Goal: Obtain resource: Download file/media

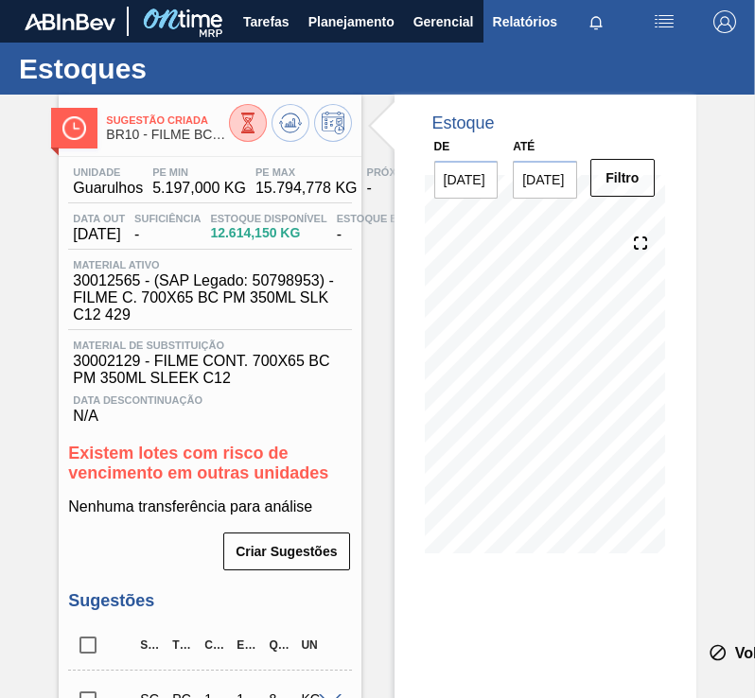
click at [504, 28] on span "Relatórios" at bounding box center [525, 21] width 64 height 23
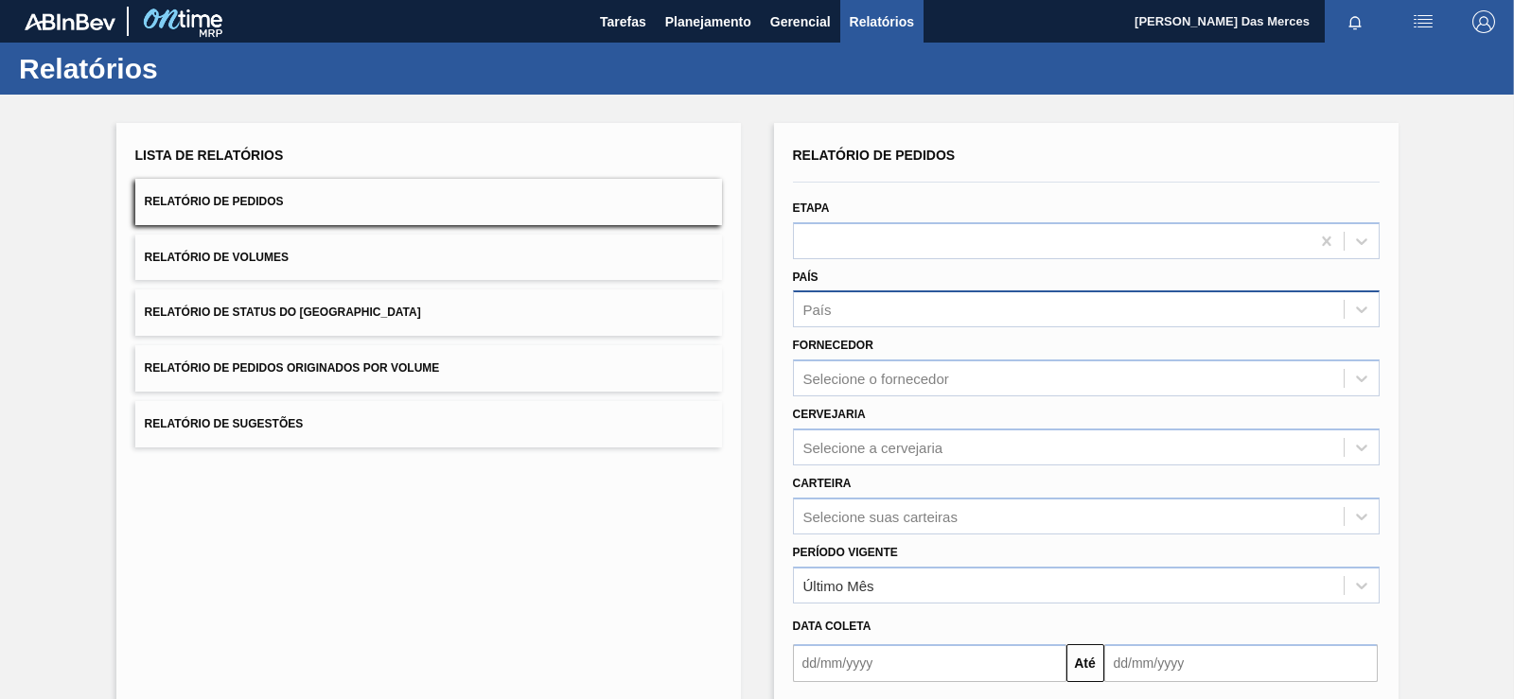
click at [754, 297] on div "País" at bounding box center [1069, 309] width 550 height 27
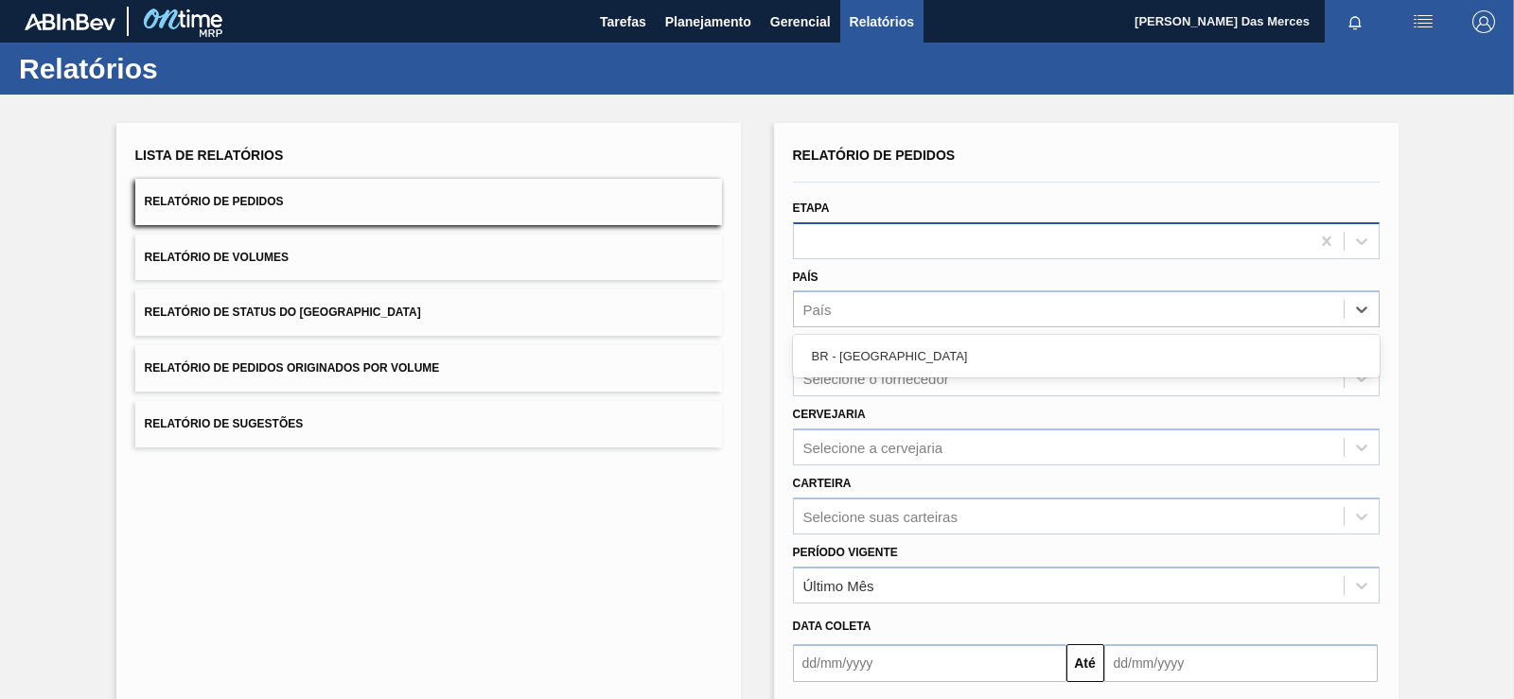
click at [754, 235] on div at bounding box center [1052, 240] width 516 height 27
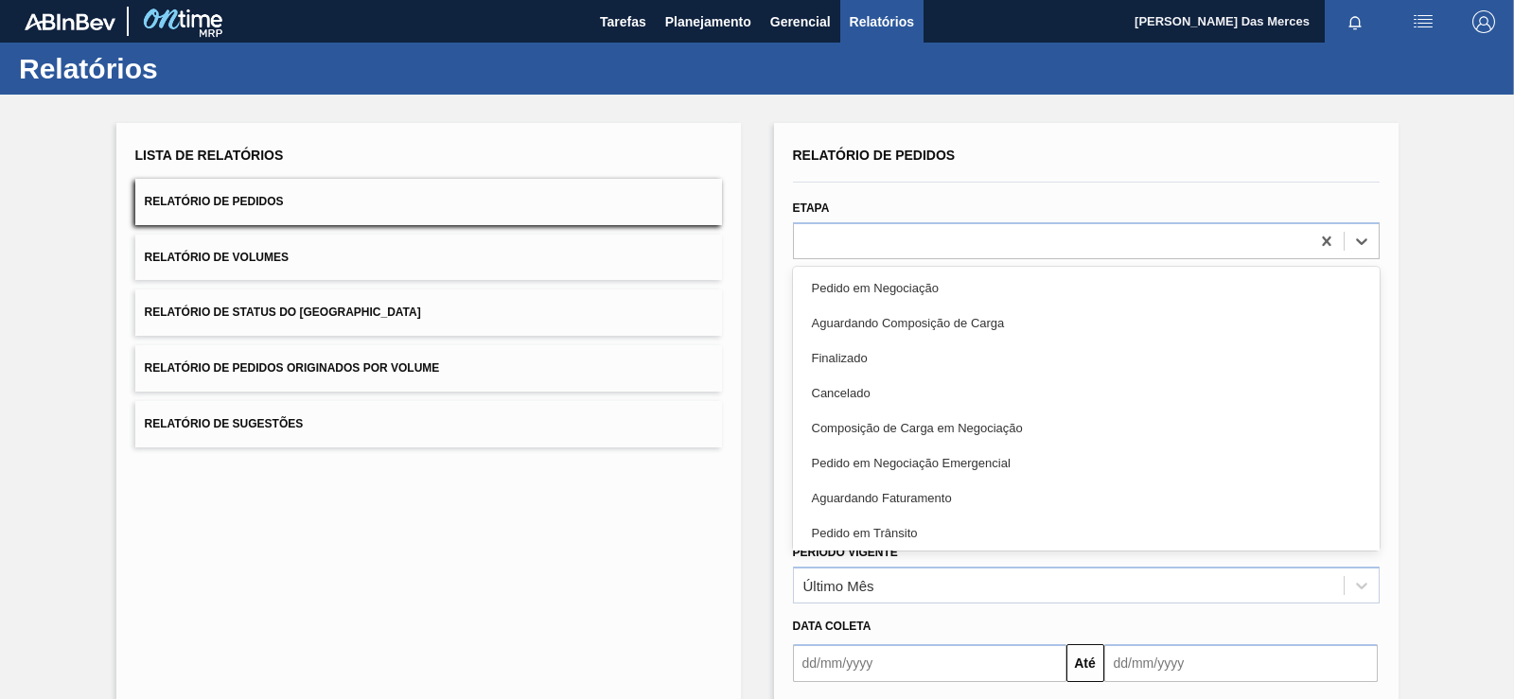
click at [628, 585] on div "Lista de Relatórios Relatório de Pedidos Relatório de Volumes Relatório de Stat…" at bounding box center [428, 488] width 625 height 730
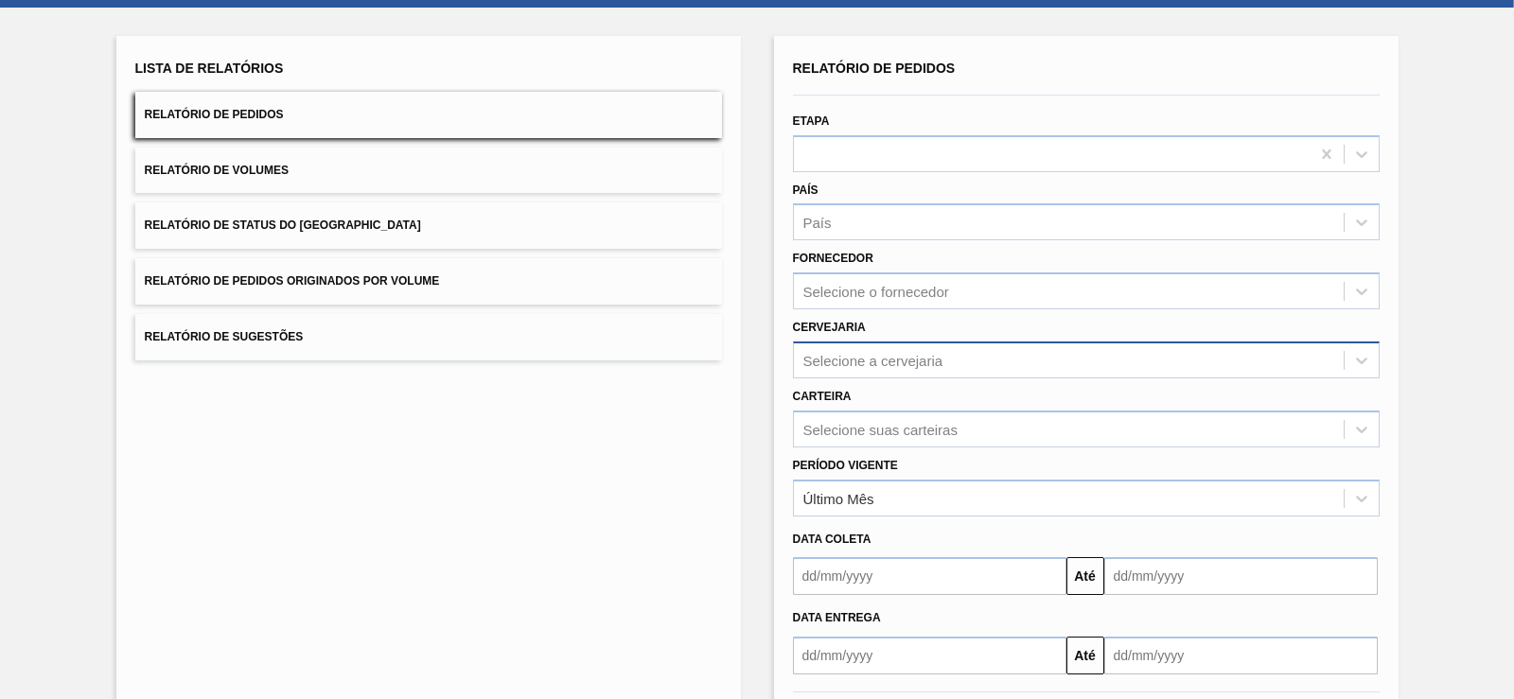
drag, startPoint x: 948, startPoint y: 342, endPoint x: 949, endPoint y: 440, distance: 98.4
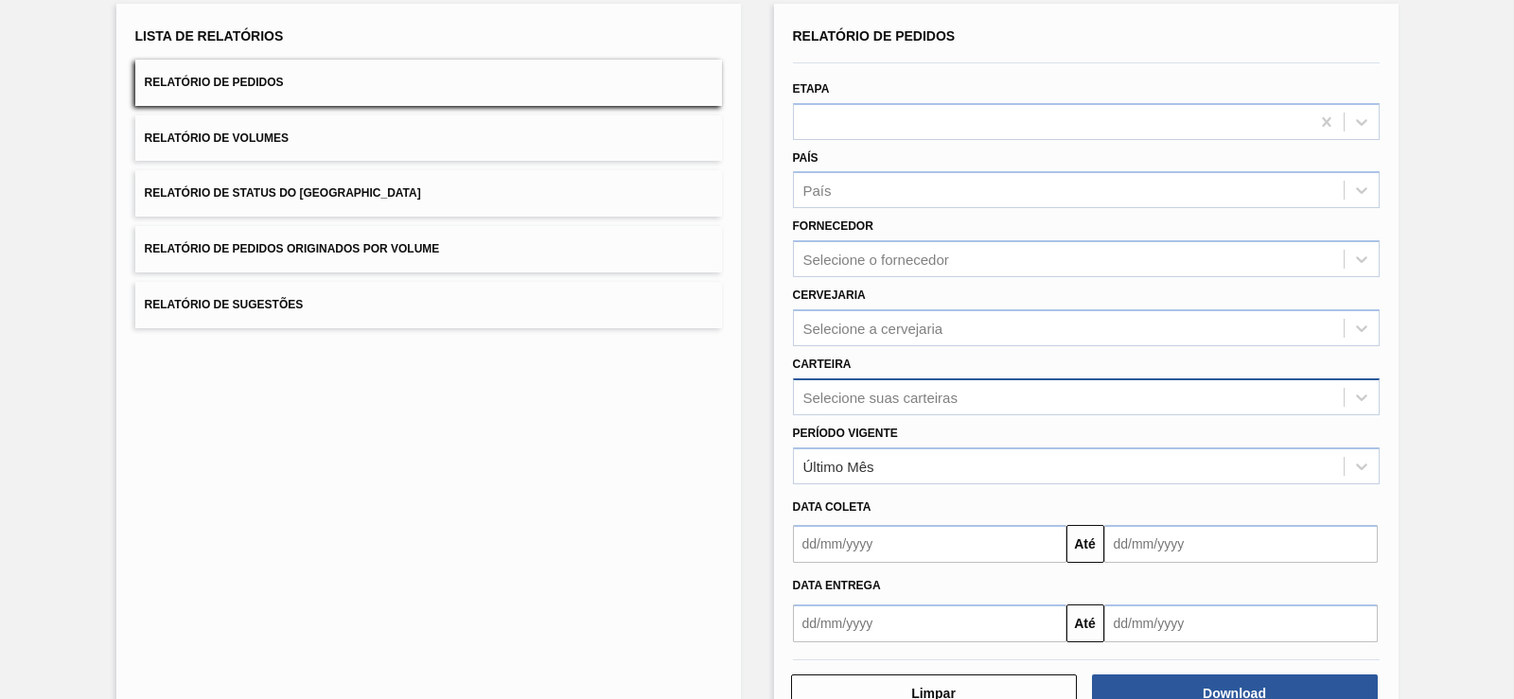
click at [754, 392] on div "Selecione suas carteiras" at bounding box center [881, 397] width 154 height 16
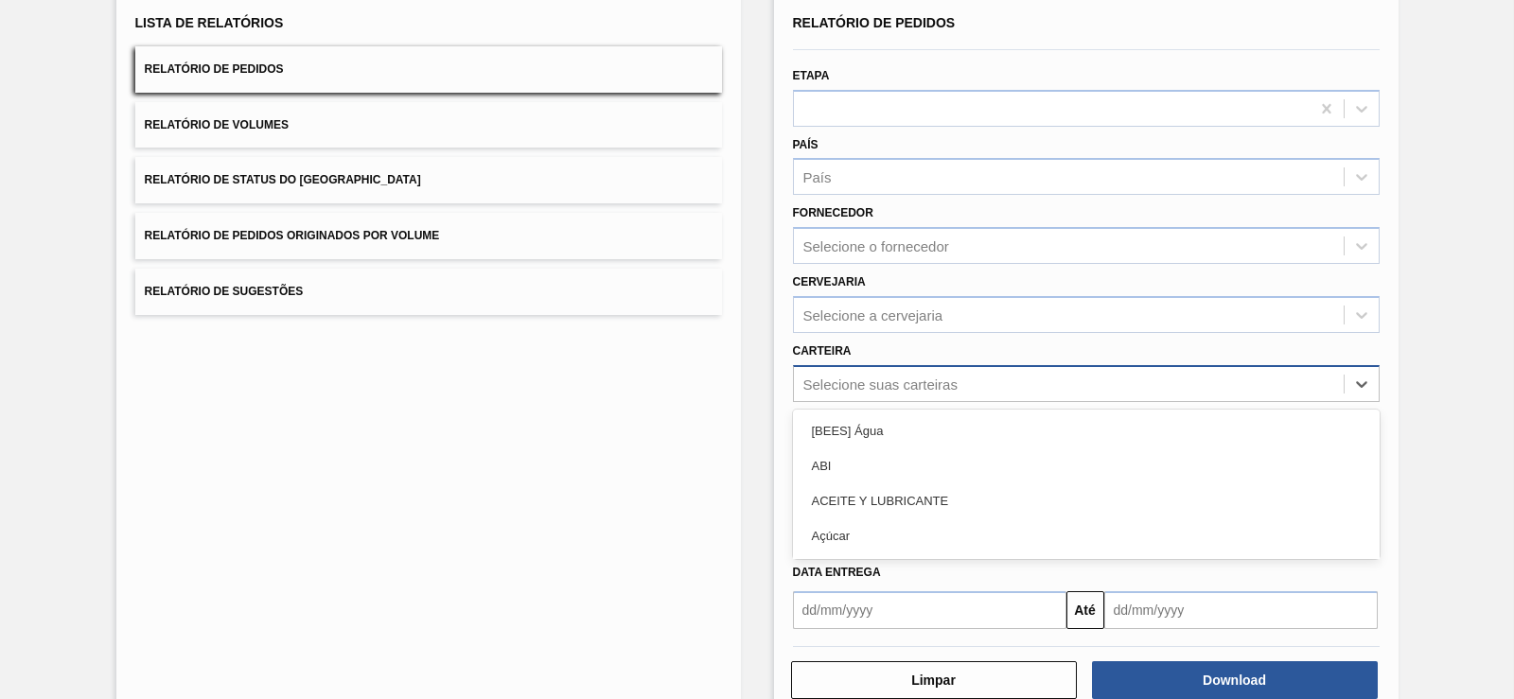
scroll to position [134, 0]
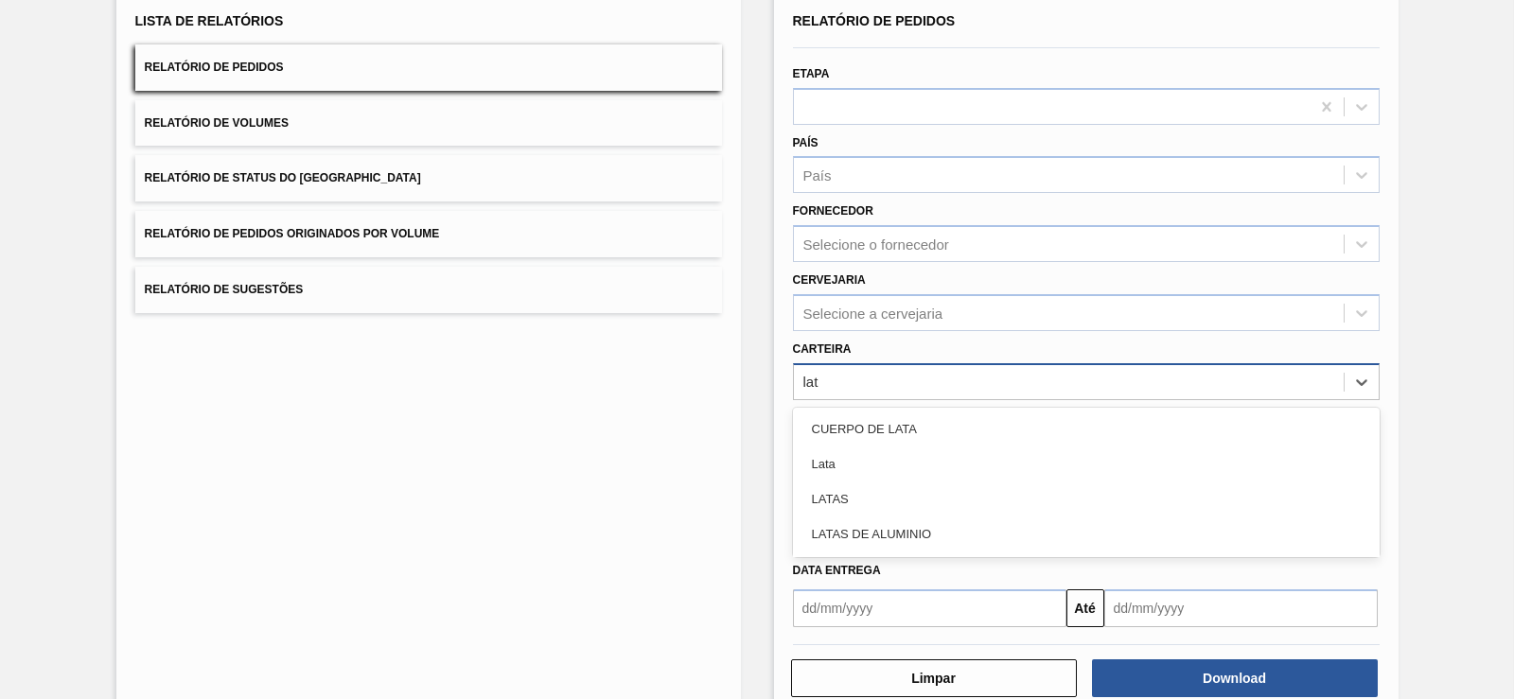
type input "lata"
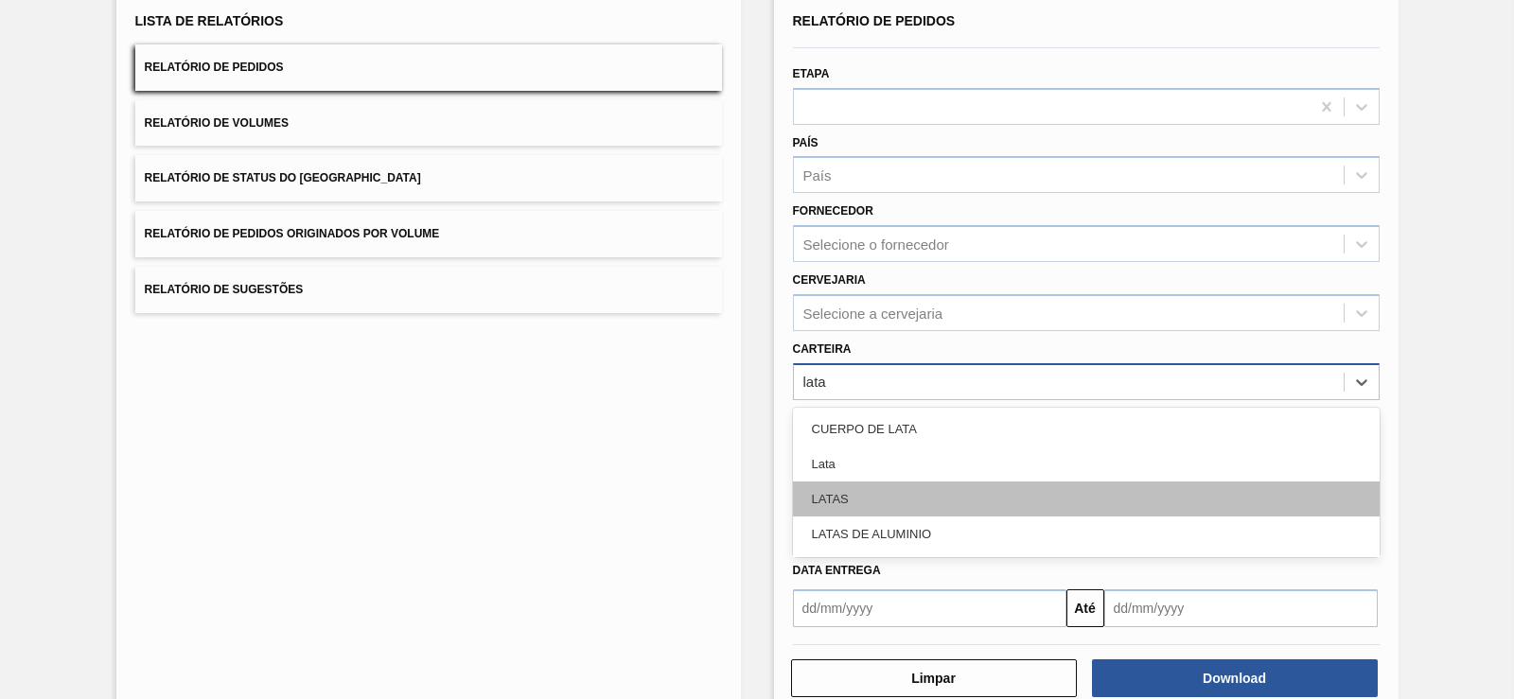
click at [754, 482] on div "LATAS" at bounding box center [1086, 499] width 587 height 35
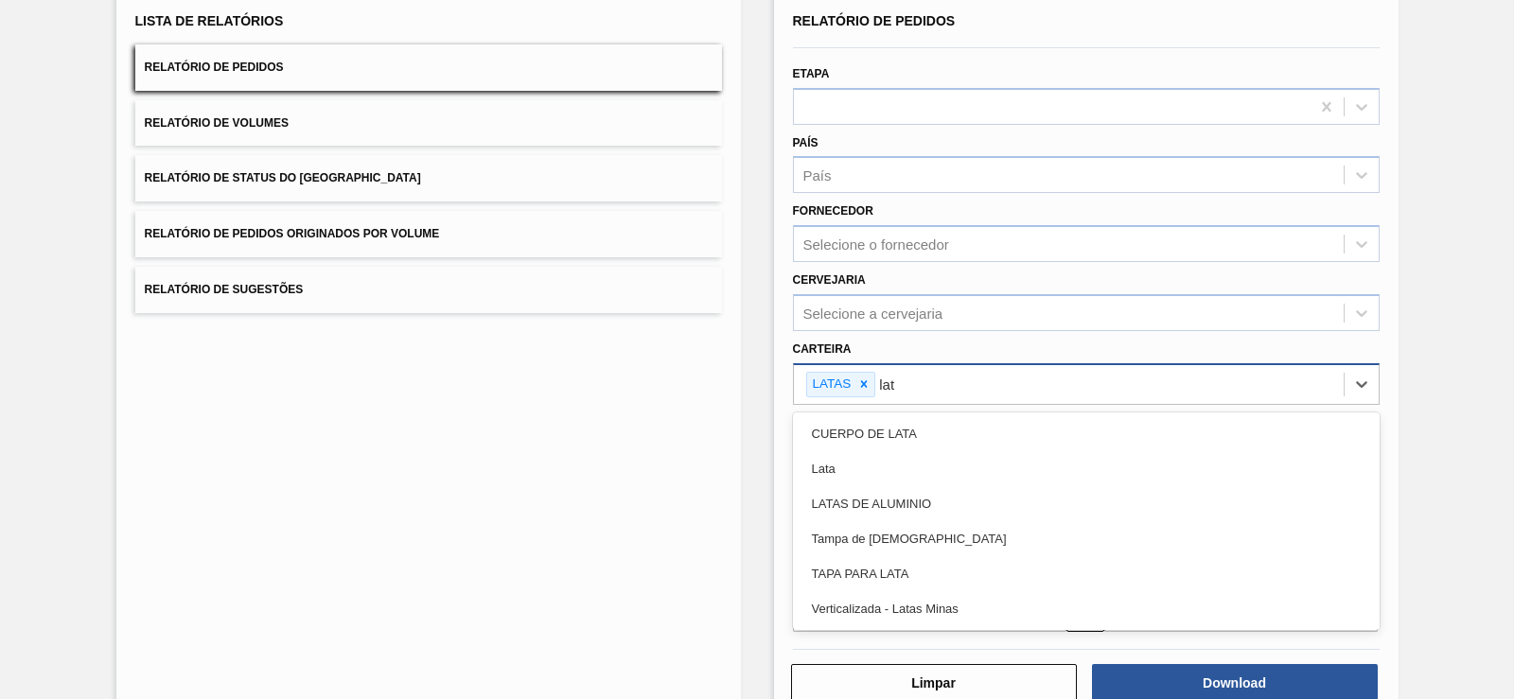
type input "lata"
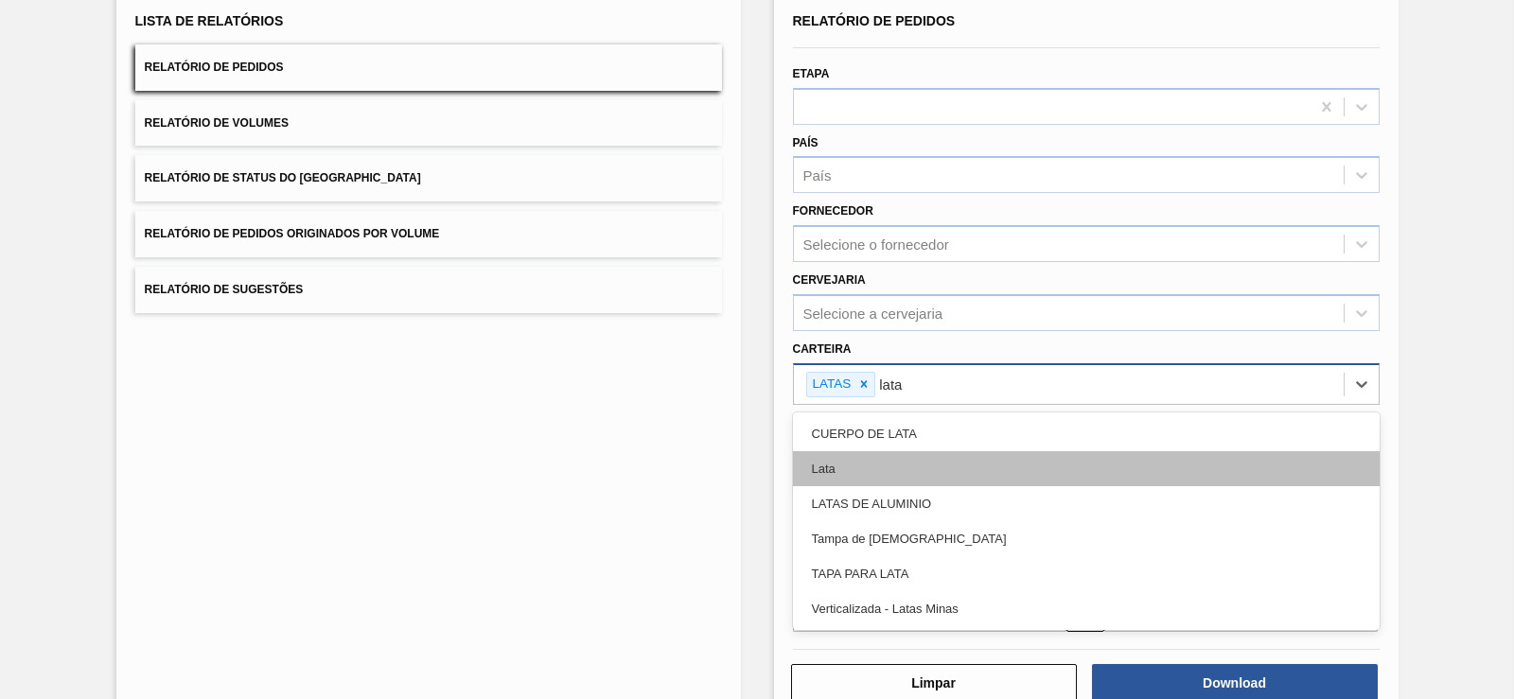
click at [754, 451] on div "Lata" at bounding box center [1086, 468] width 587 height 35
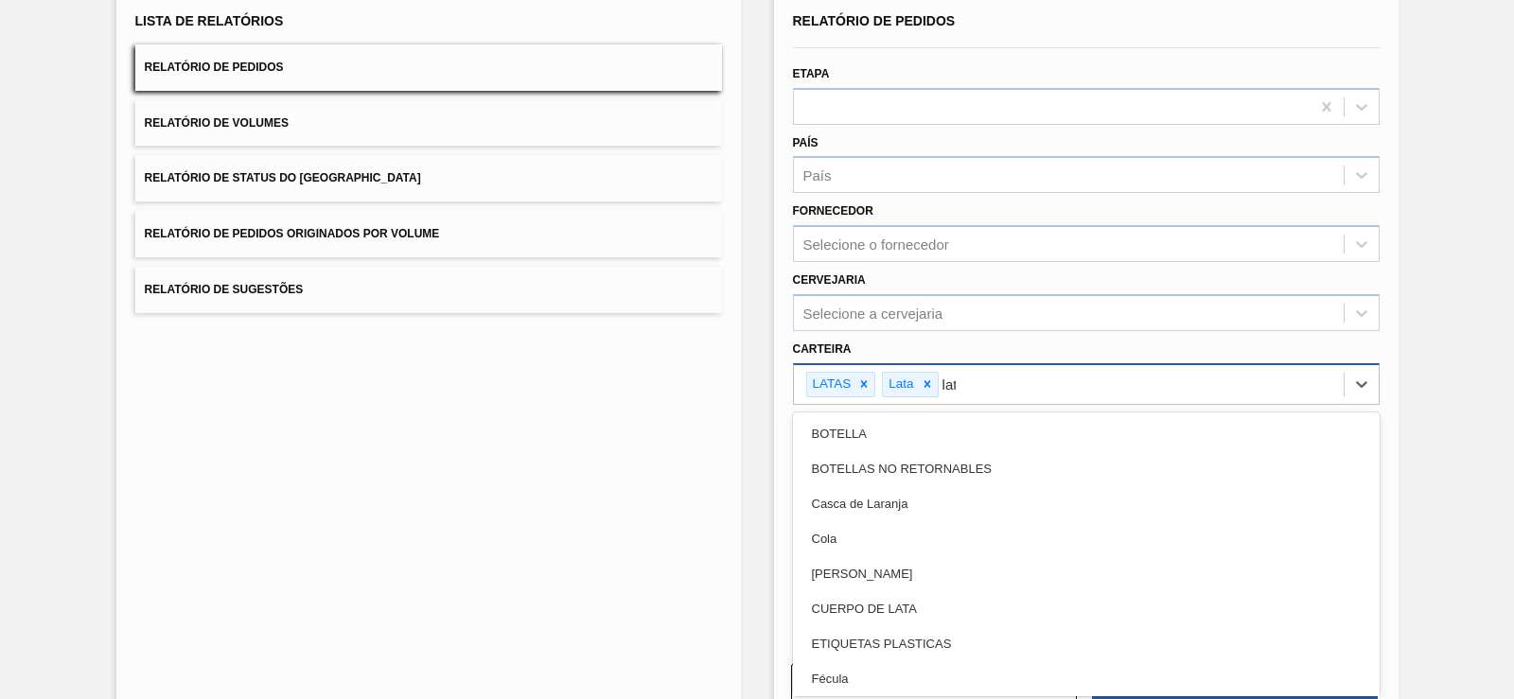
type input "lata"
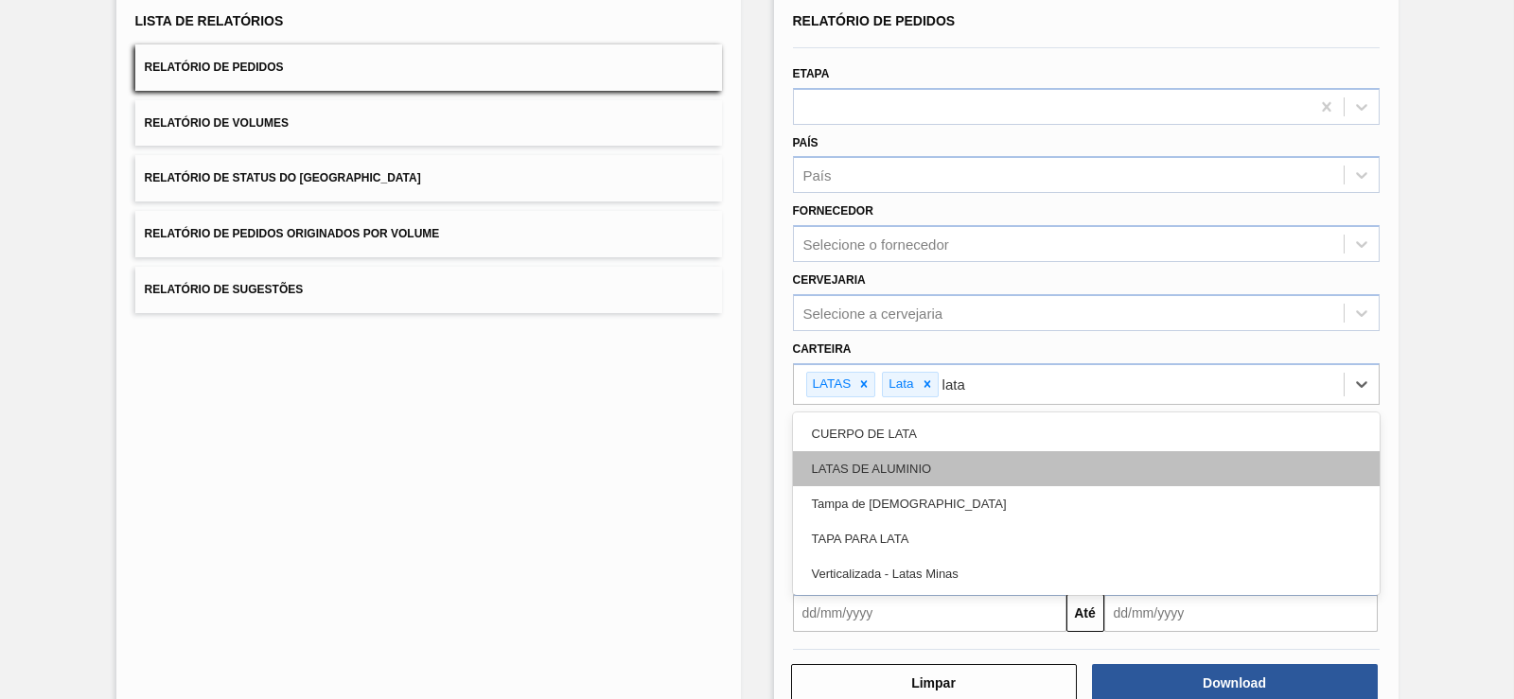
click at [754, 477] on div "LATAS DE ALUMINIO" at bounding box center [1086, 468] width 587 height 35
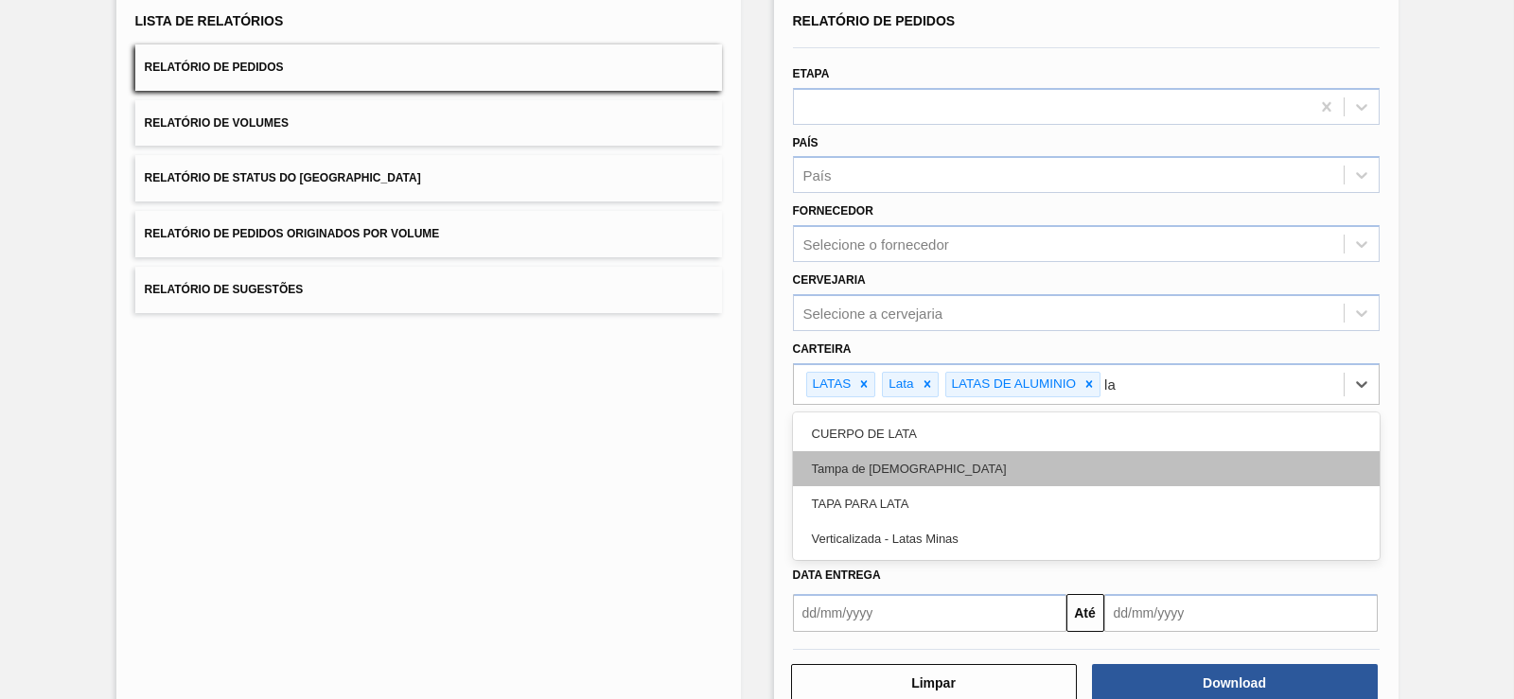
type input "l"
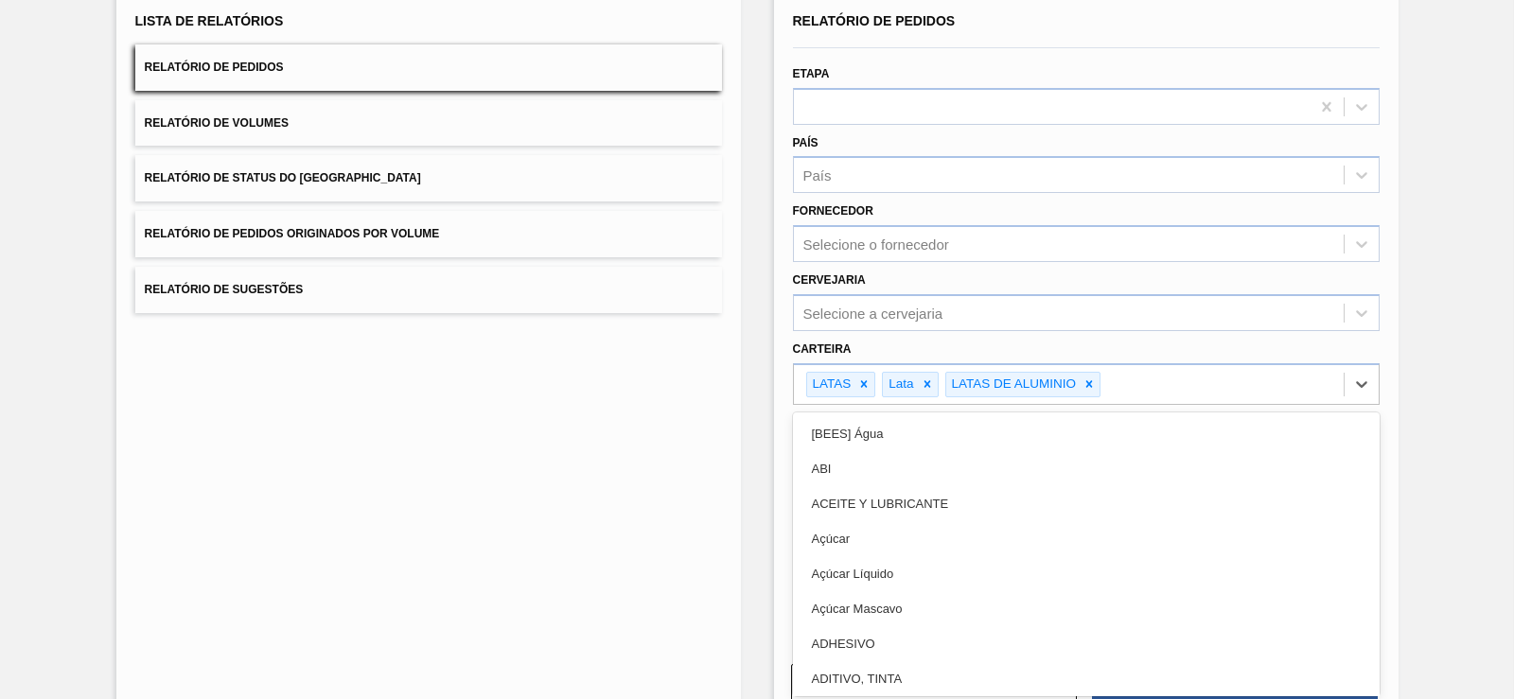
click at [754, 422] on div "Lista de Relatórios Relatório de Pedidos Relatório de Volumes Relatório de Stat…" at bounding box center [757, 353] width 1514 height 786
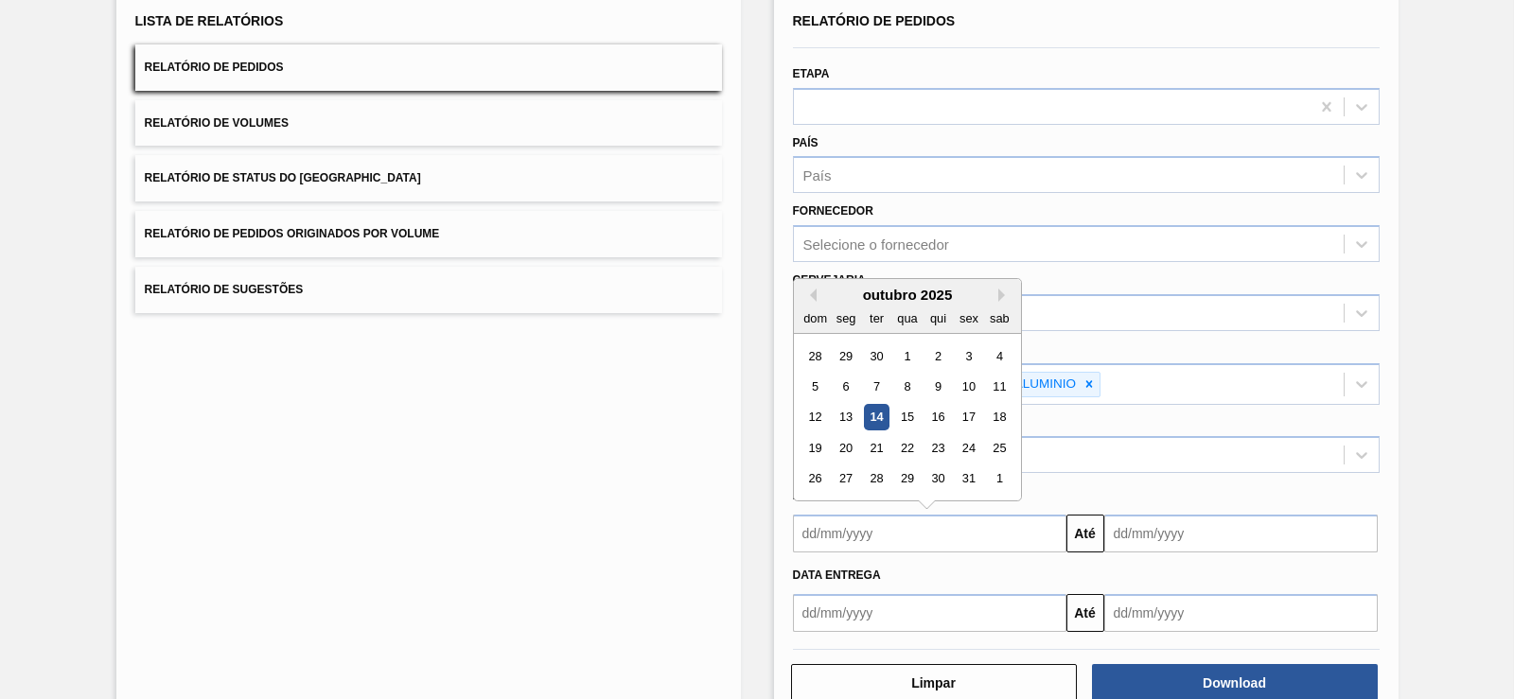
scroll to position [182, 0]
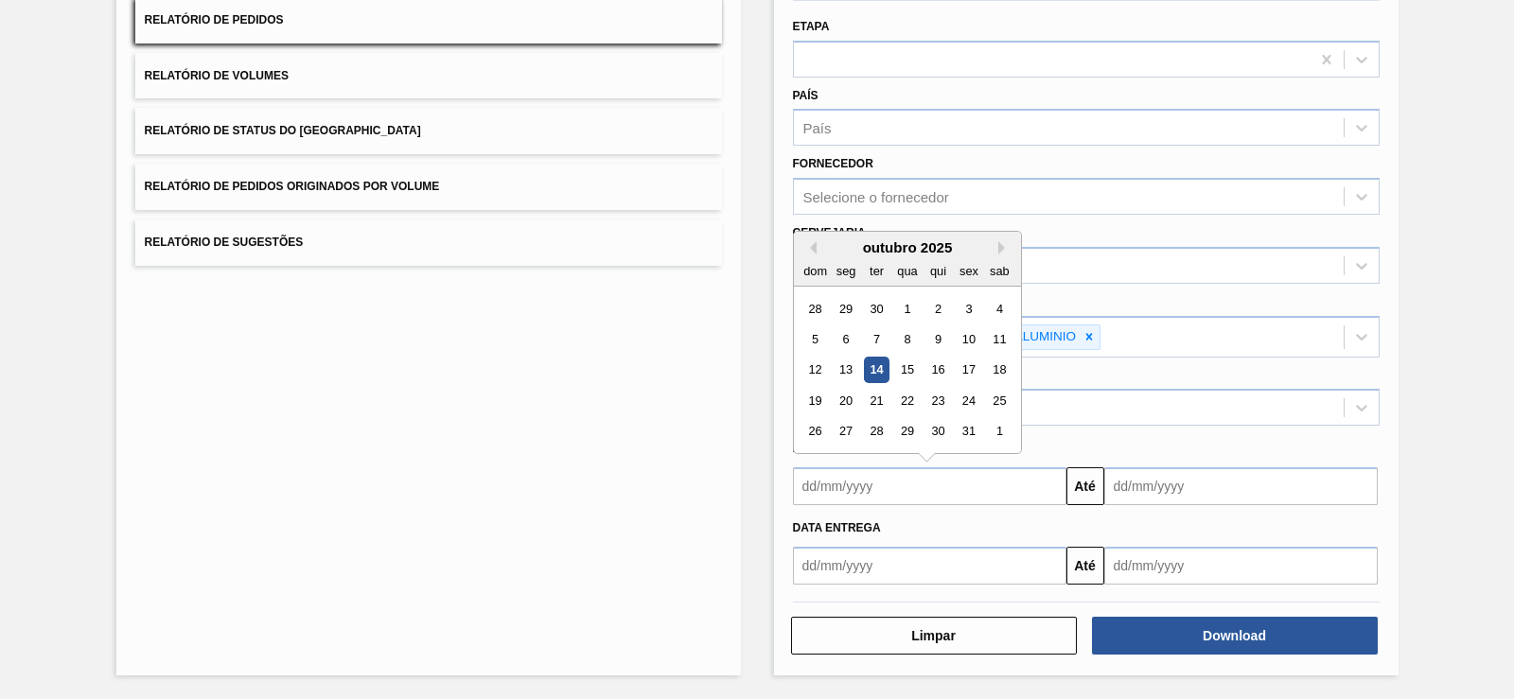
drag, startPoint x: 1016, startPoint y: 593, endPoint x: 1006, endPoint y: 616, distance: 25.0
click at [754, 395] on div "Lista de Relatórios Relatório de Pedidos Relatório de Volumes Relatório de Stat…" at bounding box center [757, 306] width 1514 height 786
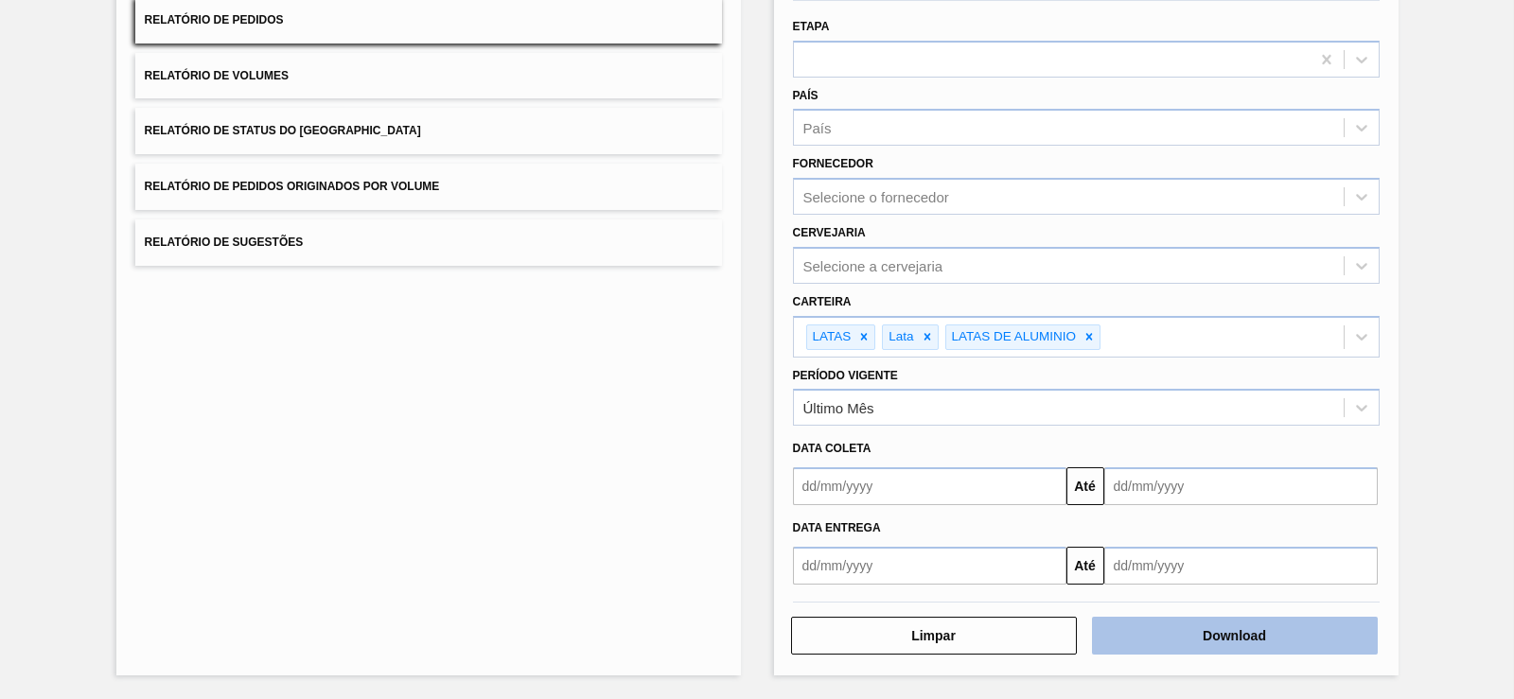
click at [754, 633] on button "Download" at bounding box center [1235, 636] width 286 height 38
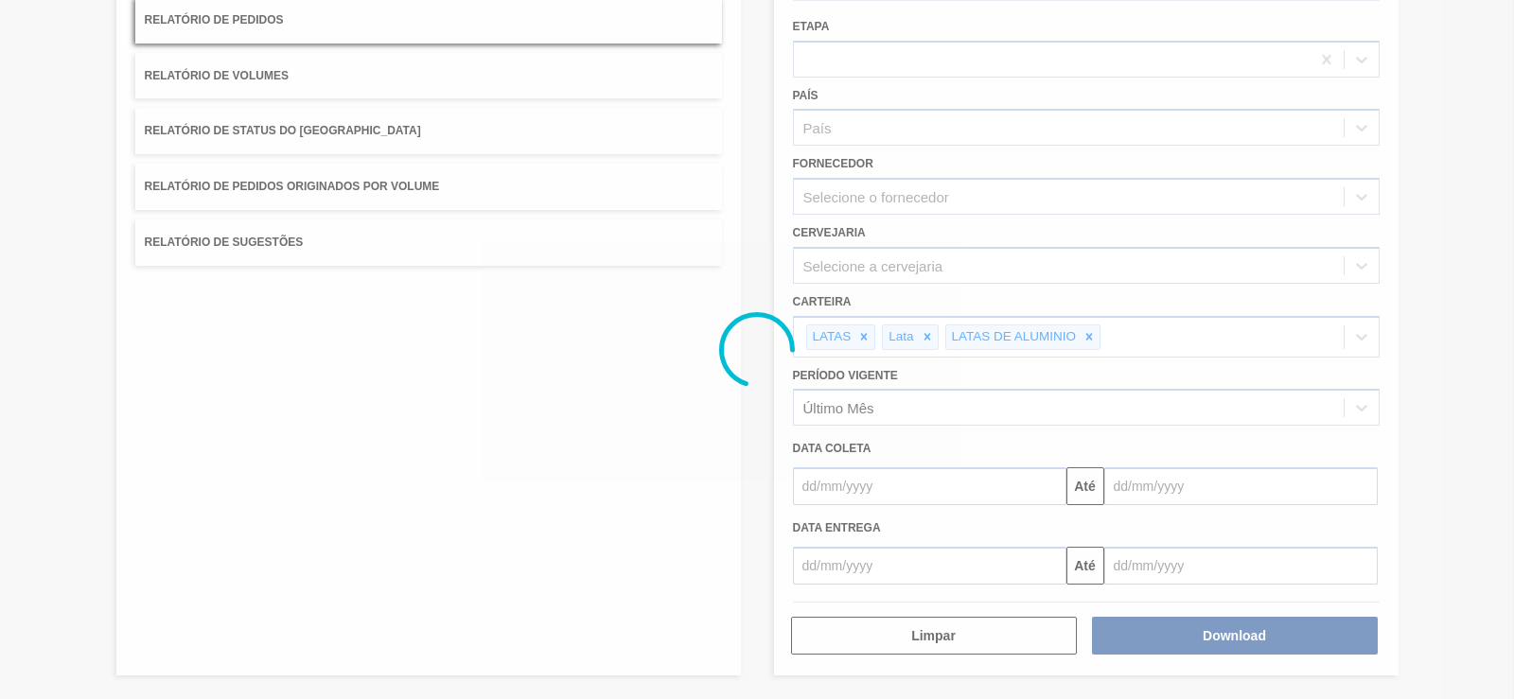
drag, startPoint x: 652, startPoint y: 497, endPoint x: 700, endPoint y: 333, distance: 170.7
drag, startPoint x: 997, startPoint y: 424, endPoint x: 975, endPoint y: 207, distance: 217.8
drag, startPoint x: 912, startPoint y: 335, endPoint x: 569, endPoint y: 52, distance: 445.1
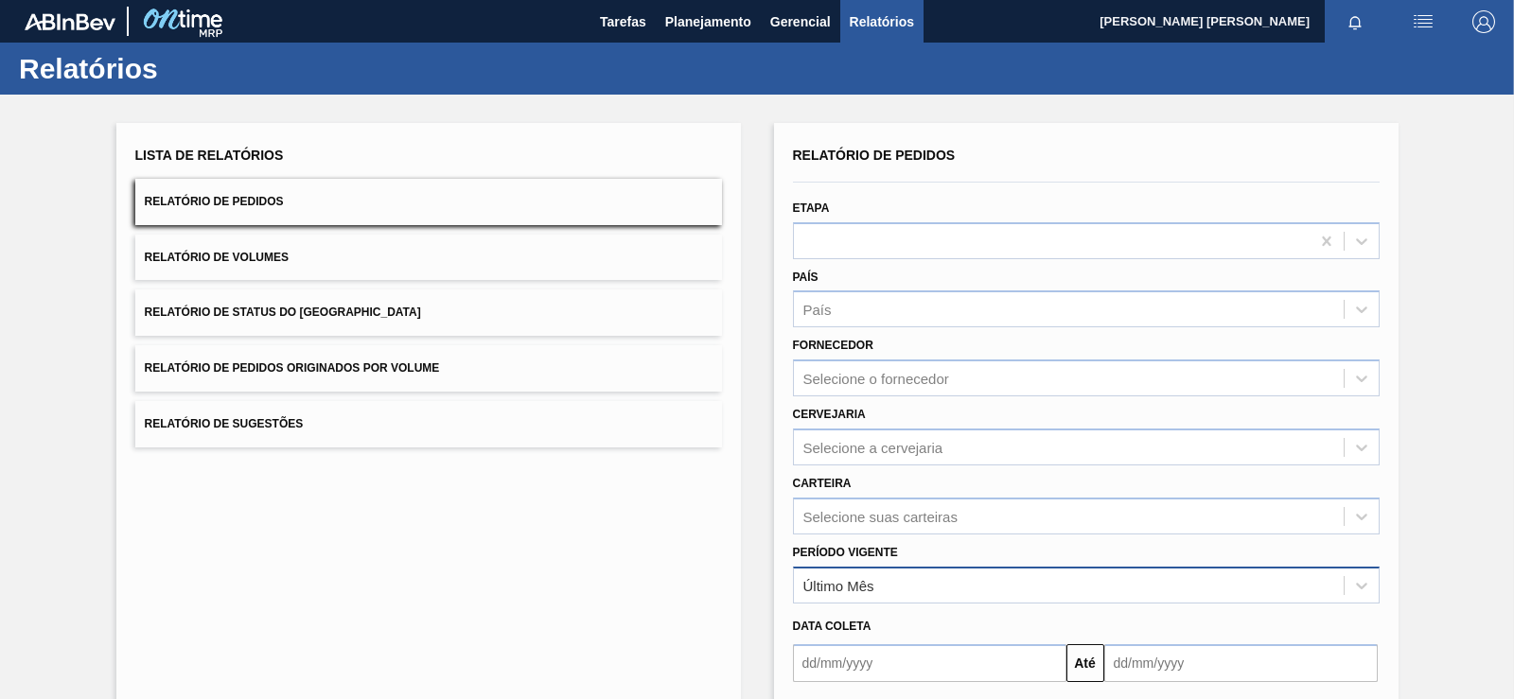
scroll to position [177, 0]
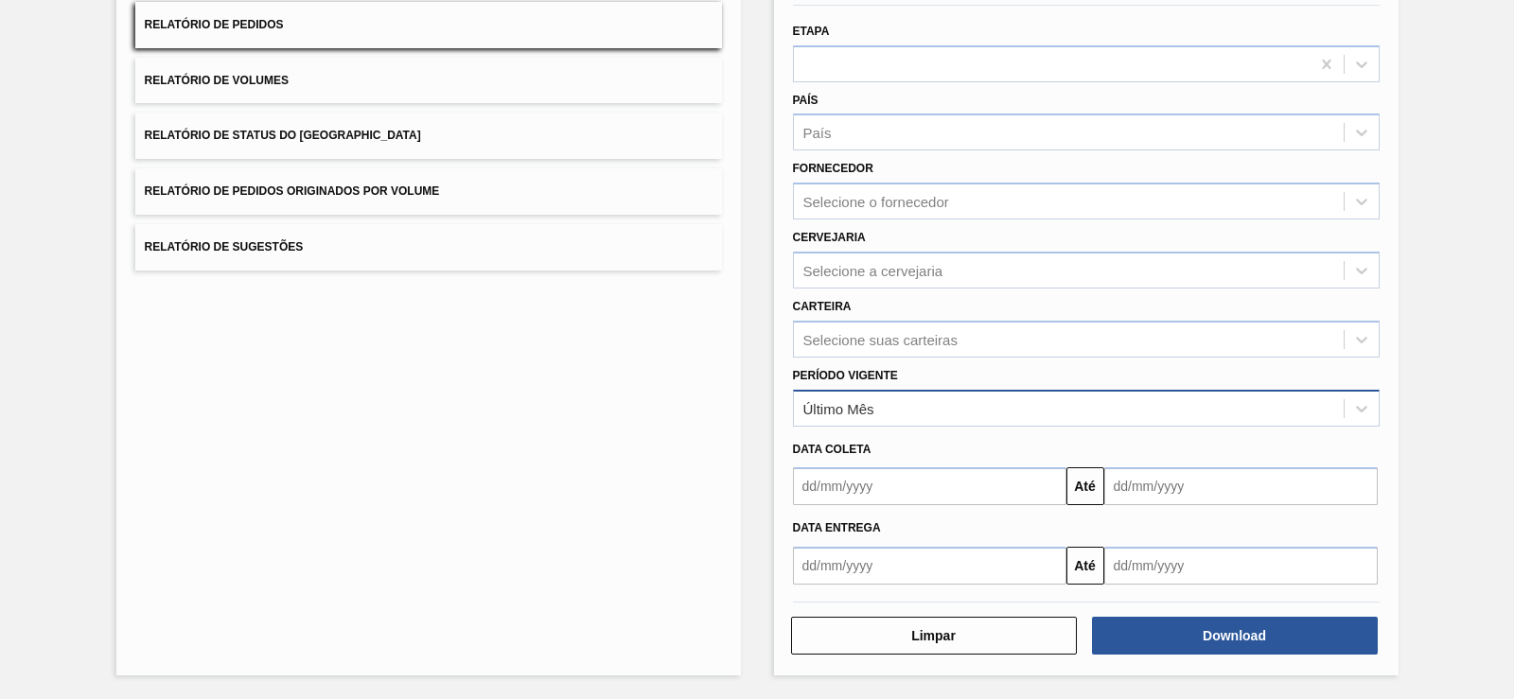
drag, startPoint x: 907, startPoint y: 246, endPoint x: 879, endPoint y: 392, distance: 148.3
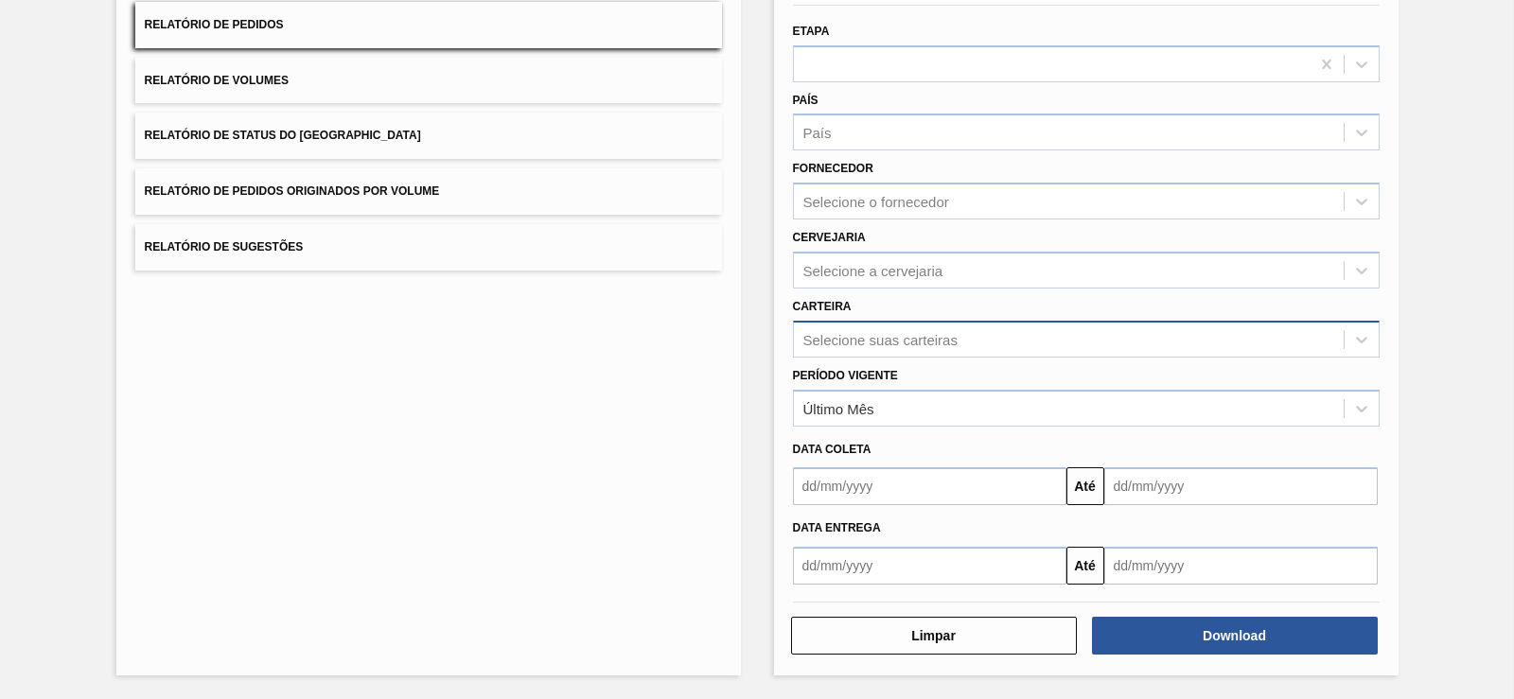
click at [959, 345] on div "Selecione suas carteiras" at bounding box center [1069, 339] width 550 height 27
type input ","
type input "k"
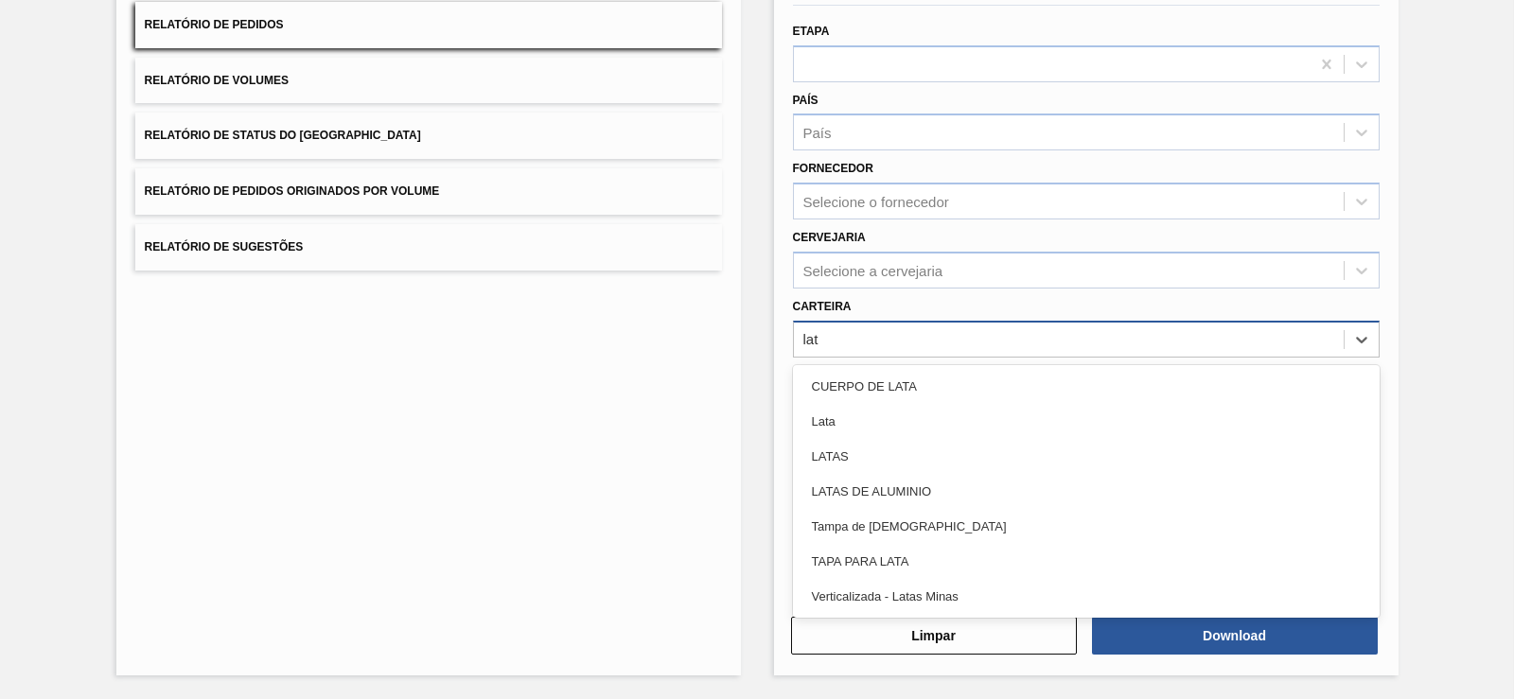
type input "lata"
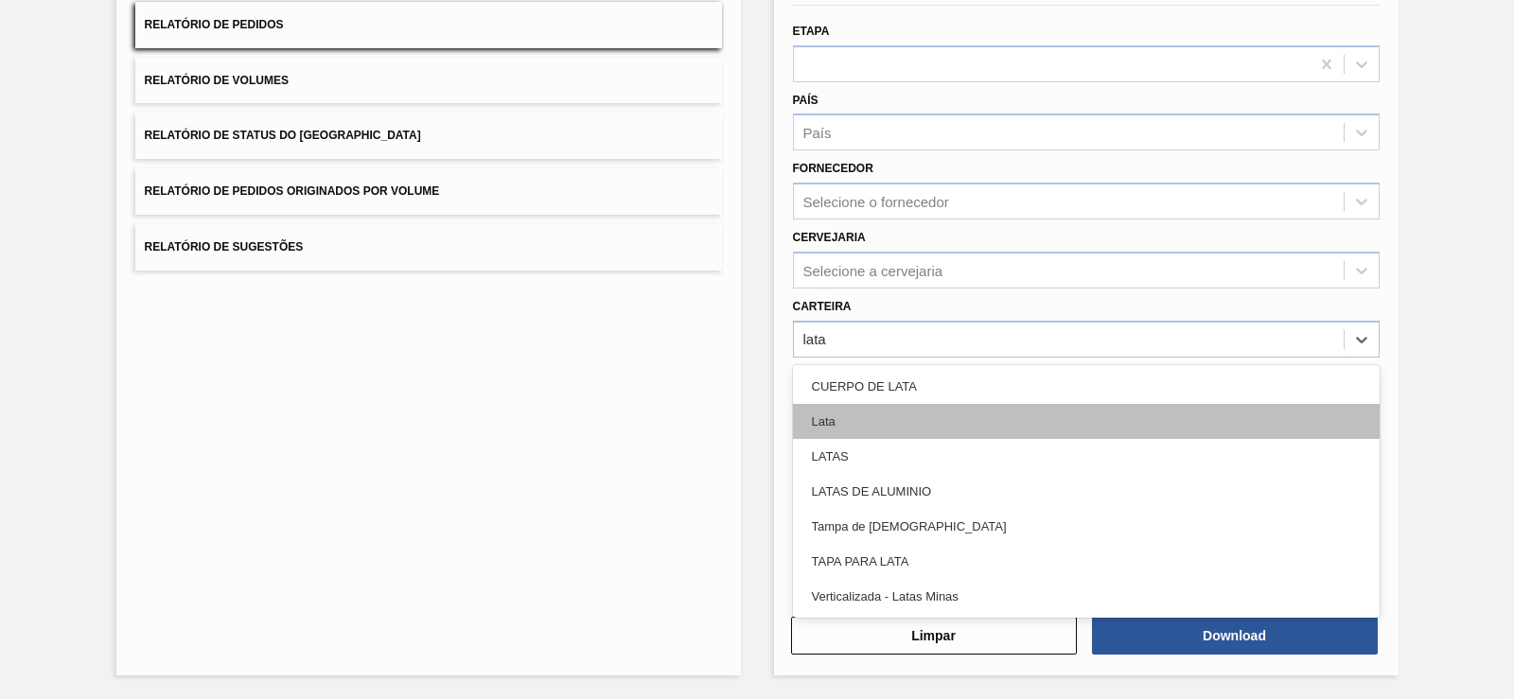
click at [928, 427] on div "Lata" at bounding box center [1086, 421] width 587 height 35
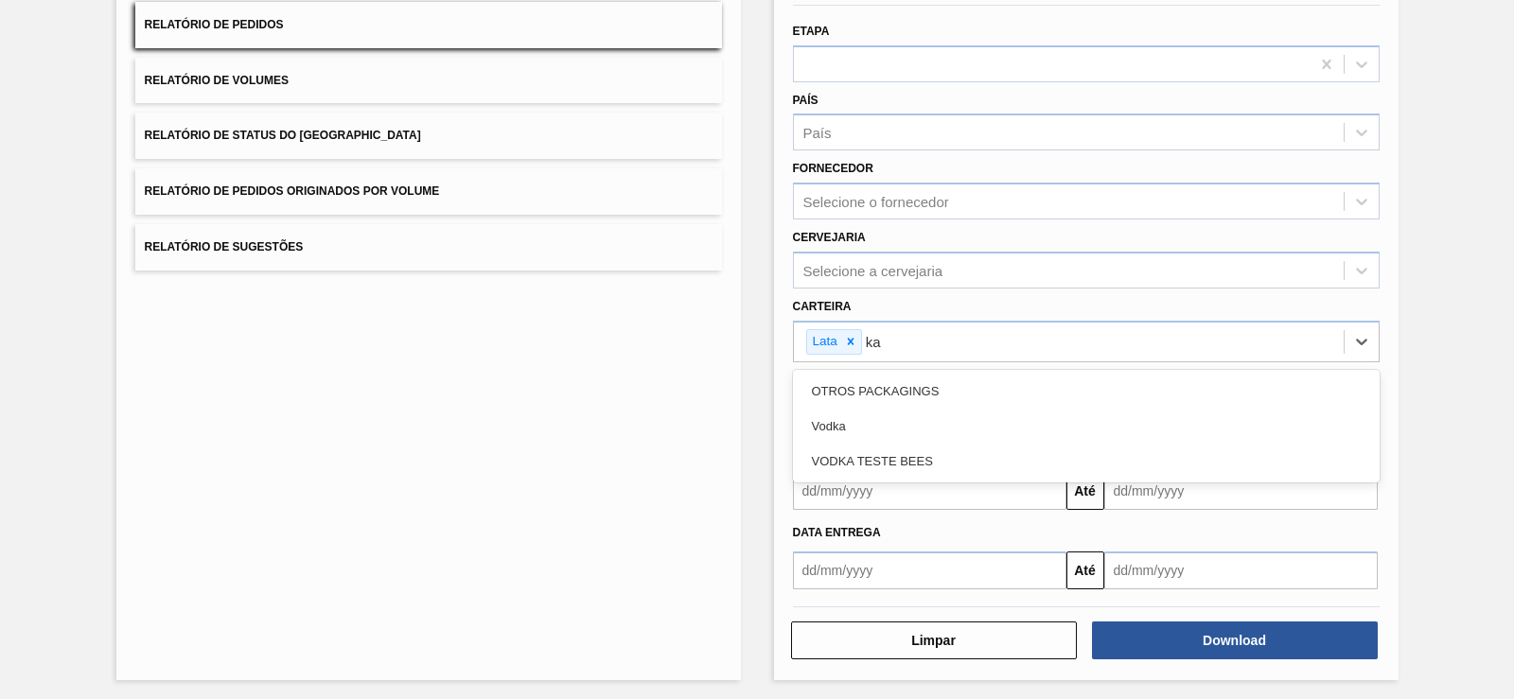
type input "k"
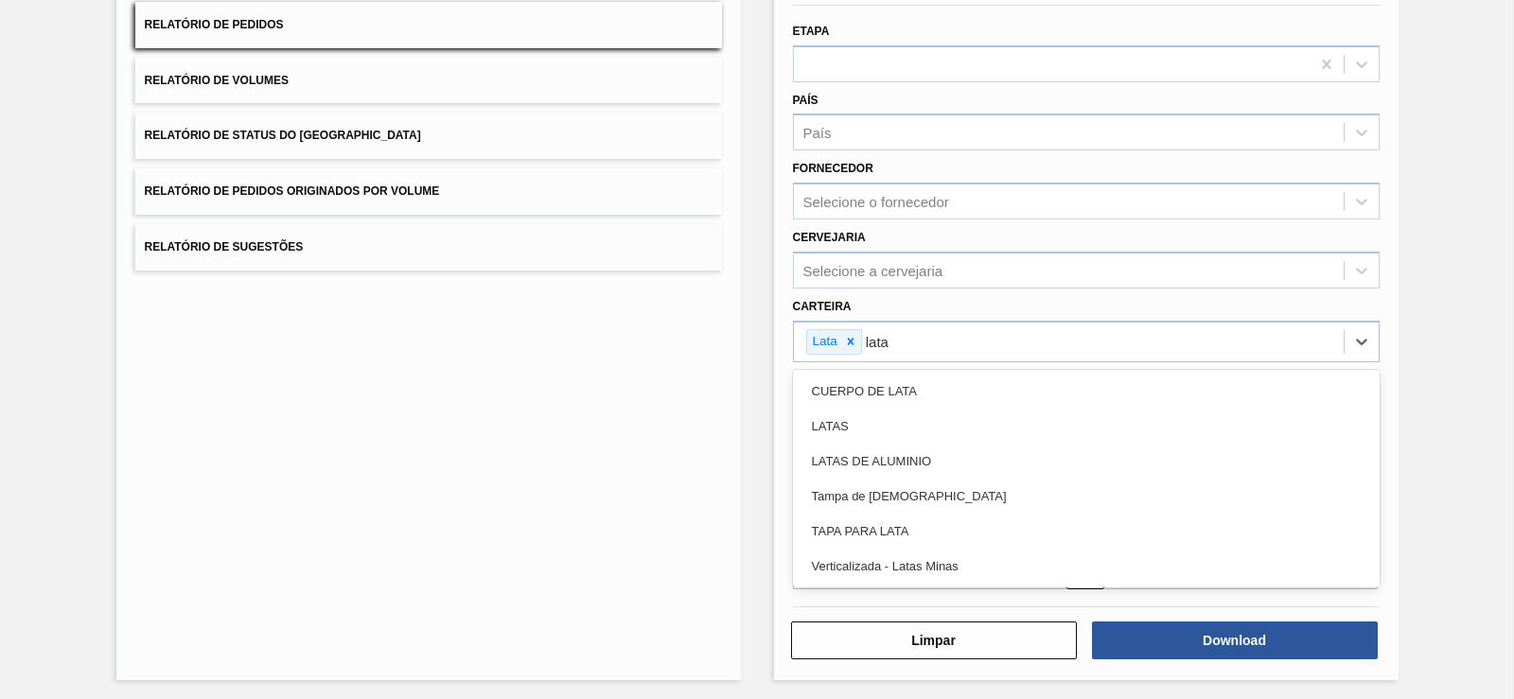
type input "latas"
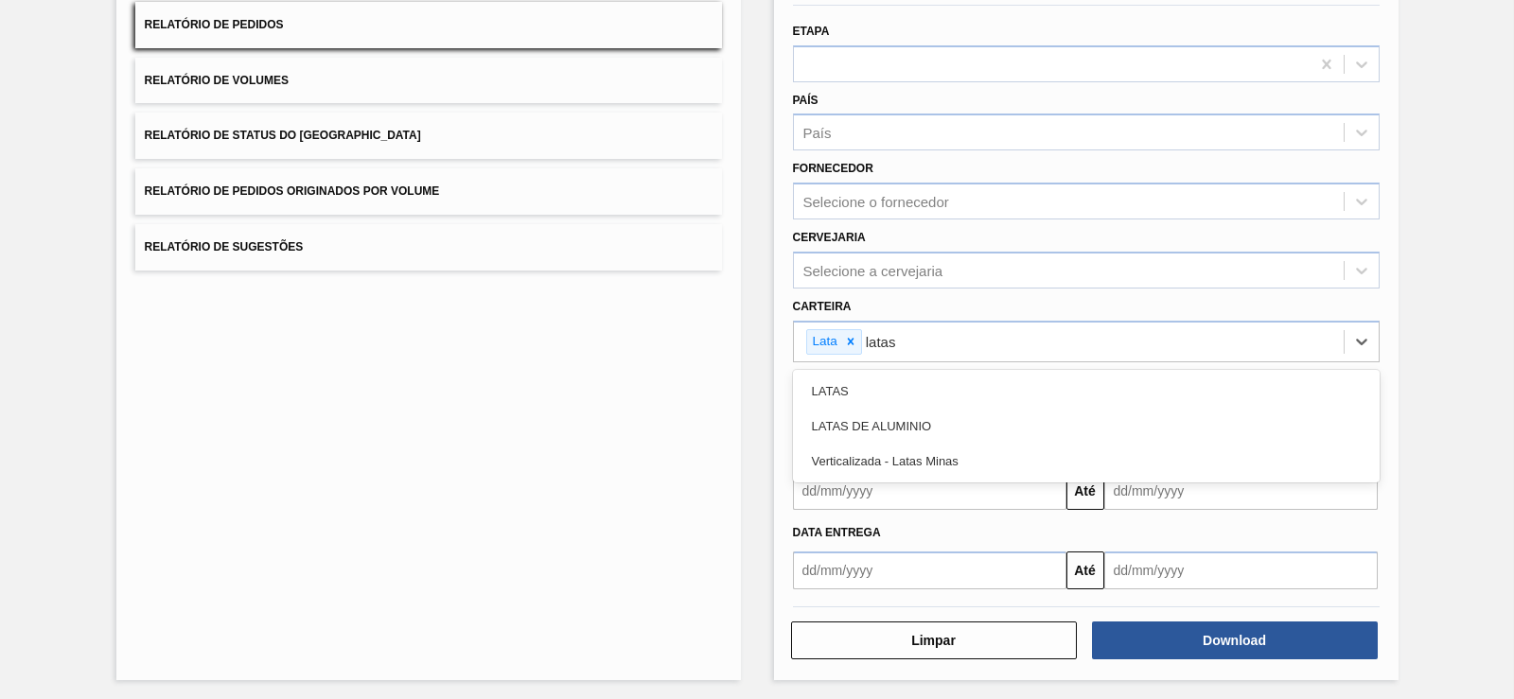
click at [928, 427] on div "LATAS DE ALUMINIO" at bounding box center [1086, 426] width 587 height 35
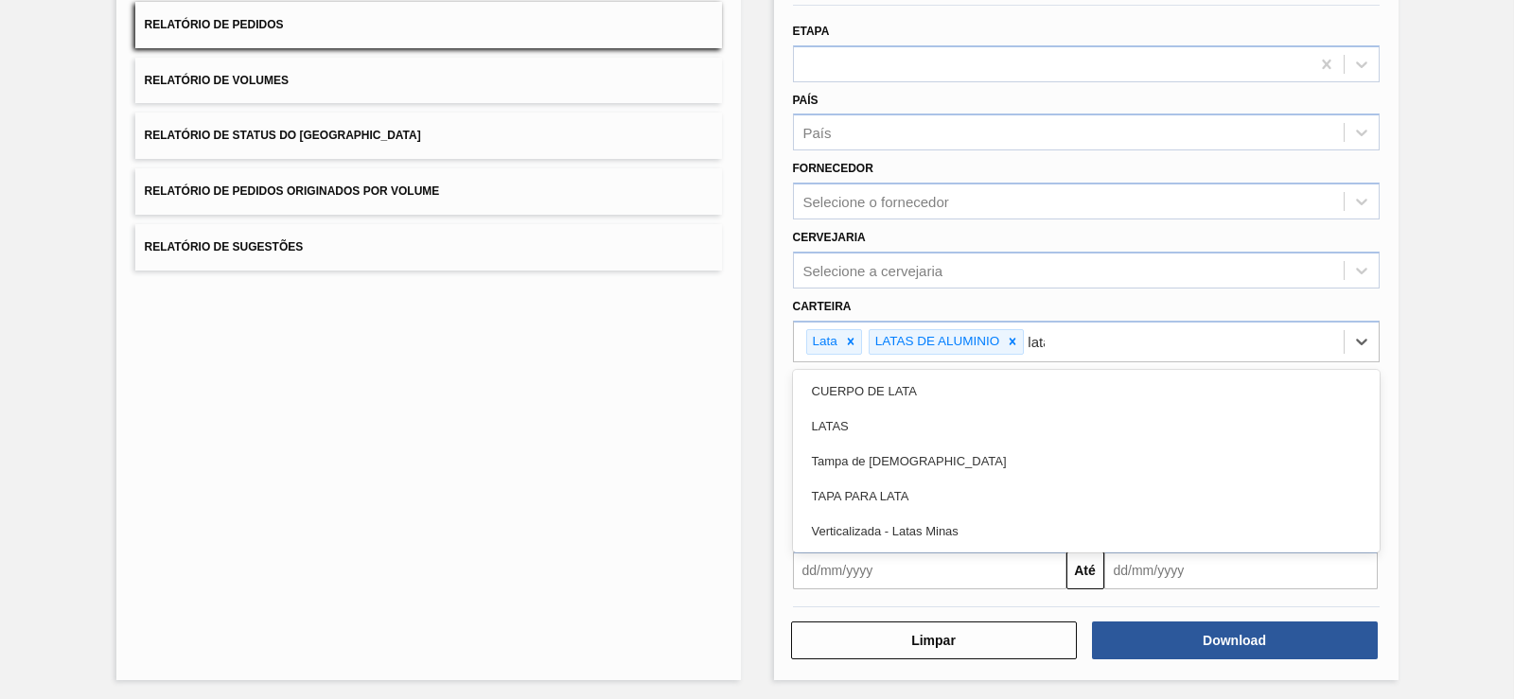
type input "latas"
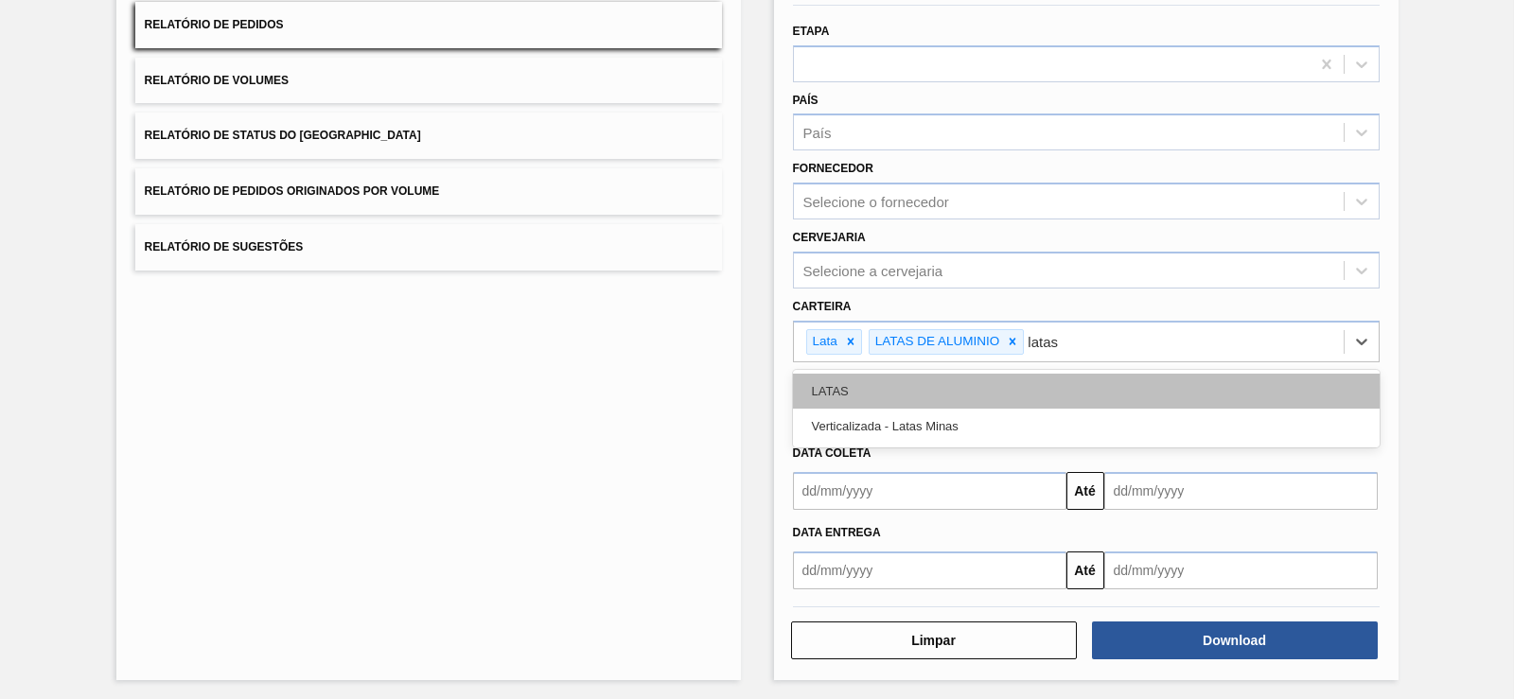
click at [952, 385] on div "LATAS" at bounding box center [1086, 391] width 587 height 35
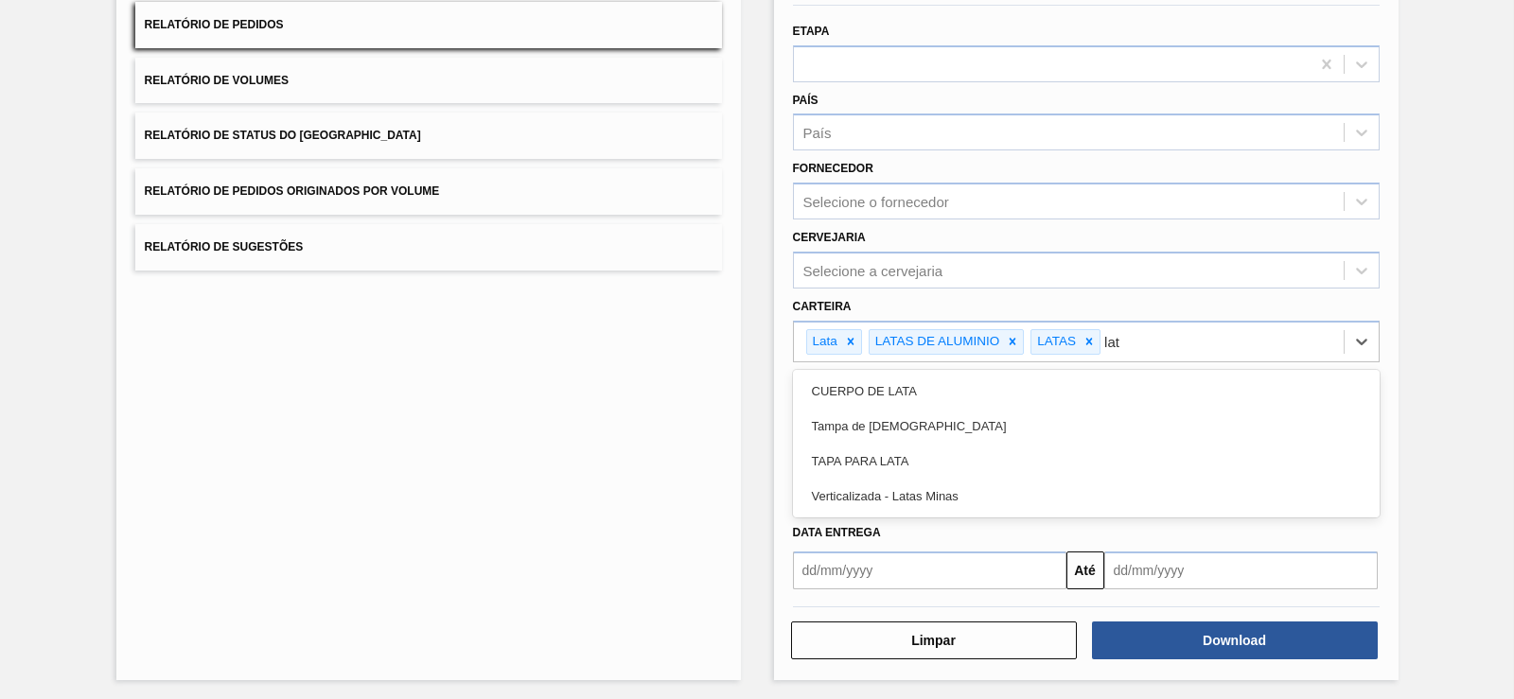
type input "lata"
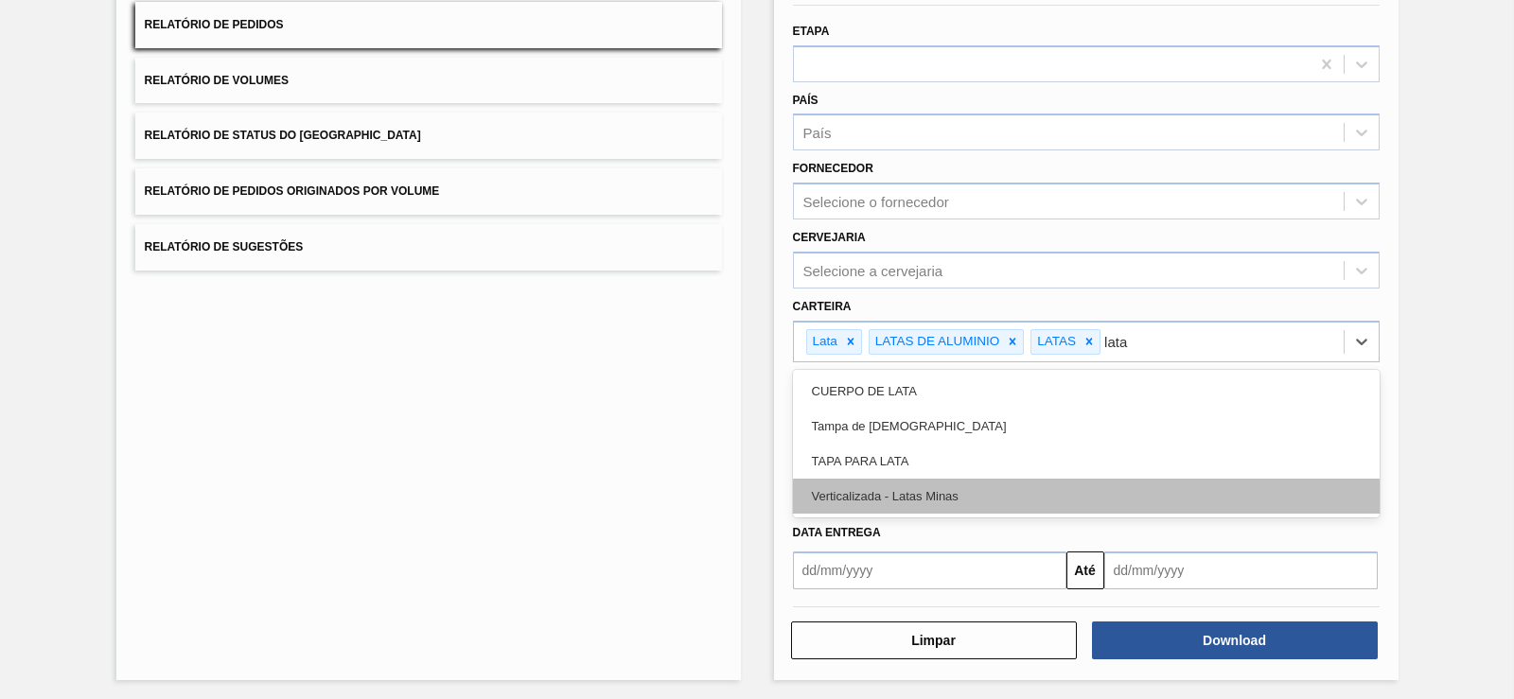
click at [947, 479] on div "Verticalizada - Latas Minas" at bounding box center [1086, 496] width 587 height 35
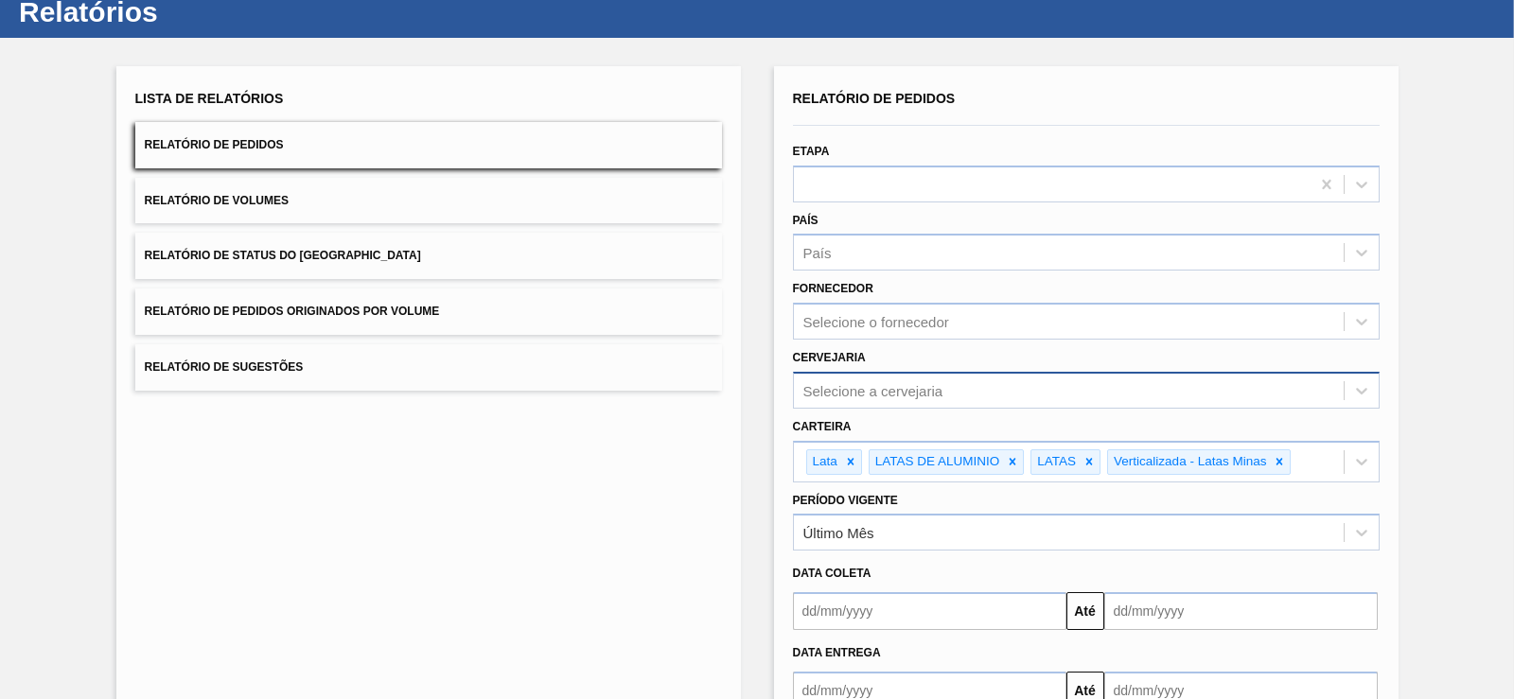
drag, startPoint x: 948, startPoint y: 461, endPoint x: 929, endPoint y: 345, distance: 117.0
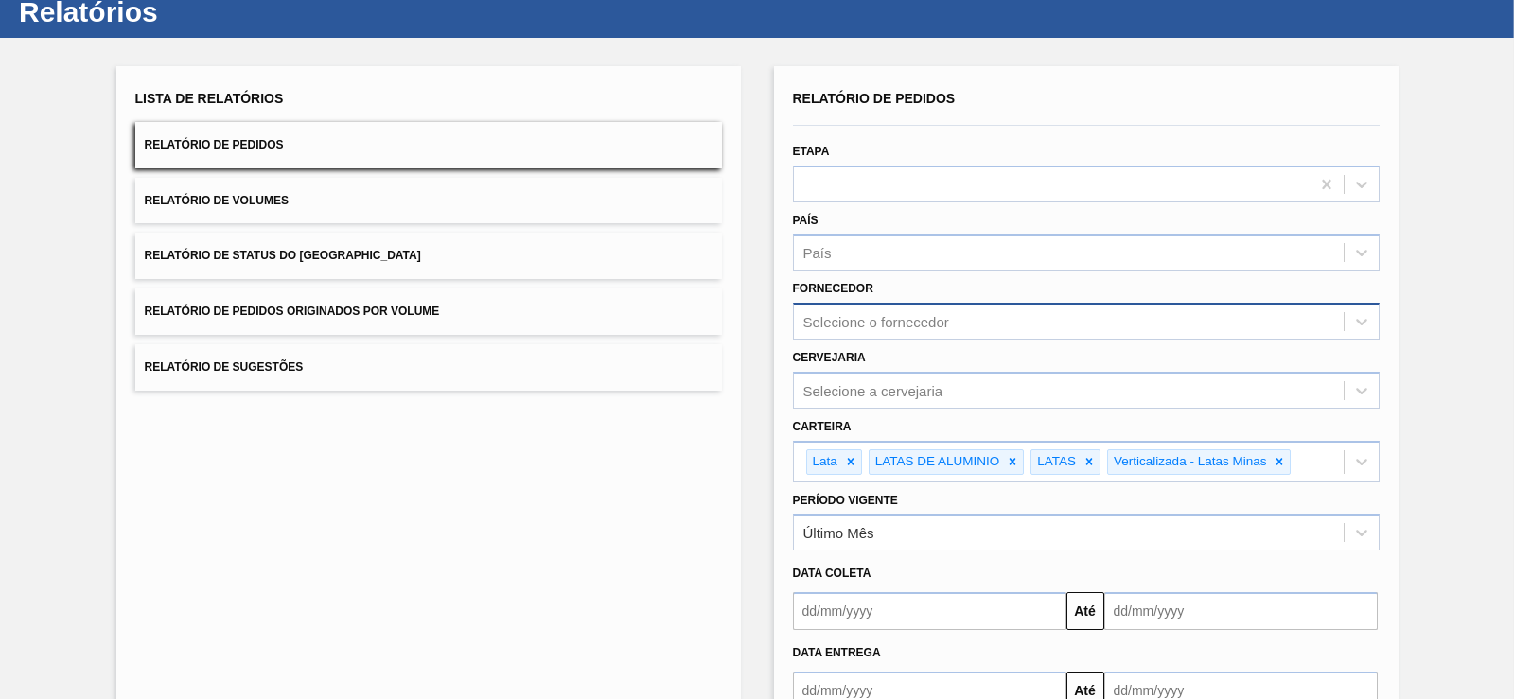
scroll to position [19, 0]
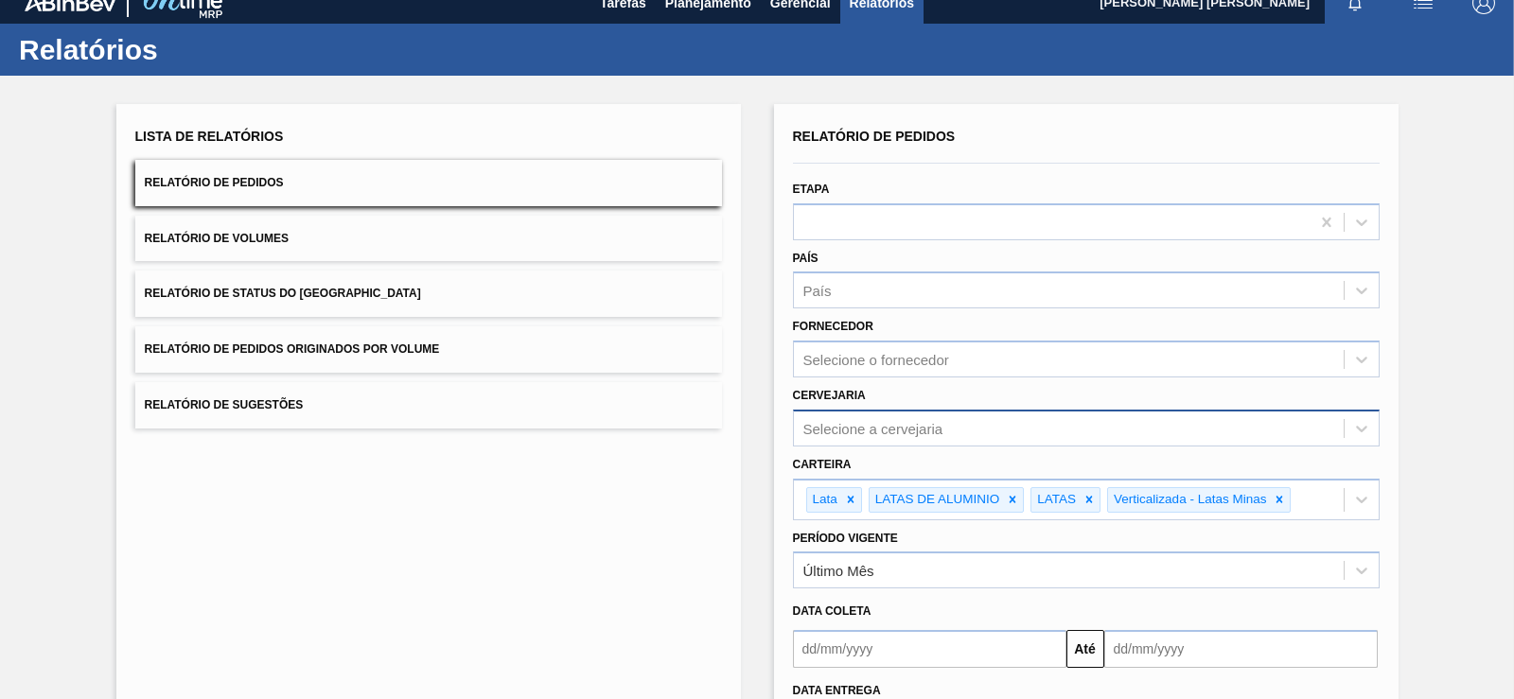
click at [899, 427] on div "Selecione a cervejaria" at bounding box center [874, 428] width 140 height 16
type input "guar"
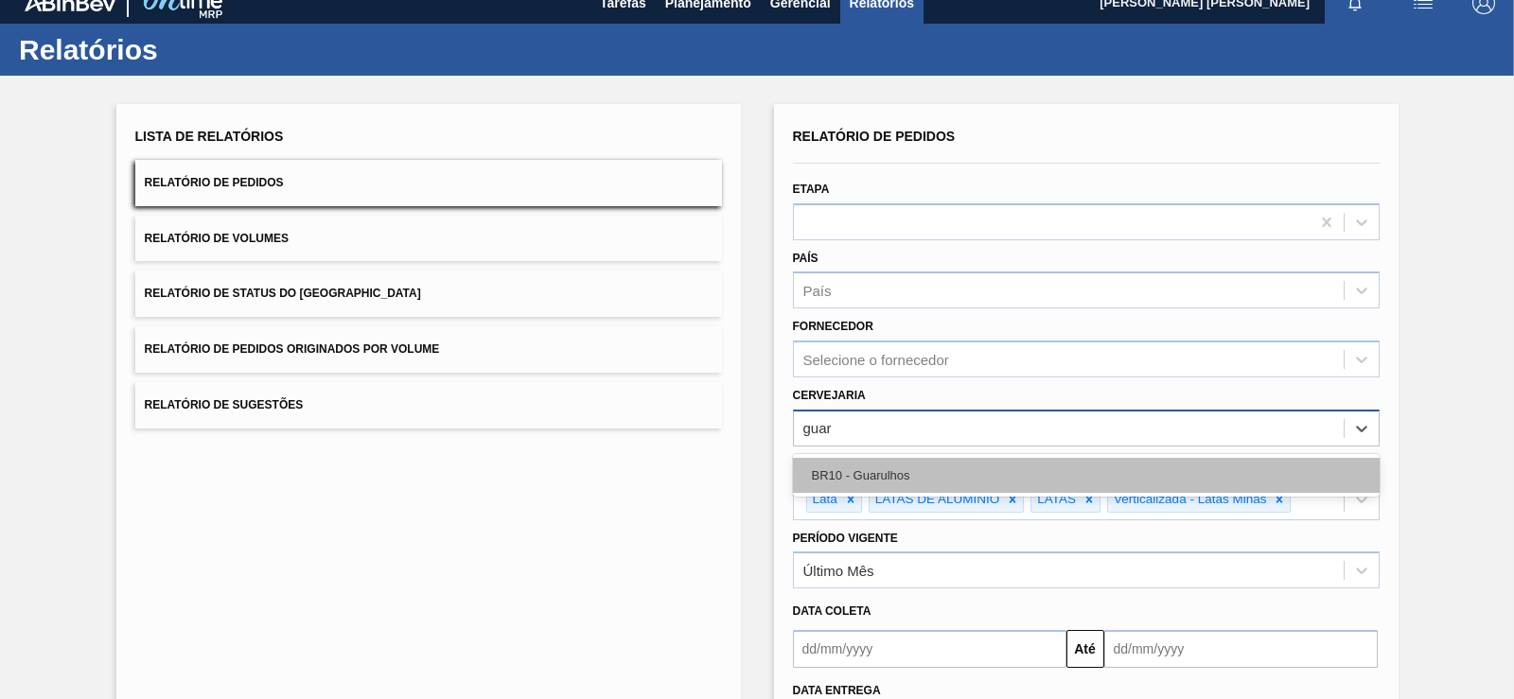
click at [892, 474] on div "BR10 - Guarulhos" at bounding box center [1086, 475] width 587 height 35
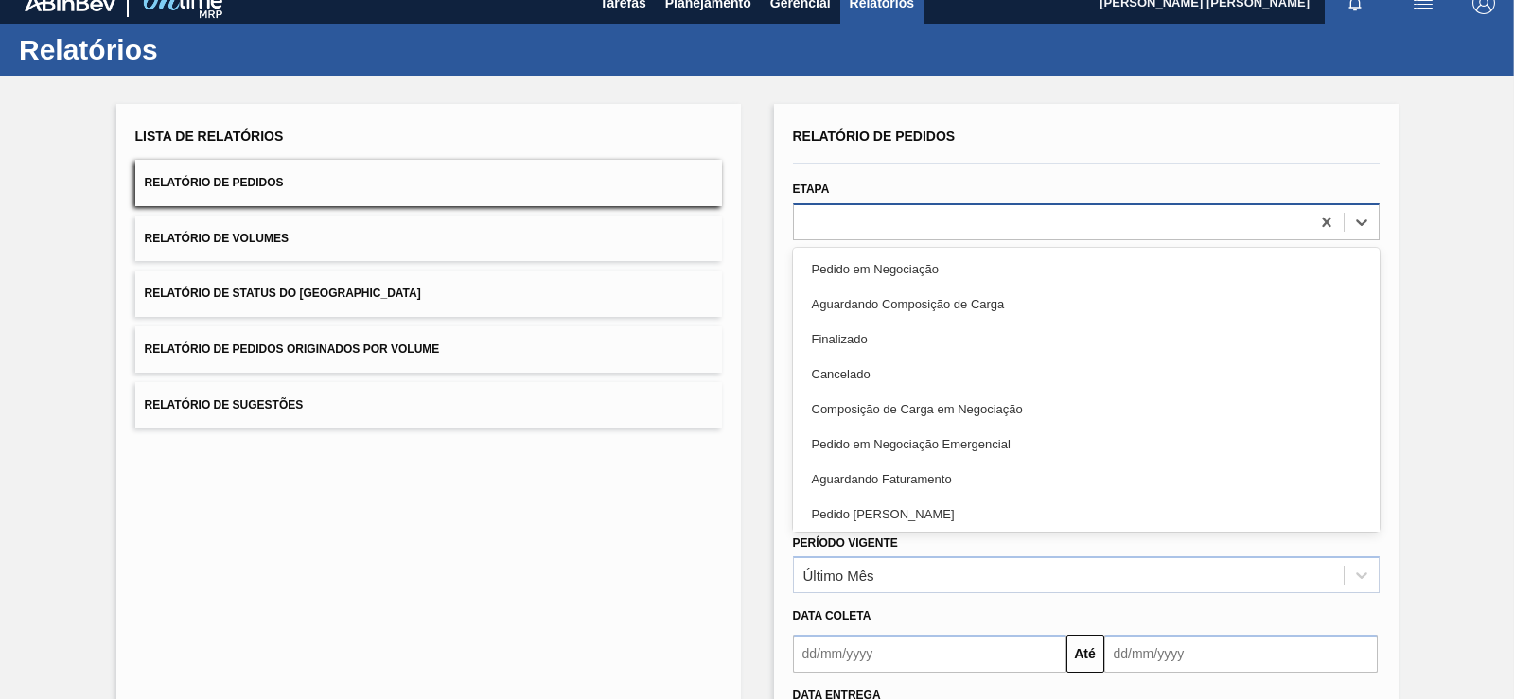
click at [955, 217] on div at bounding box center [1052, 221] width 516 height 27
type input "agua"
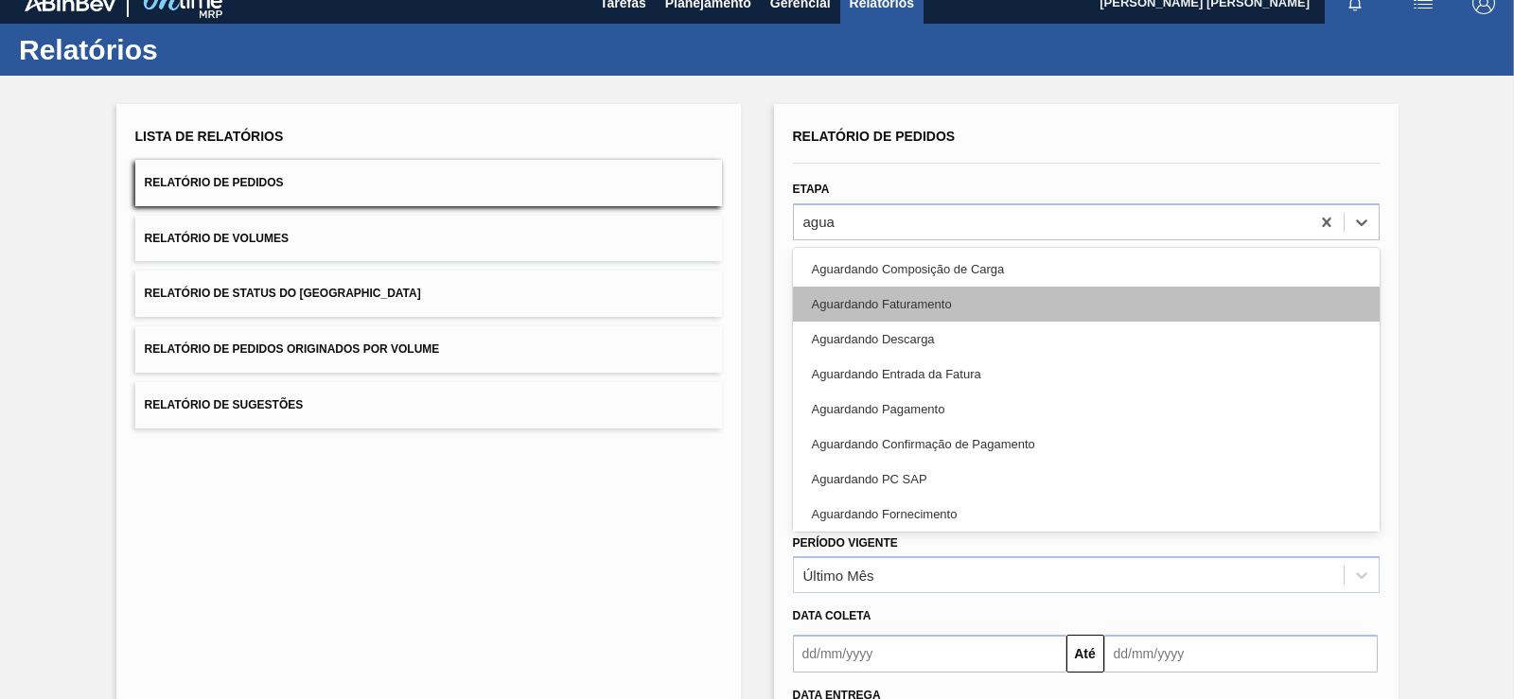
click at [919, 310] on div "Aguardando Faturamento" at bounding box center [1086, 304] width 587 height 35
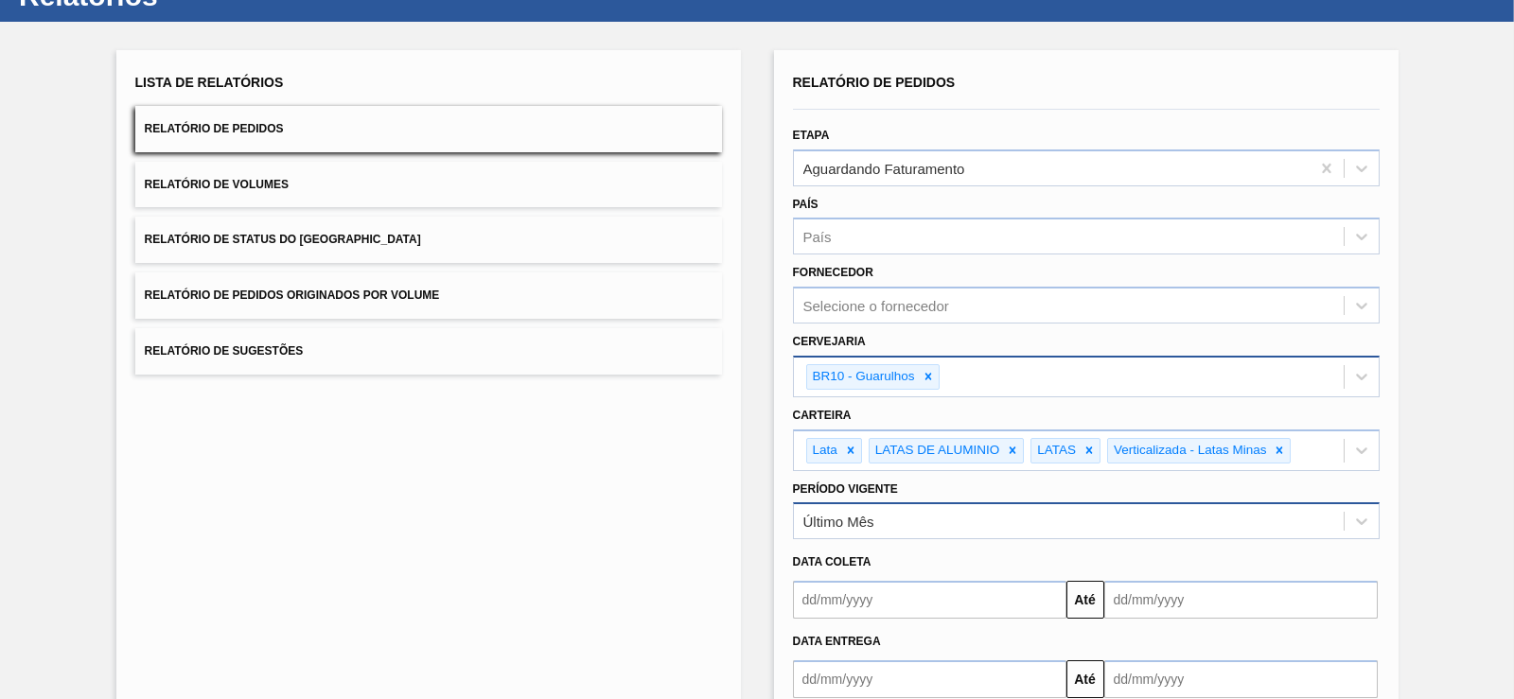
scroll to position [186, 0]
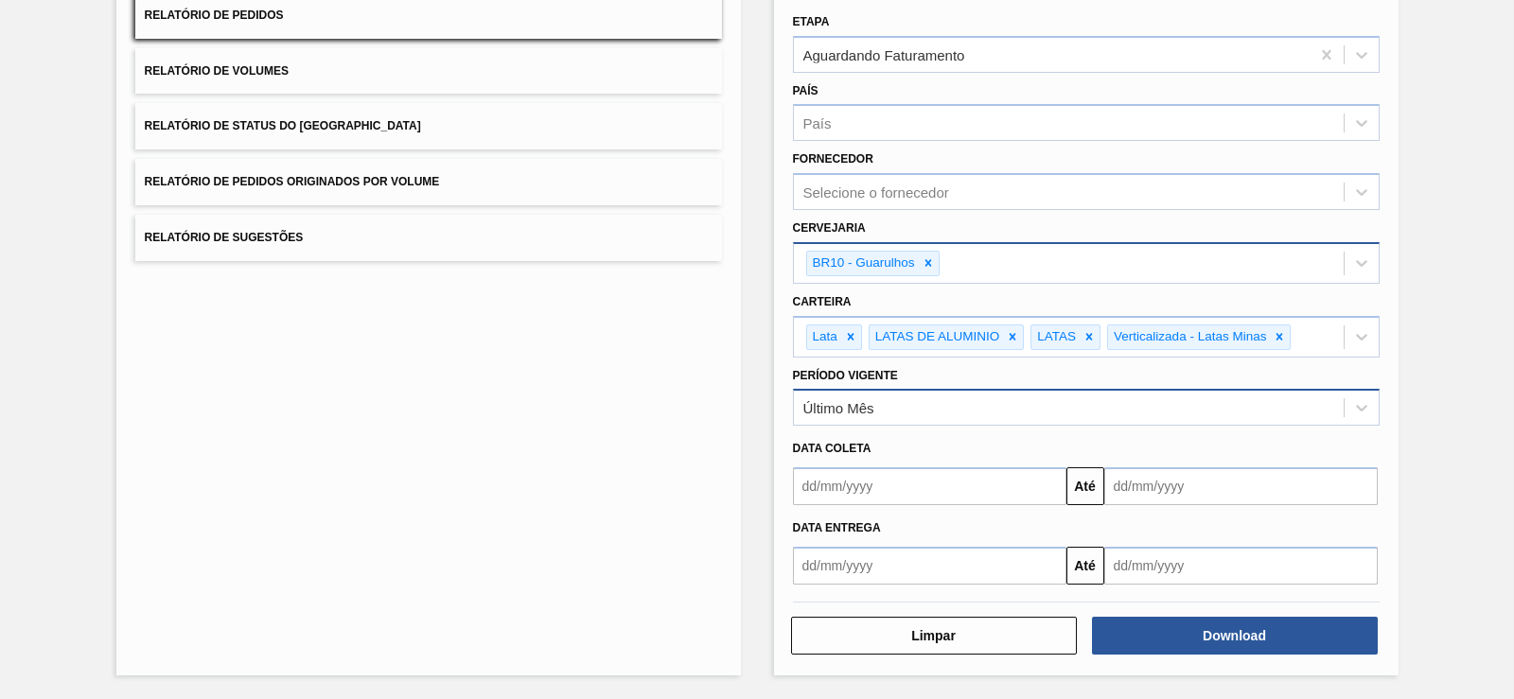
drag, startPoint x: 1172, startPoint y: 219, endPoint x: 1121, endPoint y: 423, distance: 210.7
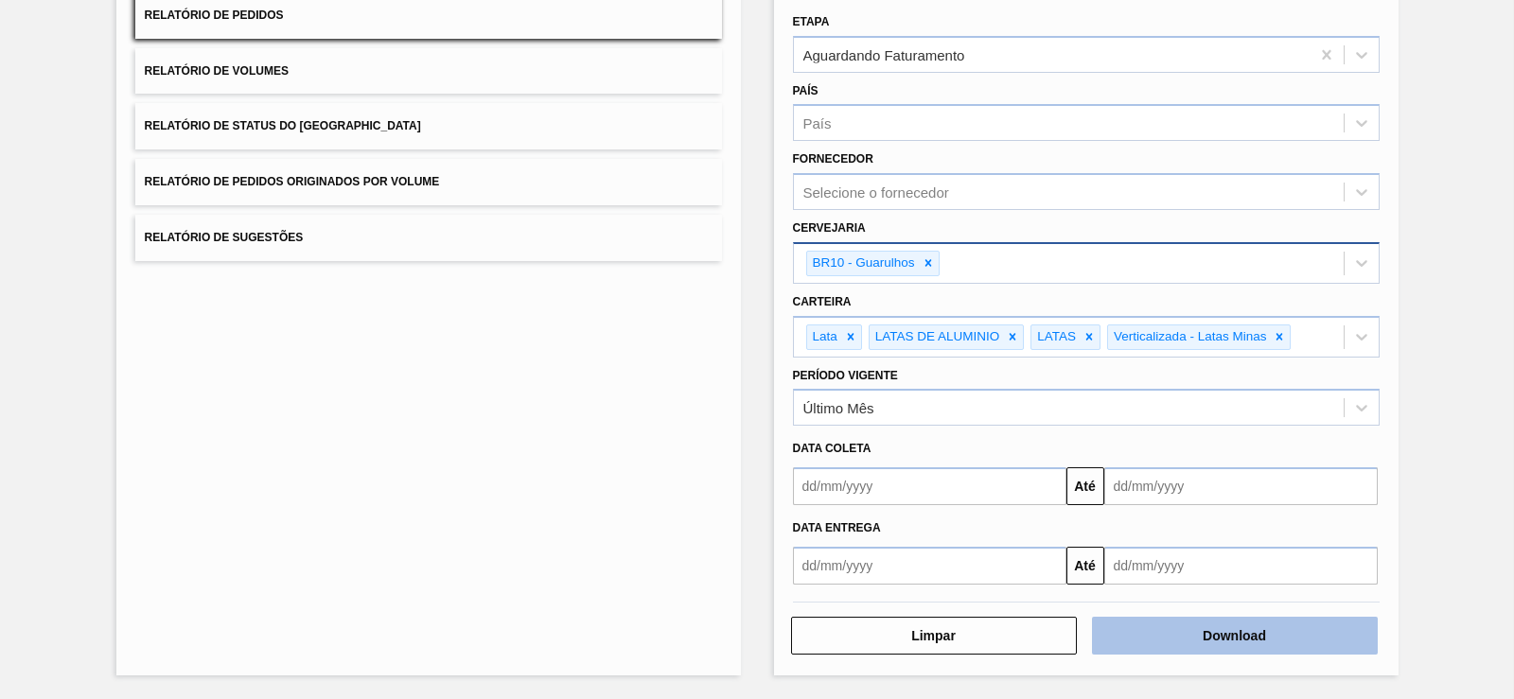
click at [1173, 643] on button "Download" at bounding box center [1235, 636] width 286 height 38
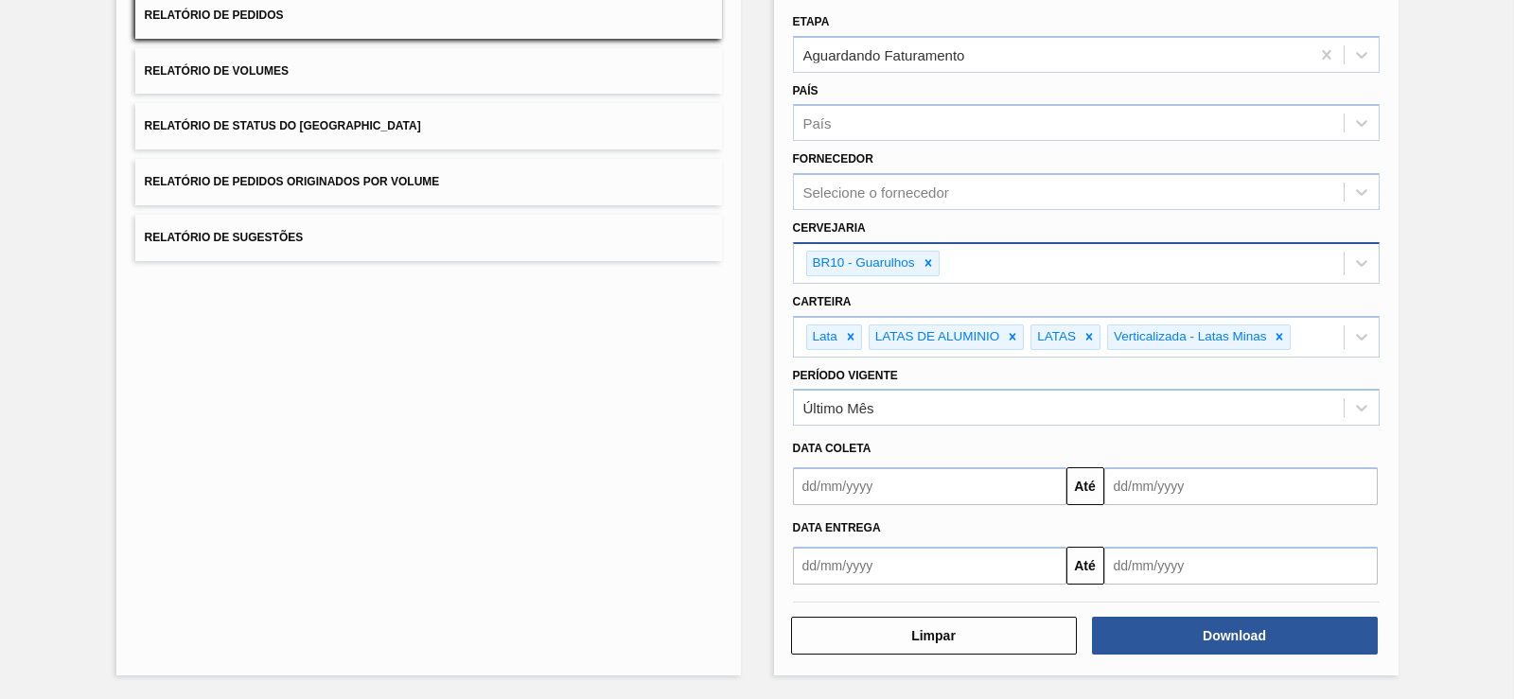
scroll to position [0, 0]
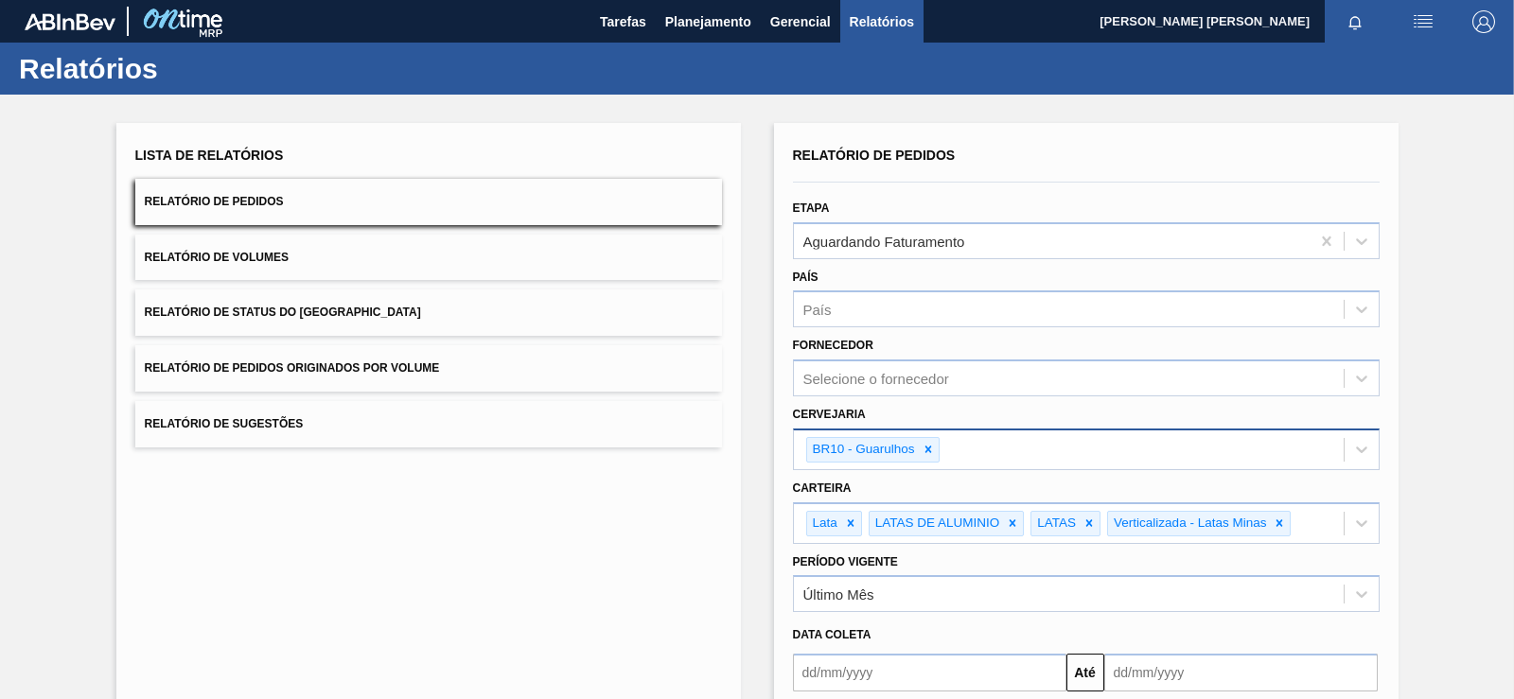
drag, startPoint x: 580, startPoint y: 384, endPoint x: 574, endPoint y: 266, distance: 118.4
click at [932, 454] on icon at bounding box center [928, 449] width 13 height 13
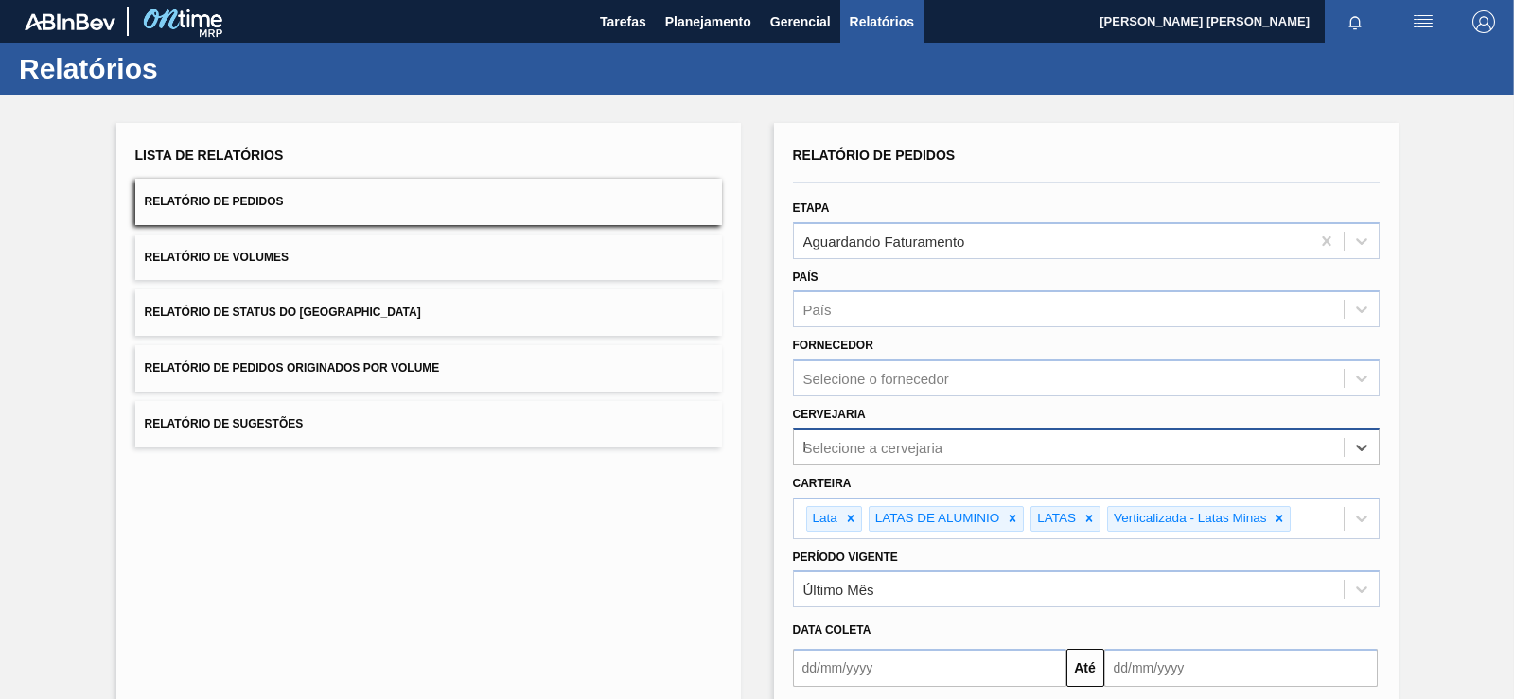
type input "br"
click at [923, 475] on div "BR10 - Guarulhos" at bounding box center [1086, 494] width 587 height 43
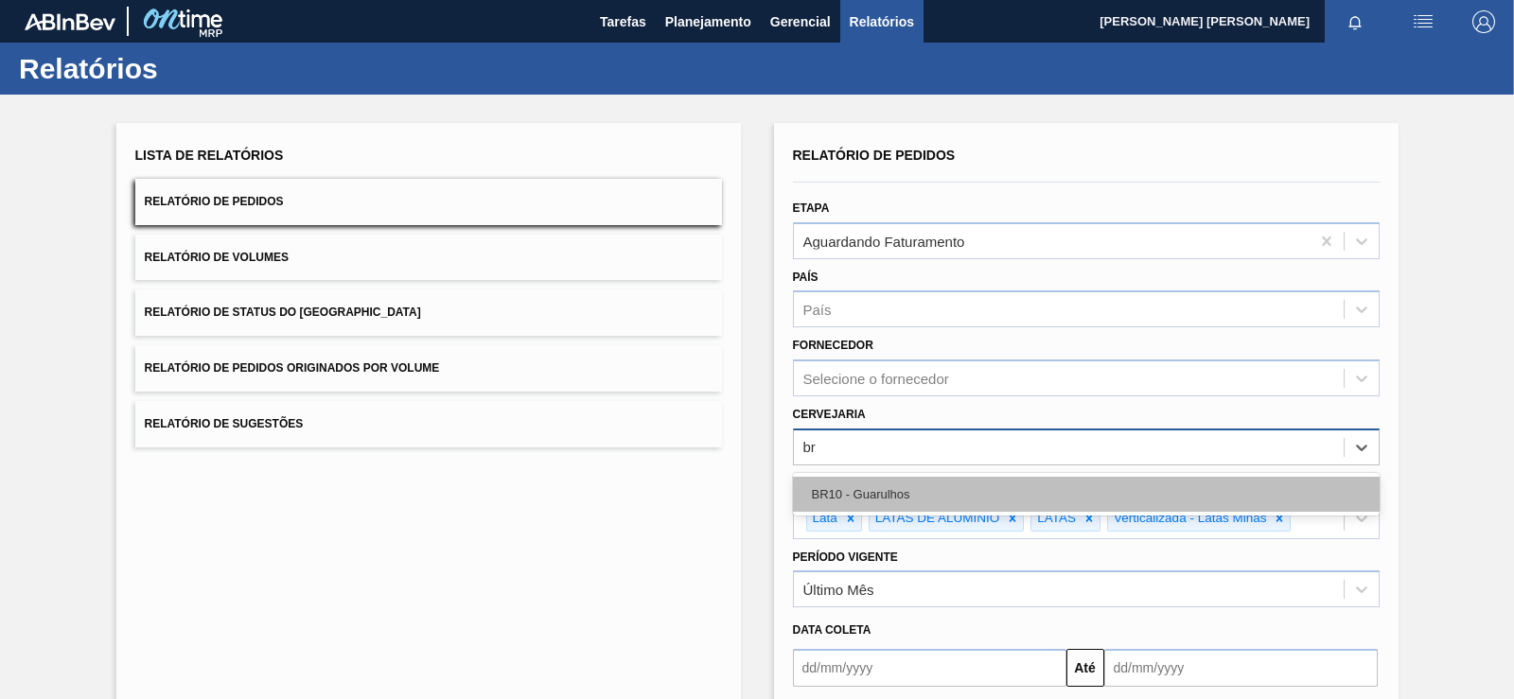
click at [923, 488] on div "BR10 - Guarulhos" at bounding box center [1086, 494] width 587 height 35
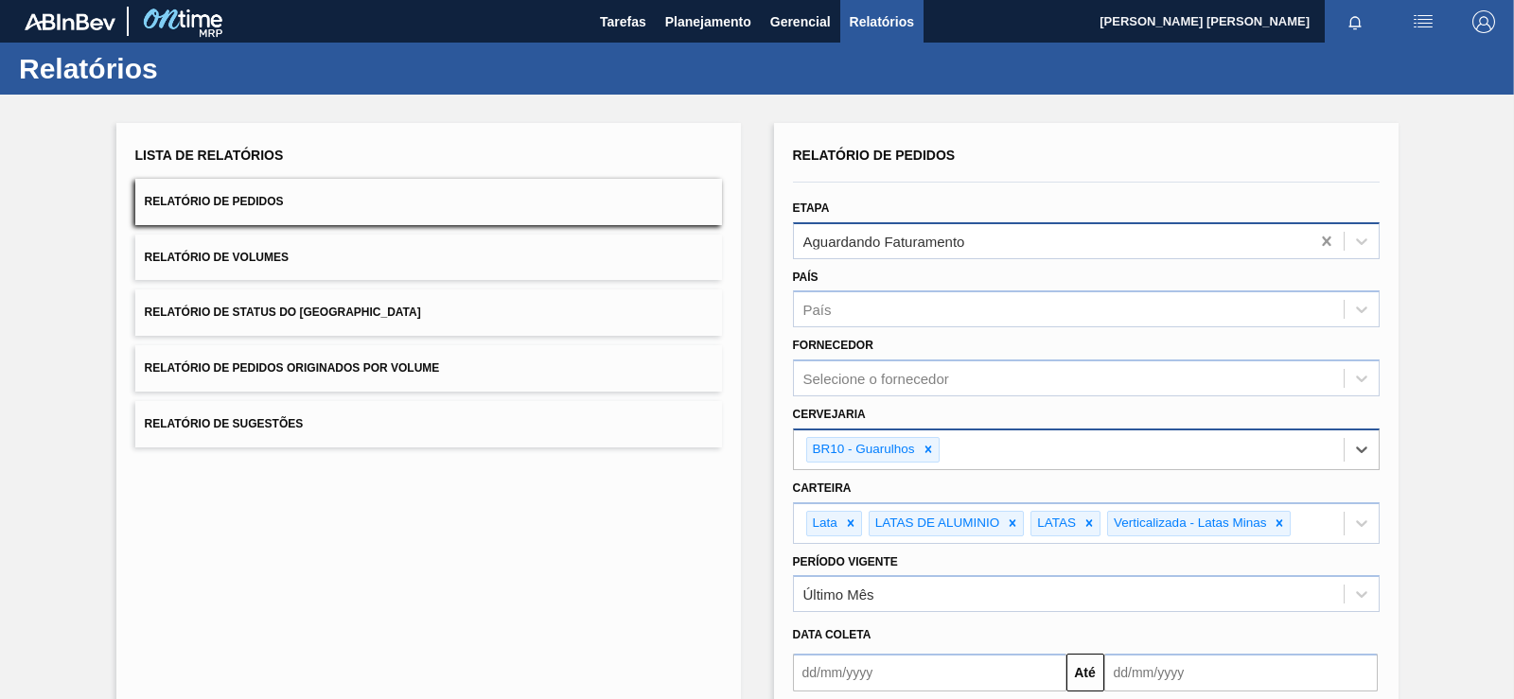
click at [1323, 243] on icon at bounding box center [1326, 240] width 9 height 9
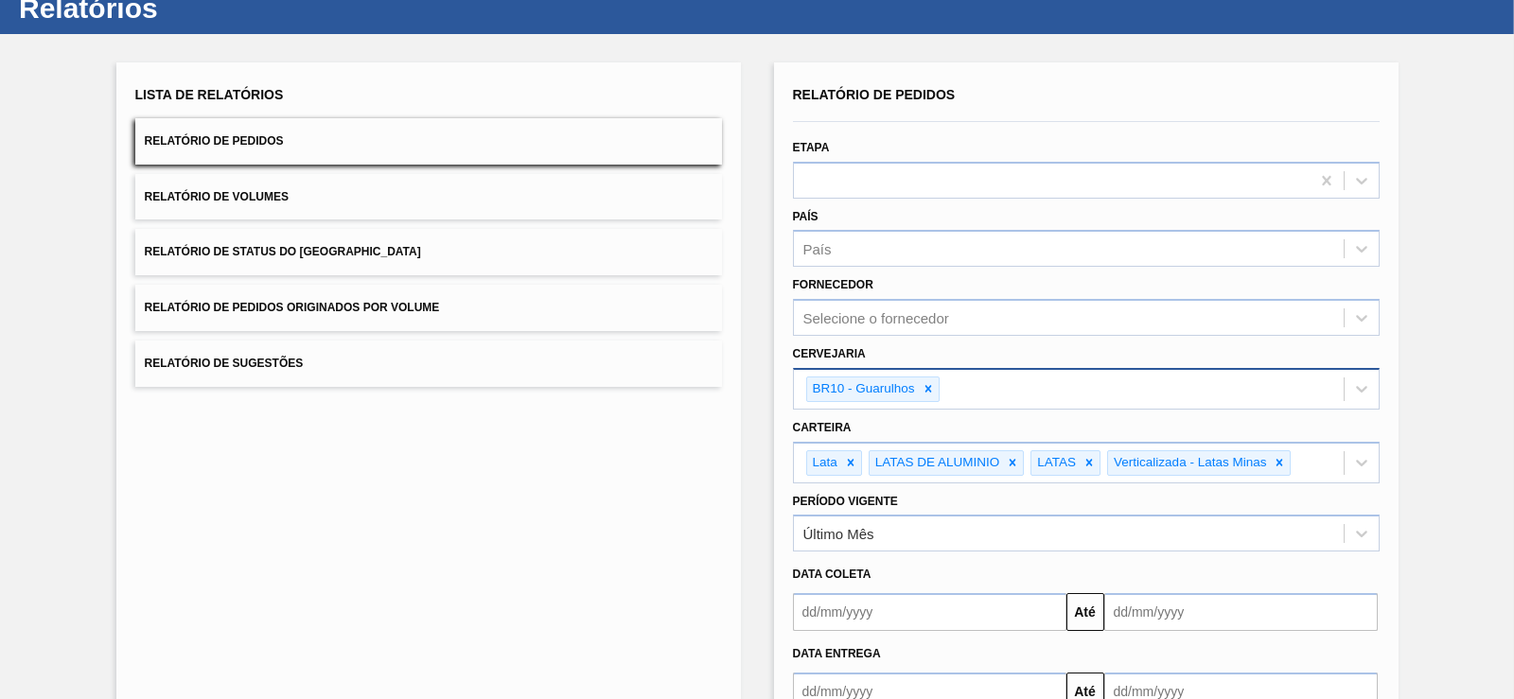
drag, startPoint x: 838, startPoint y: 151, endPoint x: 778, endPoint y: 325, distance: 183.2
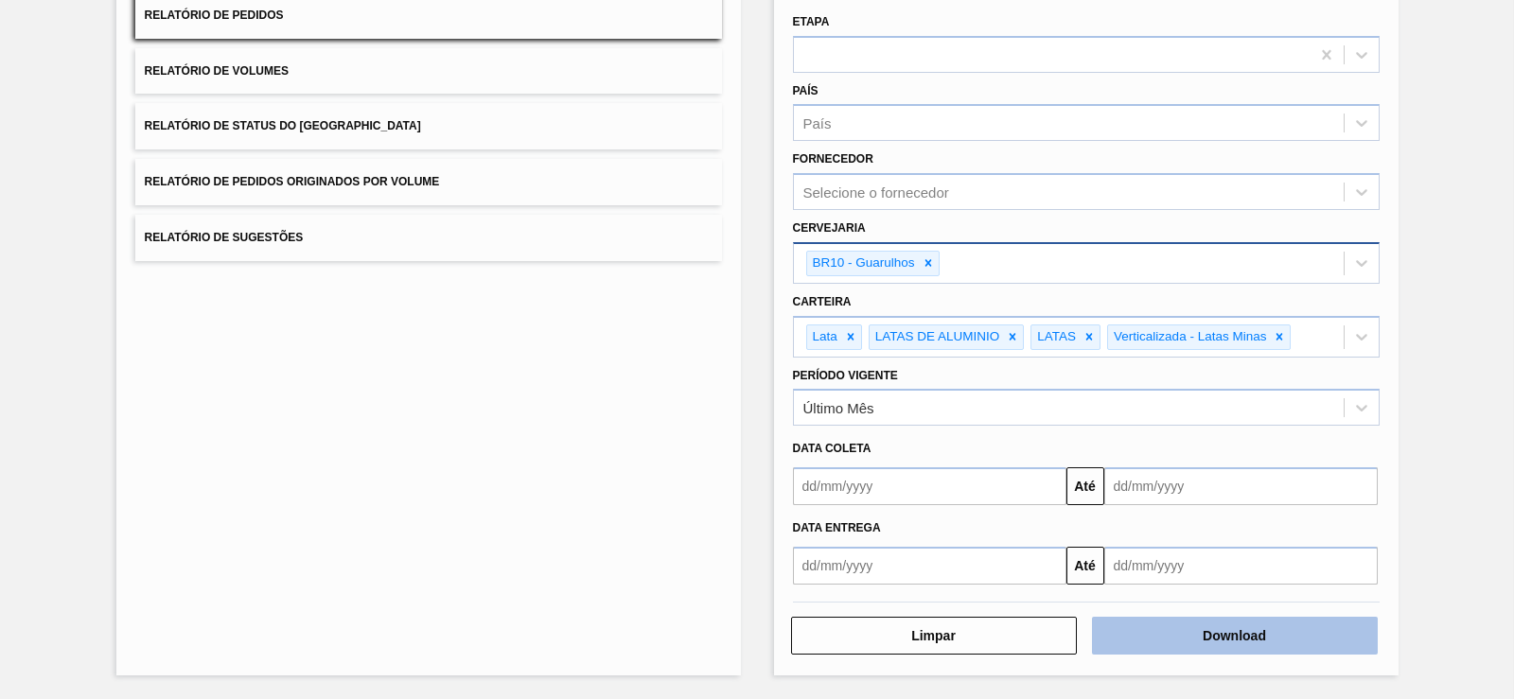
click at [1201, 644] on button "Download" at bounding box center [1235, 636] width 286 height 38
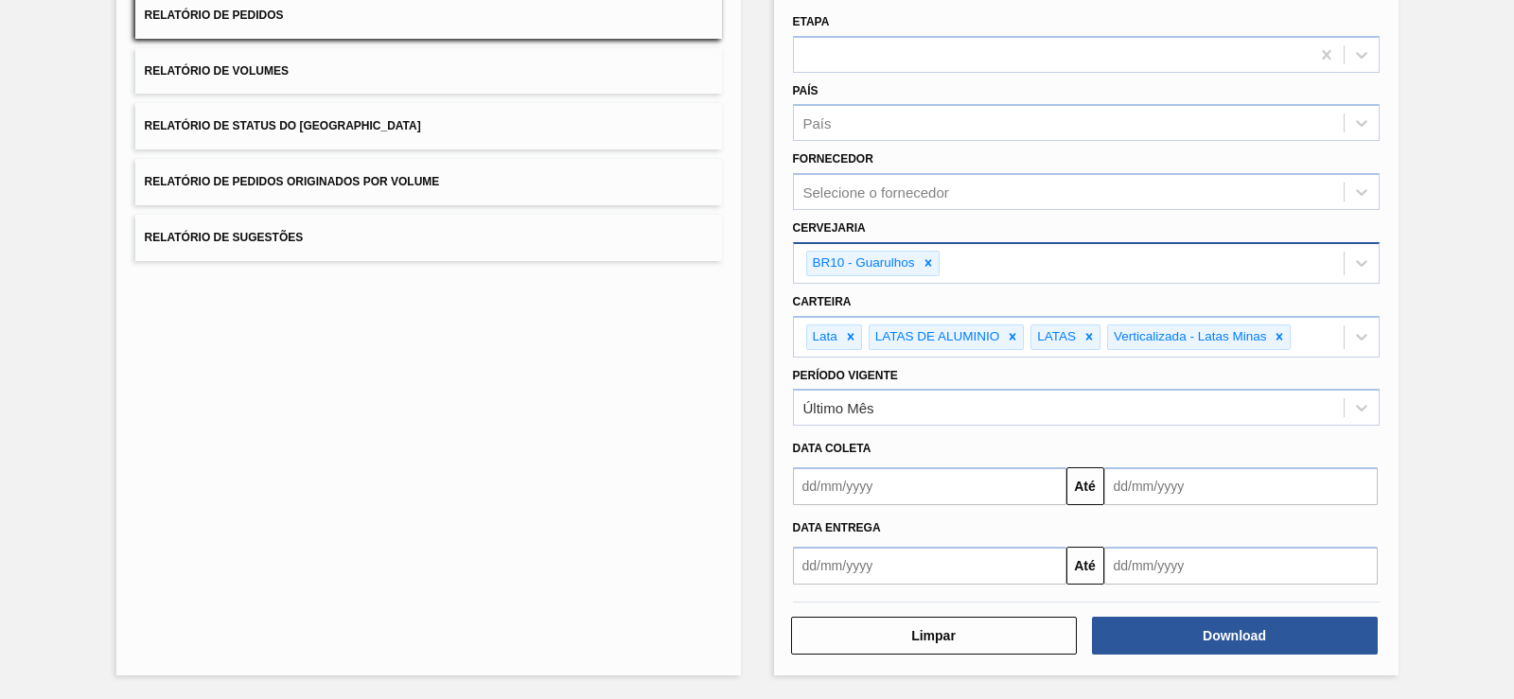
scroll to position [0, 0]
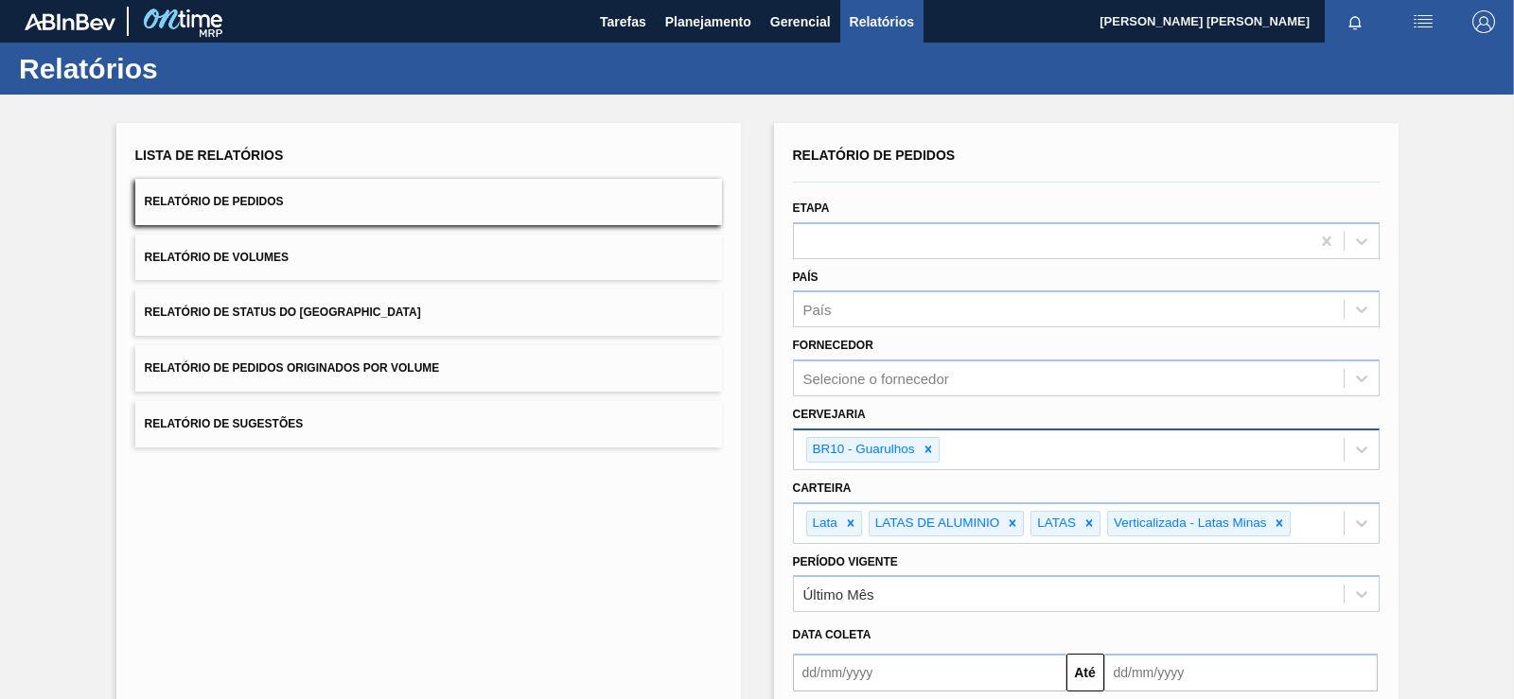
drag, startPoint x: 590, startPoint y: 176, endPoint x: 602, endPoint y: -27, distance: 202.9
click at [688, 26] on span "Planejamento" at bounding box center [708, 21] width 86 height 23
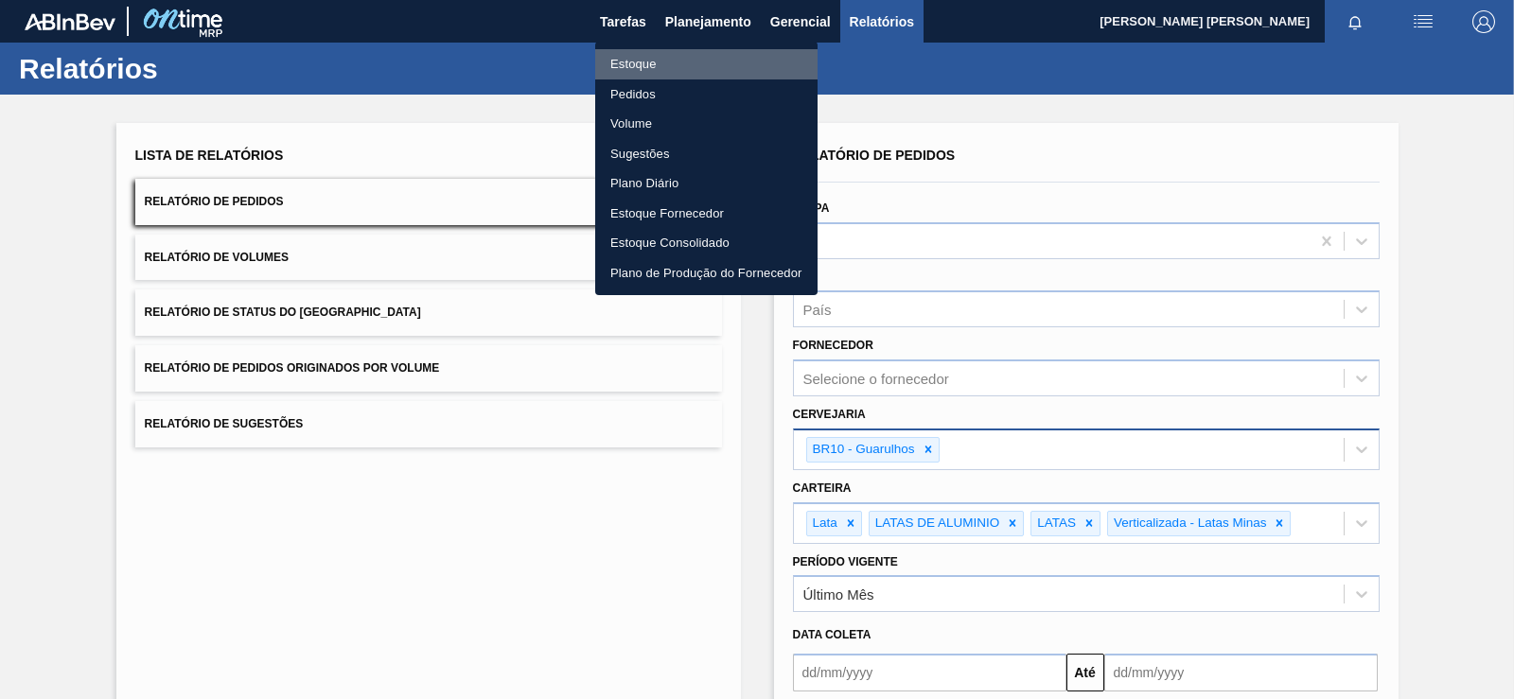
click at [627, 67] on li "Estoque" at bounding box center [706, 64] width 222 height 30
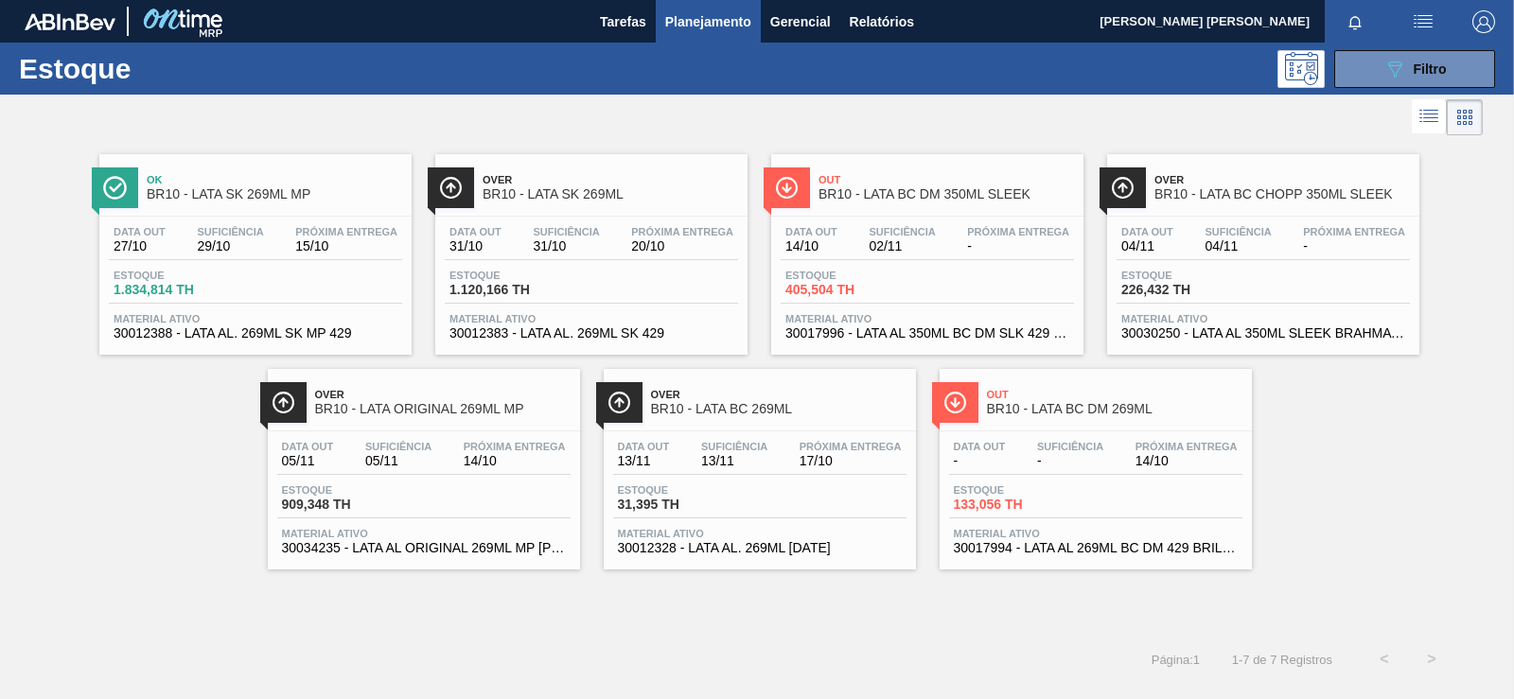
click at [592, 231] on span "Suficiência" at bounding box center [566, 231] width 66 height 11
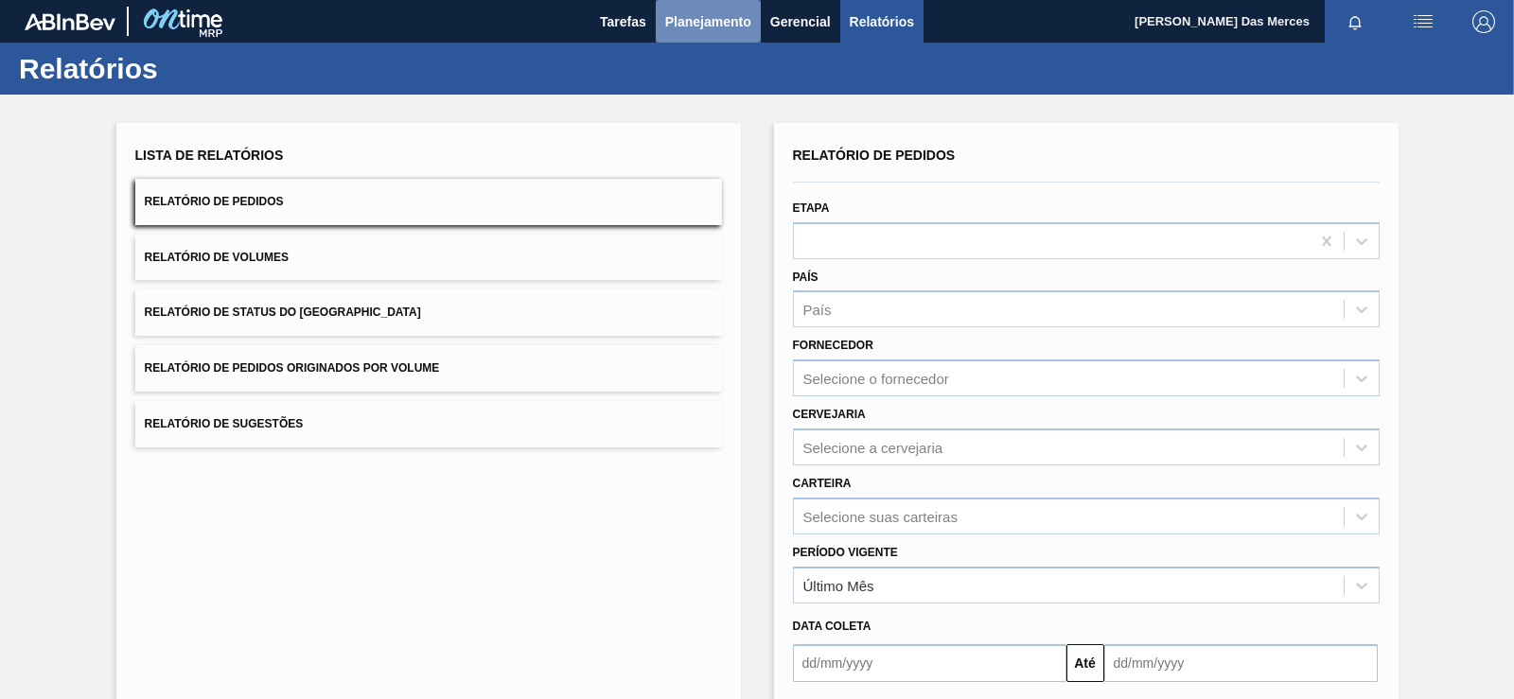
click at [728, 21] on span "Planejamento" at bounding box center [708, 21] width 86 height 23
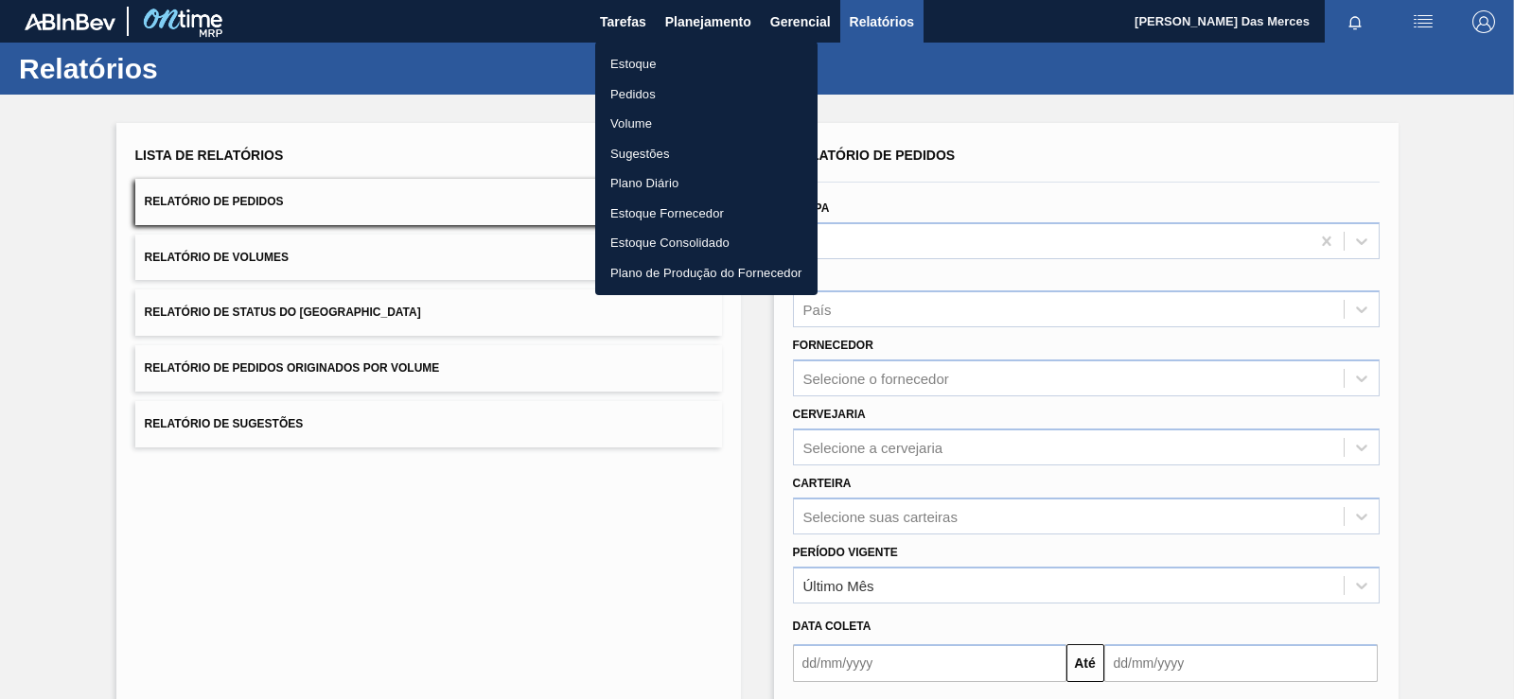
click at [641, 59] on li "Estoque" at bounding box center [706, 64] width 222 height 30
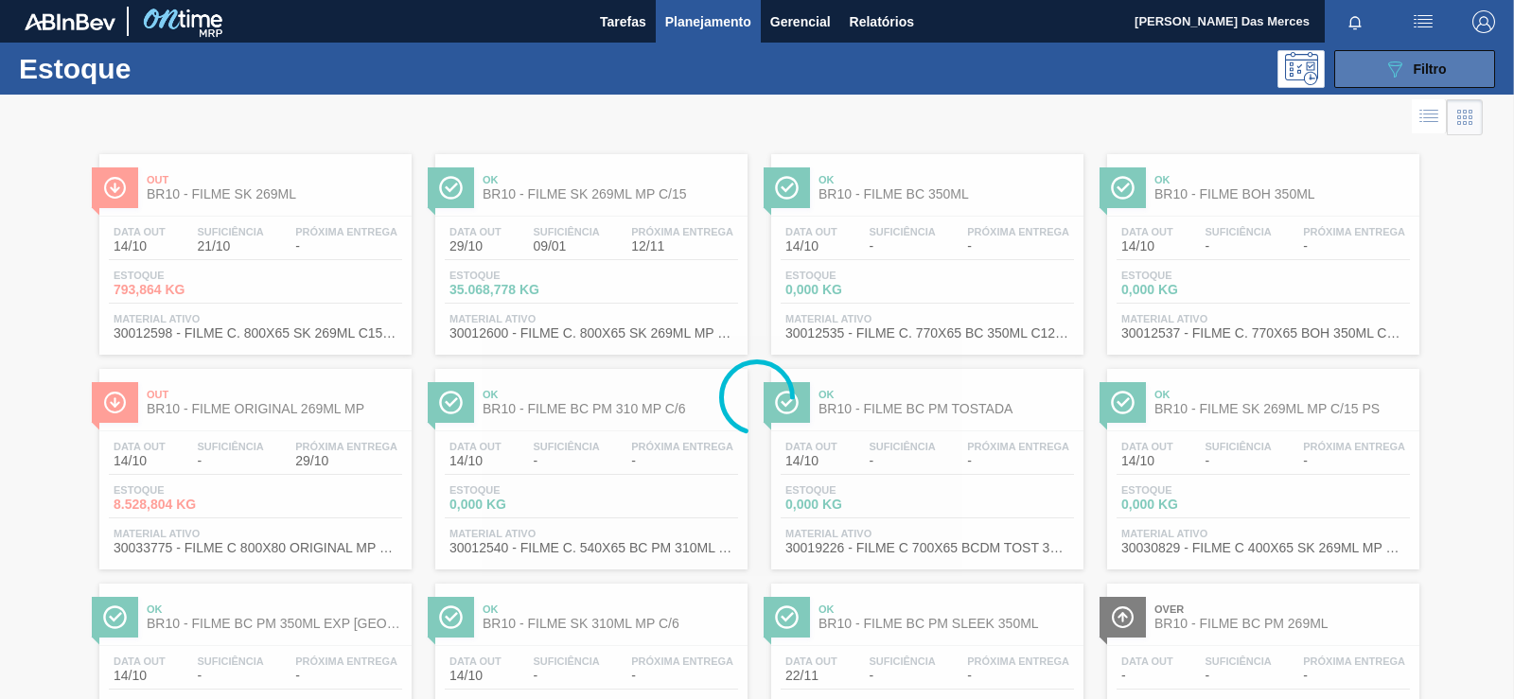
click at [1414, 64] on span "Filtro" at bounding box center [1430, 69] width 33 height 15
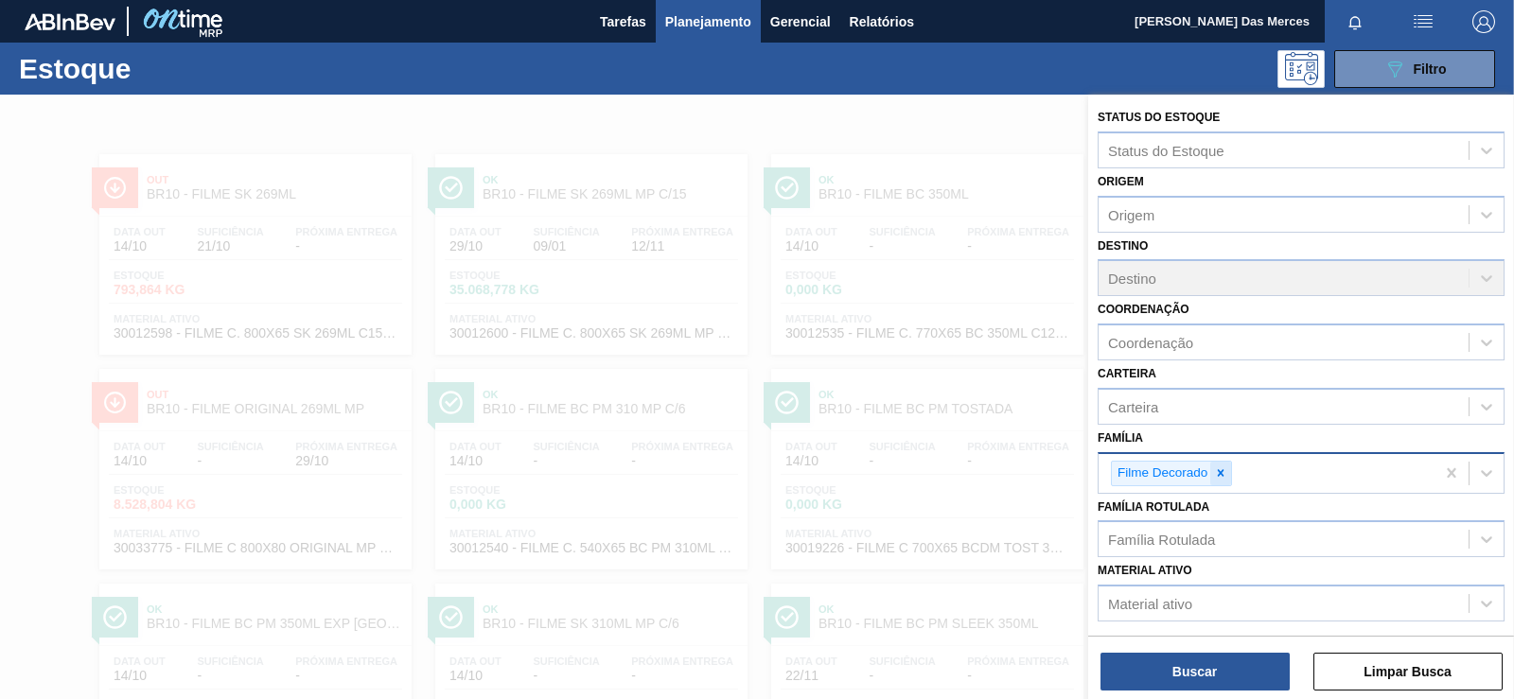
click at [1226, 467] on icon at bounding box center [1220, 473] width 13 height 13
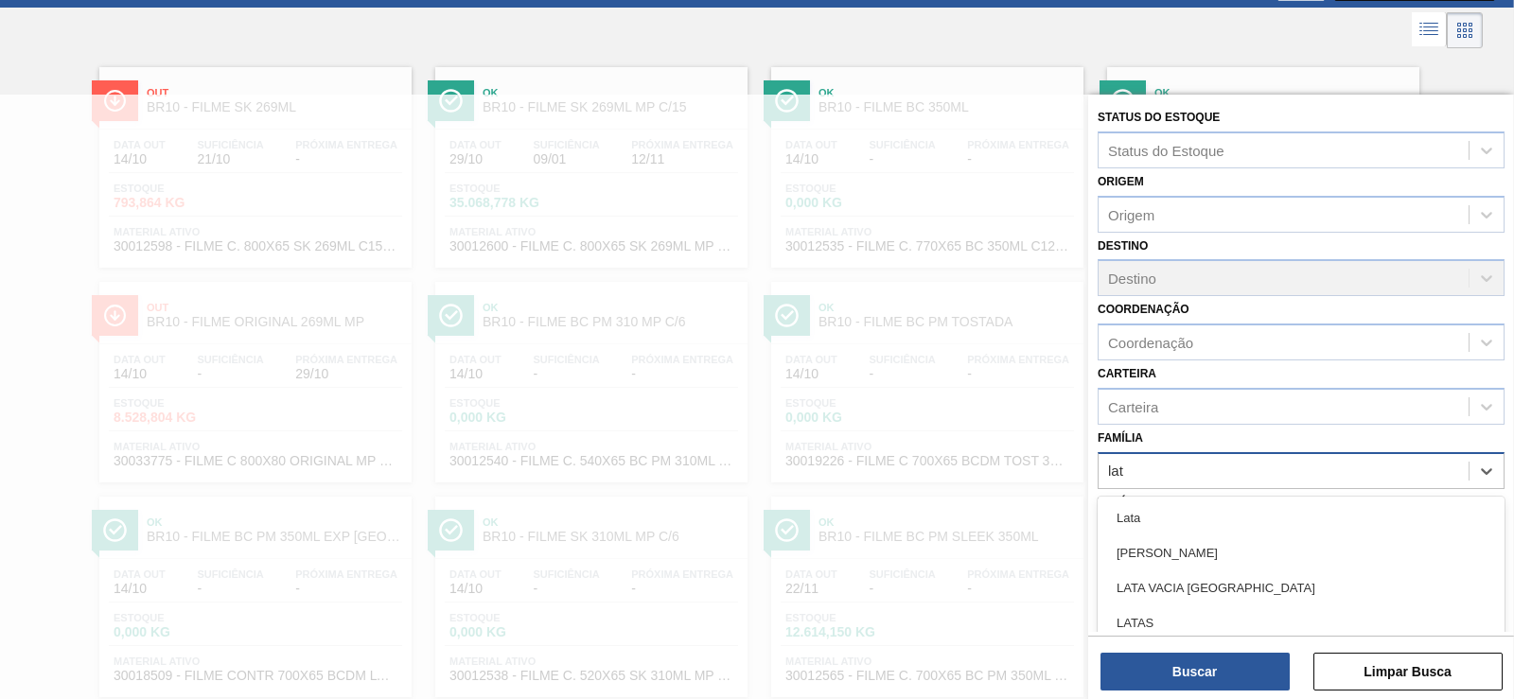
type input "lata"
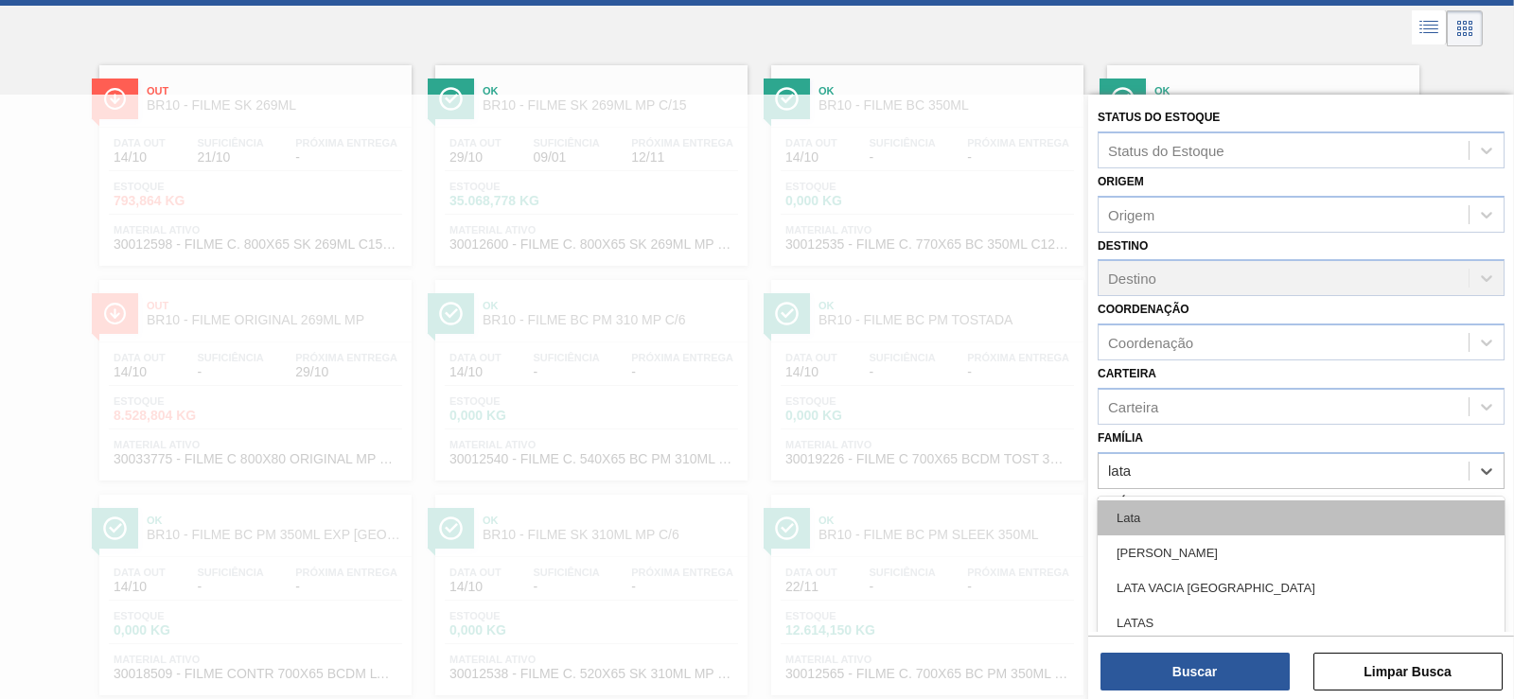
click at [1213, 521] on div "Lata" at bounding box center [1301, 518] width 407 height 35
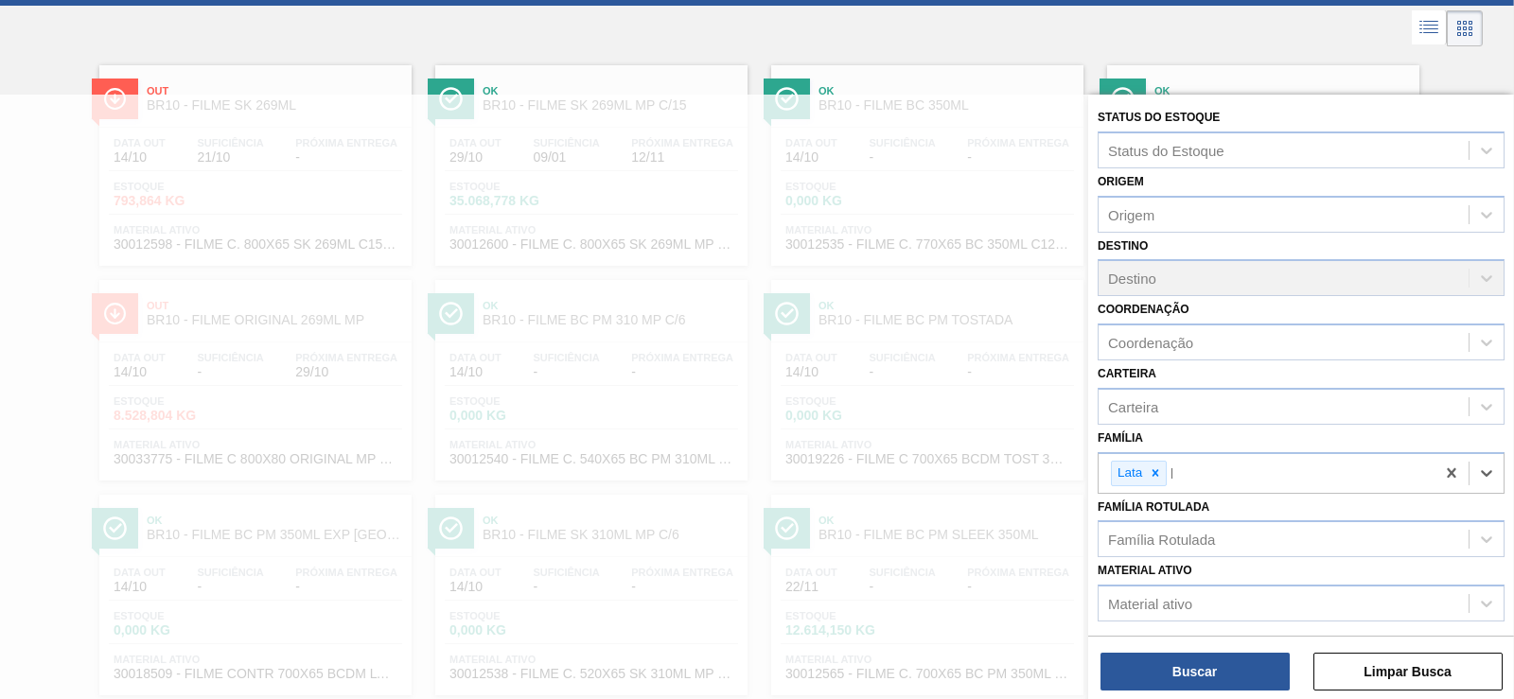
scroll to position [183, 0]
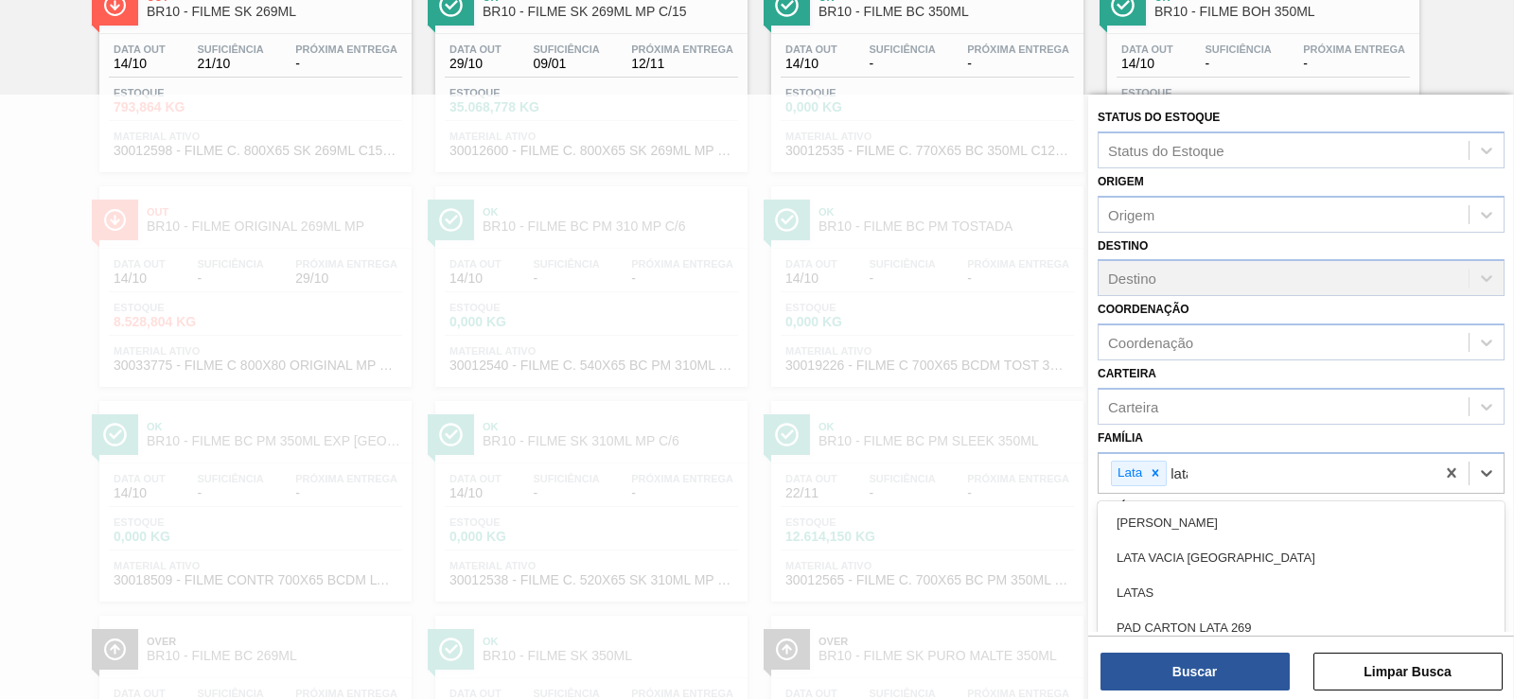
type input "latas"
click at [1216, 509] on div "LATAS" at bounding box center [1301, 522] width 407 height 35
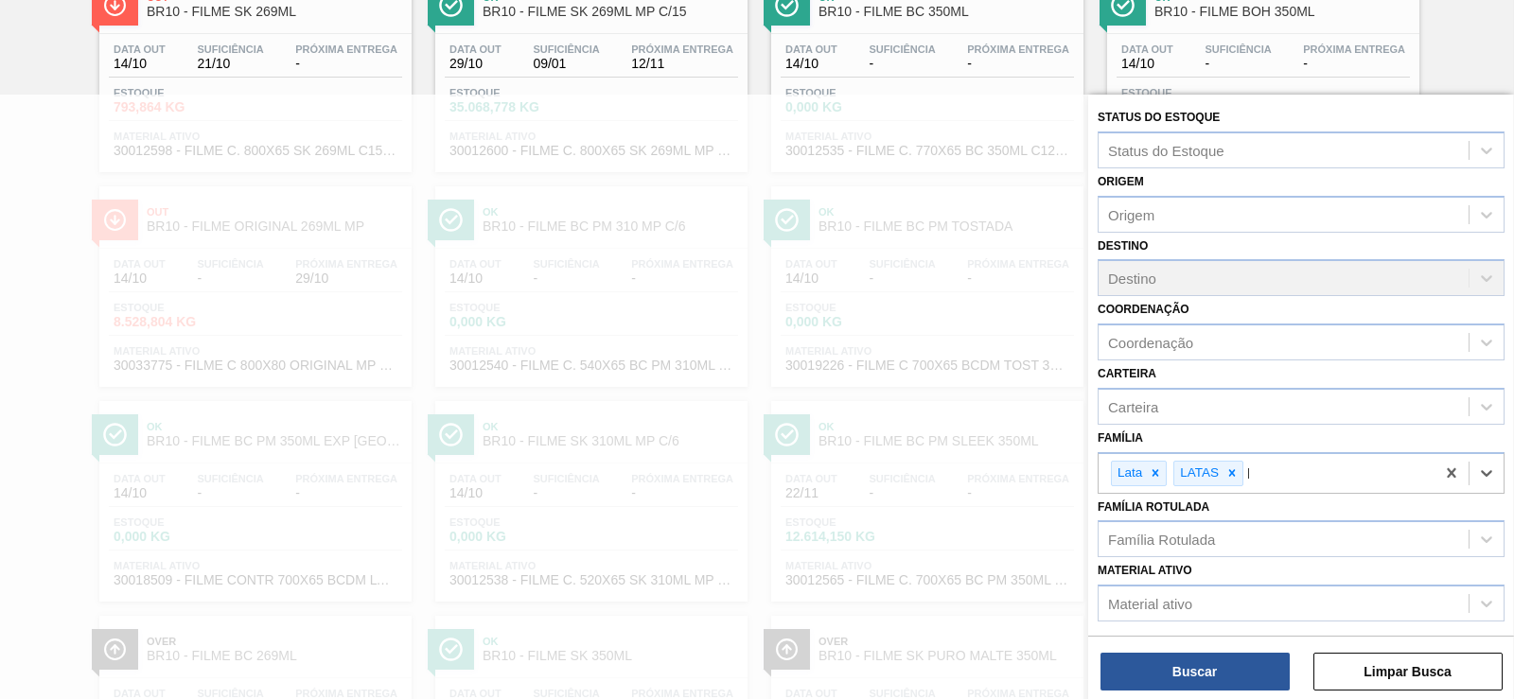
scroll to position [276, 0]
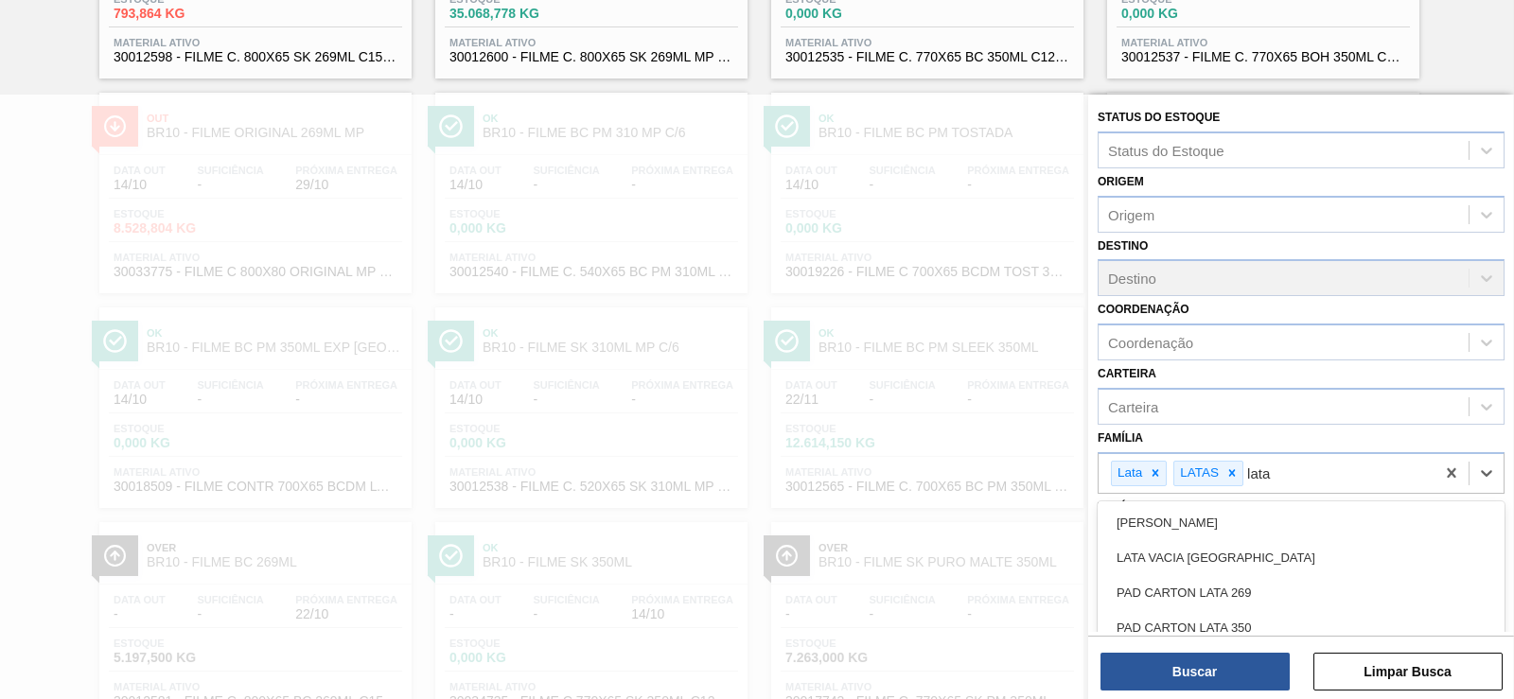
type input "lata"
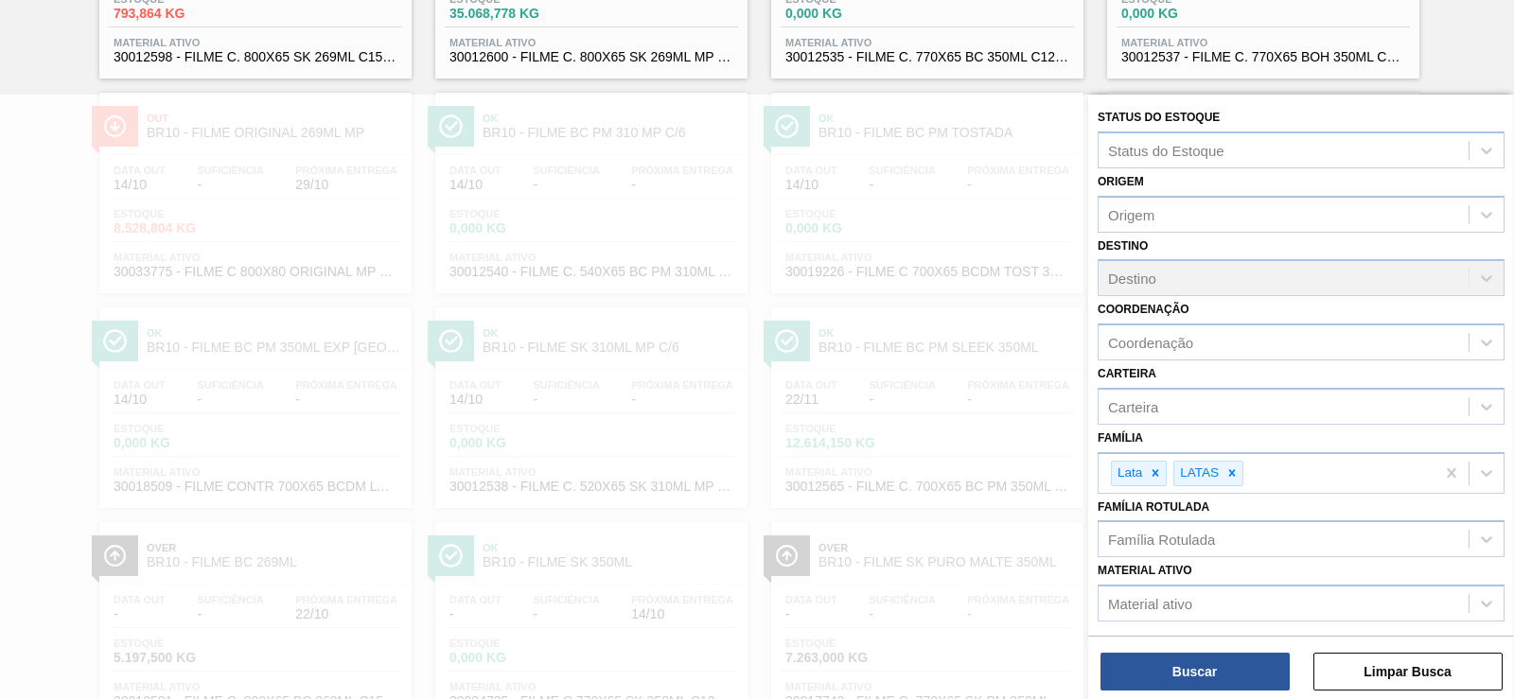
drag, startPoint x: 1254, startPoint y: 567, endPoint x: 1261, endPoint y: 516, distance: 51.5
click at [1227, 666] on button "Buscar" at bounding box center [1195, 672] width 189 height 38
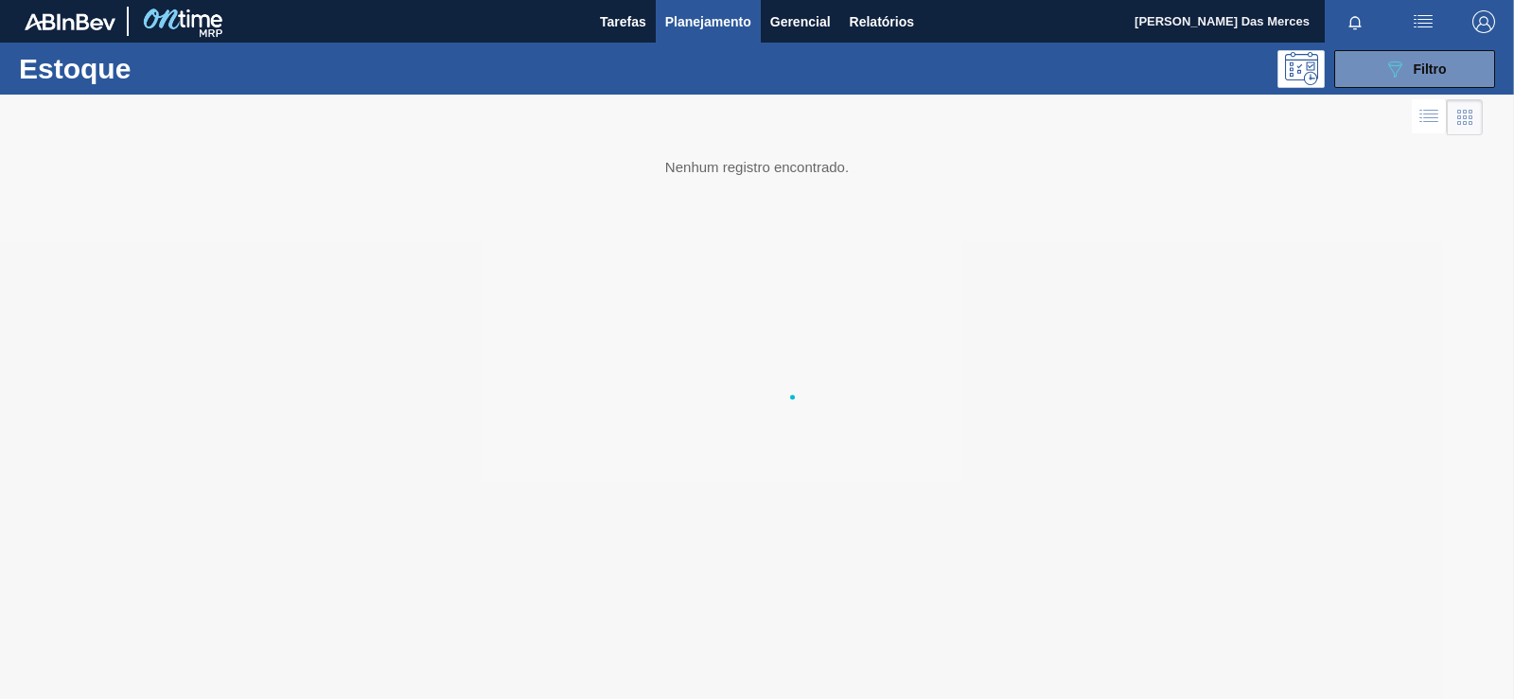
scroll to position [0, 0]
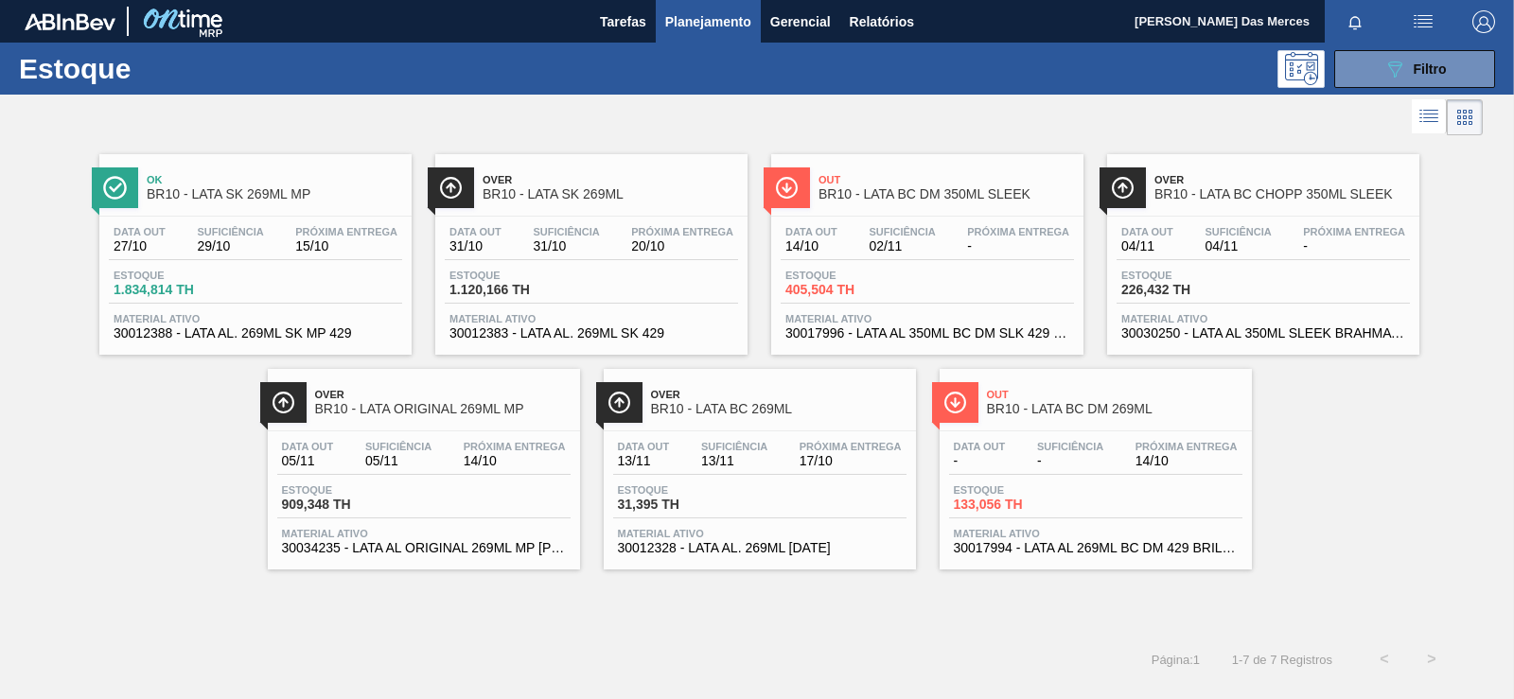
click at [610, 262] on div "Data out 31/10 Suficiência 31/10 Próxima Entrega 20/10 Estoque 1.120,166 TH Mat…" at bounding box center [591, 281] width 312 height 129
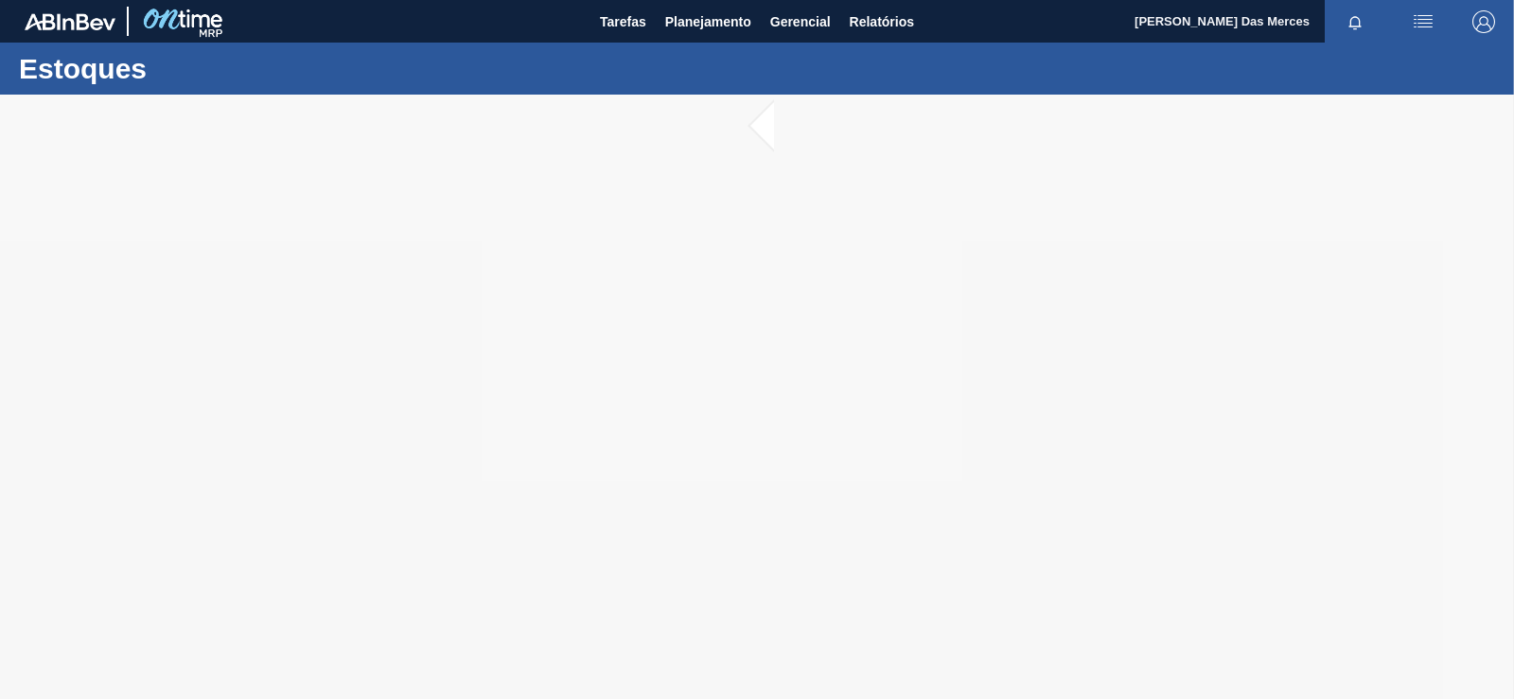
click at [719, 99] on div at bounding box center [757, 397] width 1514 height 605
click at [684, 124] on div at bounding box center [757, 397] width 1514 height 605
click at [656, 237] on div at bounding box center [757, 397] width 1514 height 605
click at [684, 34] on button "Planejamento" at bounding box center [708, 21] width 105 height 43
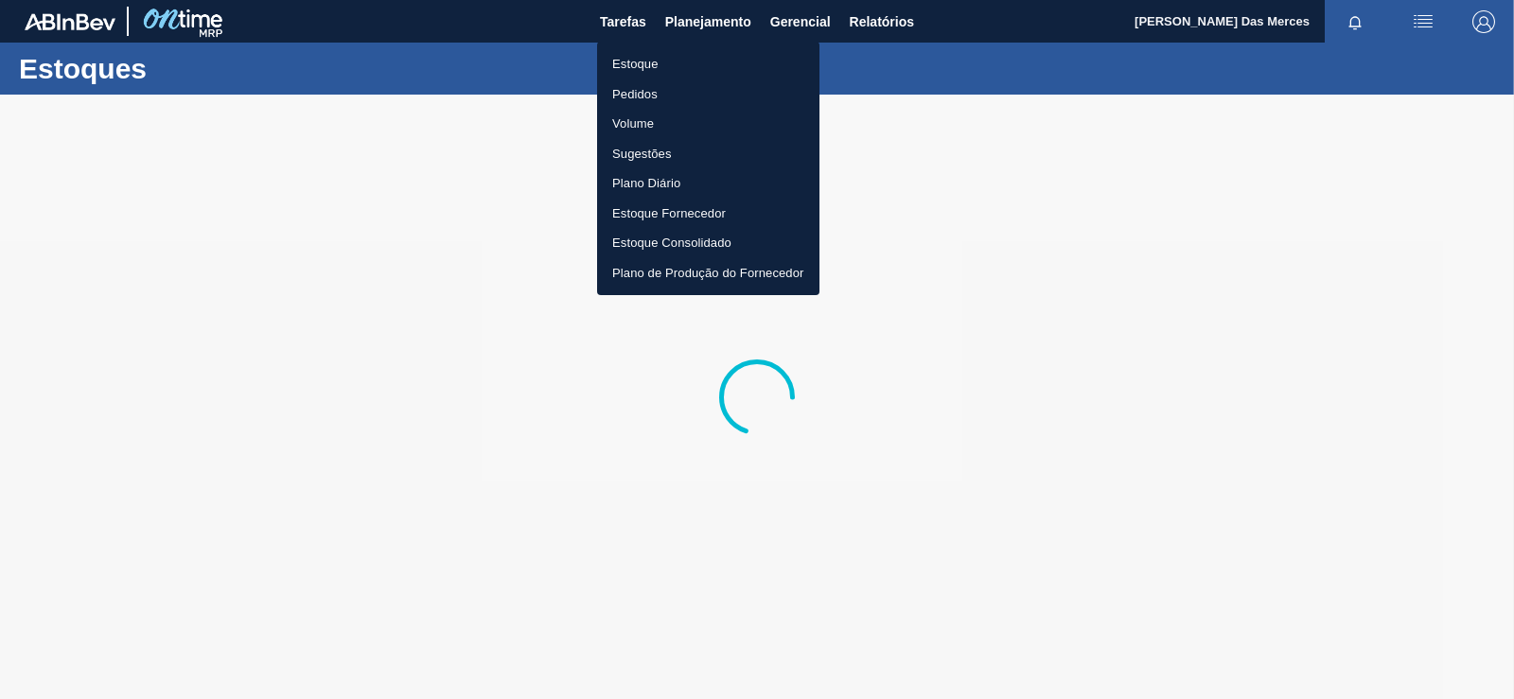
click at [622, 71] on li "Estoque" at bounding box center [708, 64] width 222 height 30
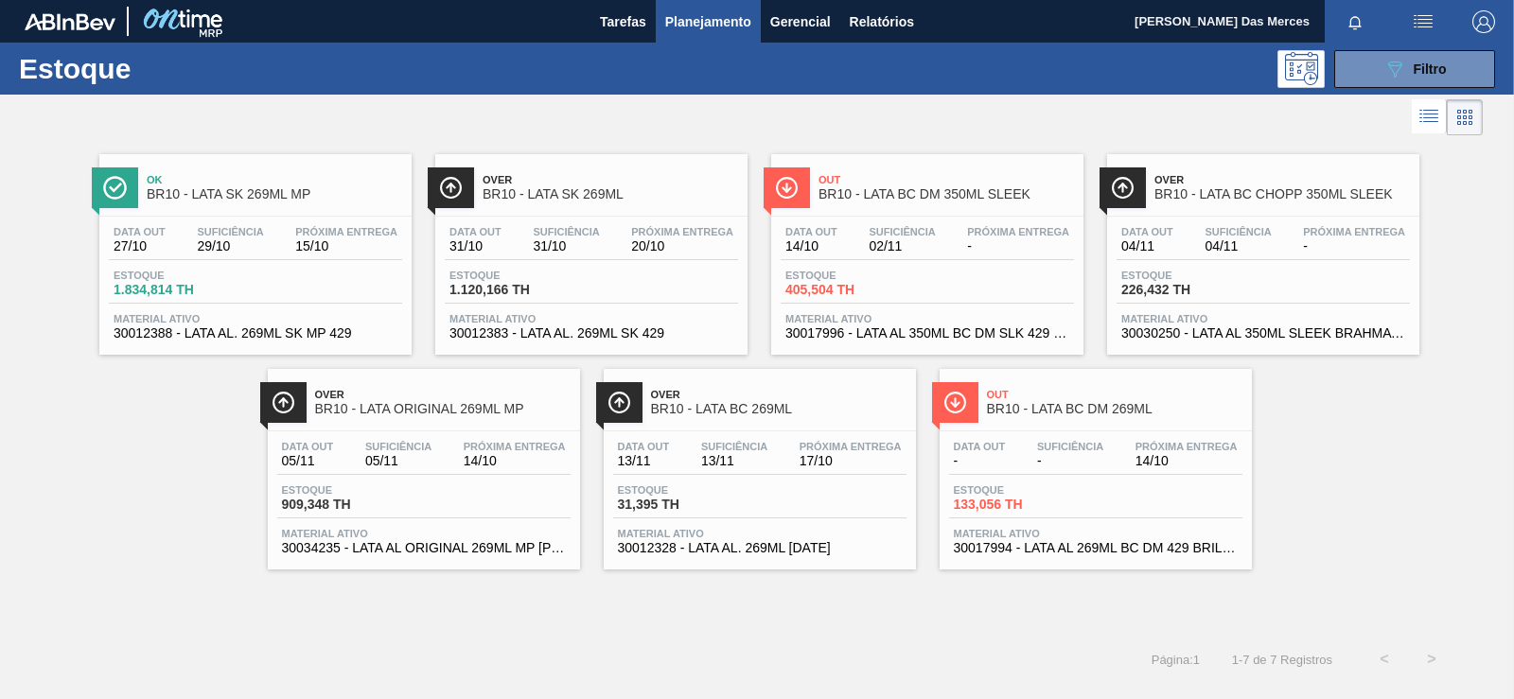
click at [452, 553] on span "30034235 - LATA AL ORIGINAL 269ML MP [PERSON_NAME]" at bounding box center [424, 548] width 284 height 14
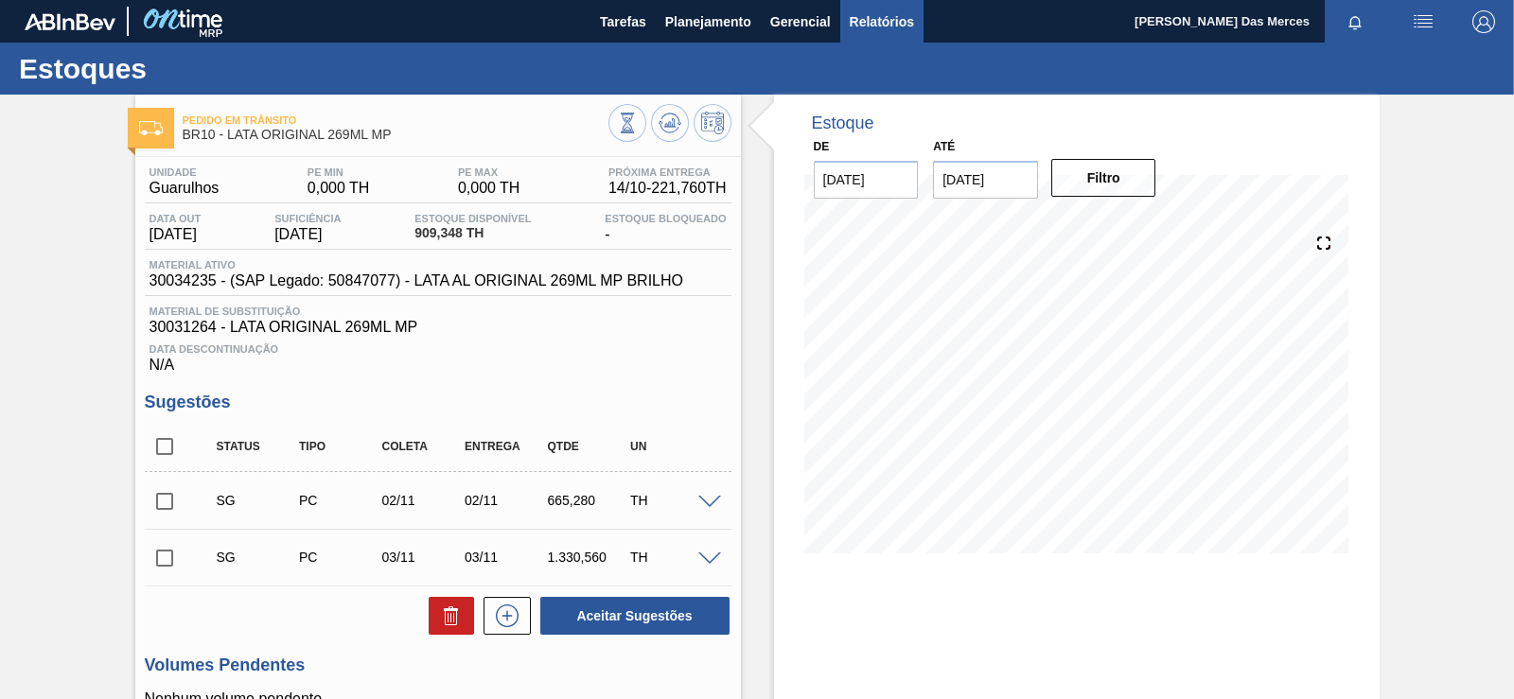
click at [902, 24] on span "Relatórios" at bounding box center [882, 21] width 64 height 23
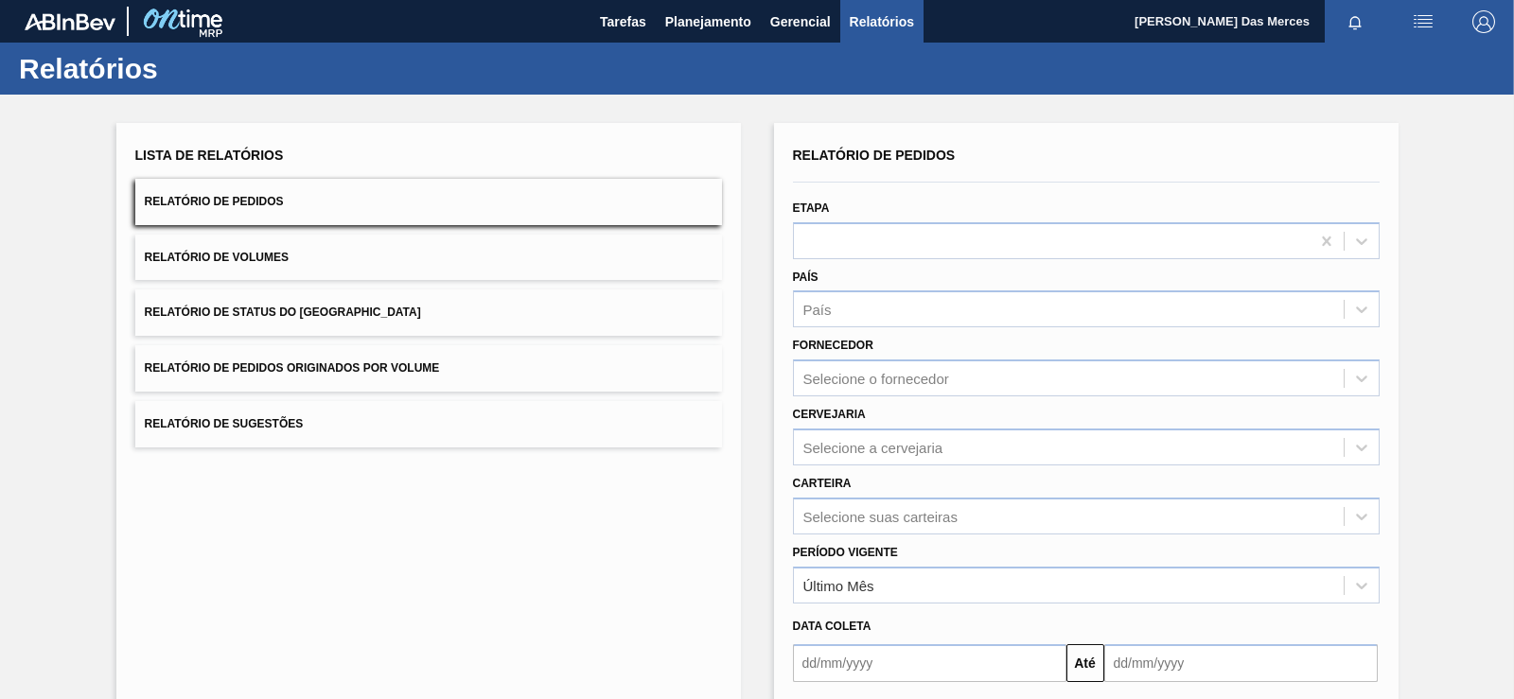
click at [557, 251] on button "Relatório de Volumes" at bounding box center [428, 258] width 587 height 46
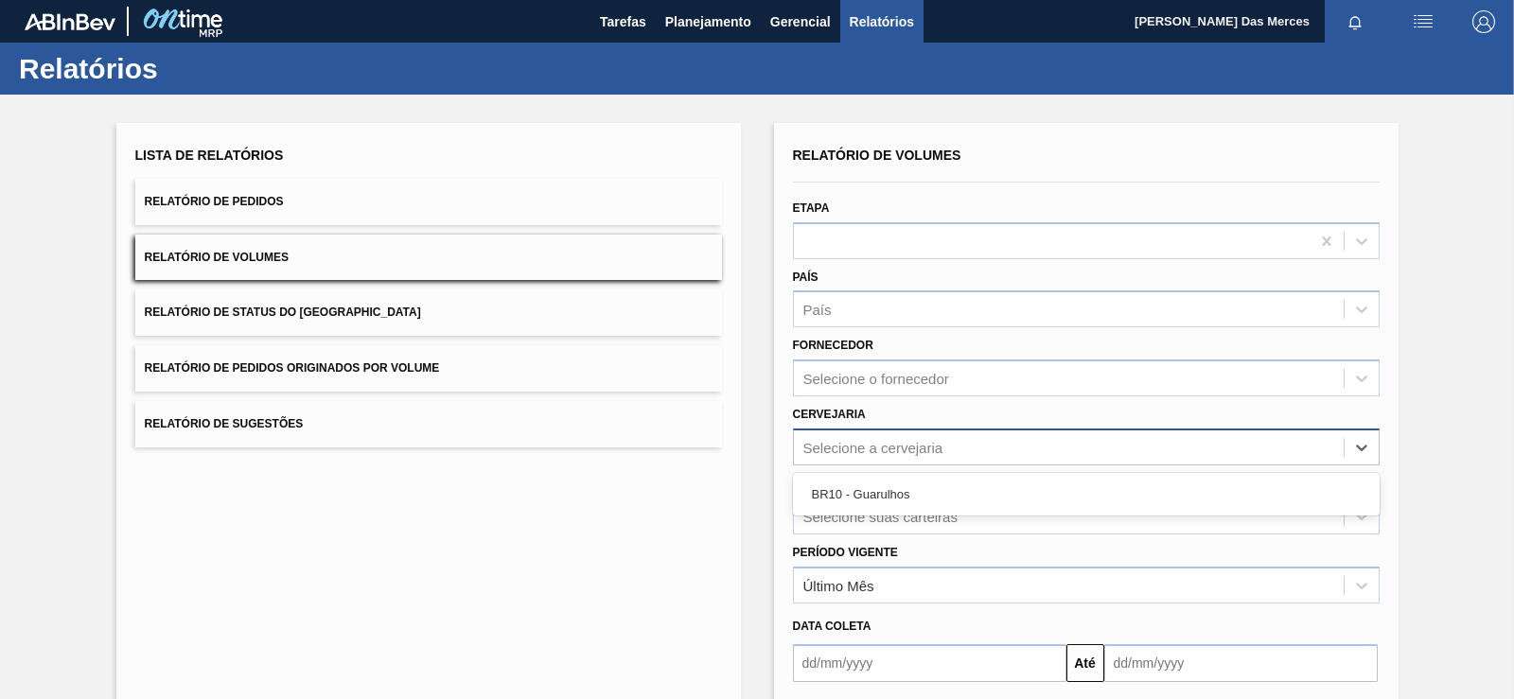
click at [975, 454] on div "Selecione a cervejaria" at bounding box center [1069, 446] width 550 height 27
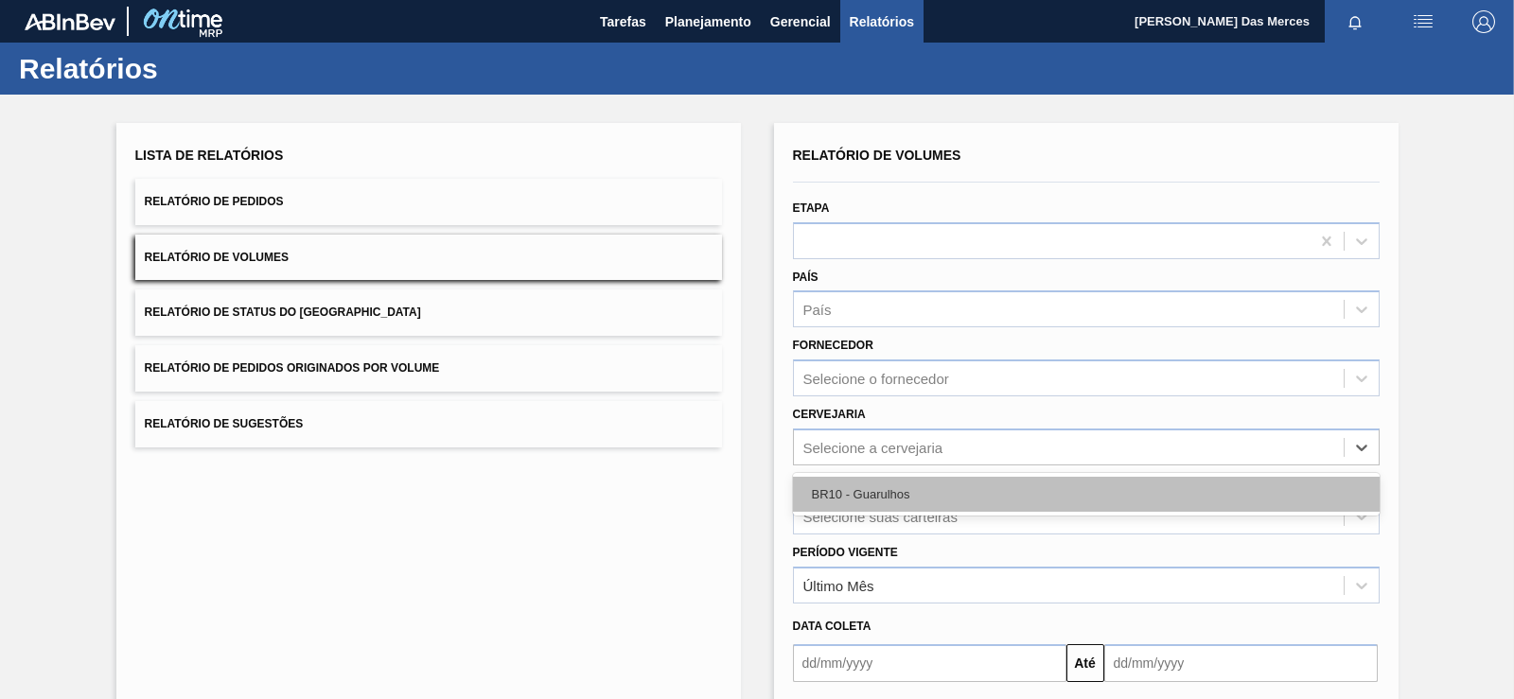
click at [959, 486] on div "BR10 - Guarulhos" at bounding box center [1086, 494] width 587 height 35
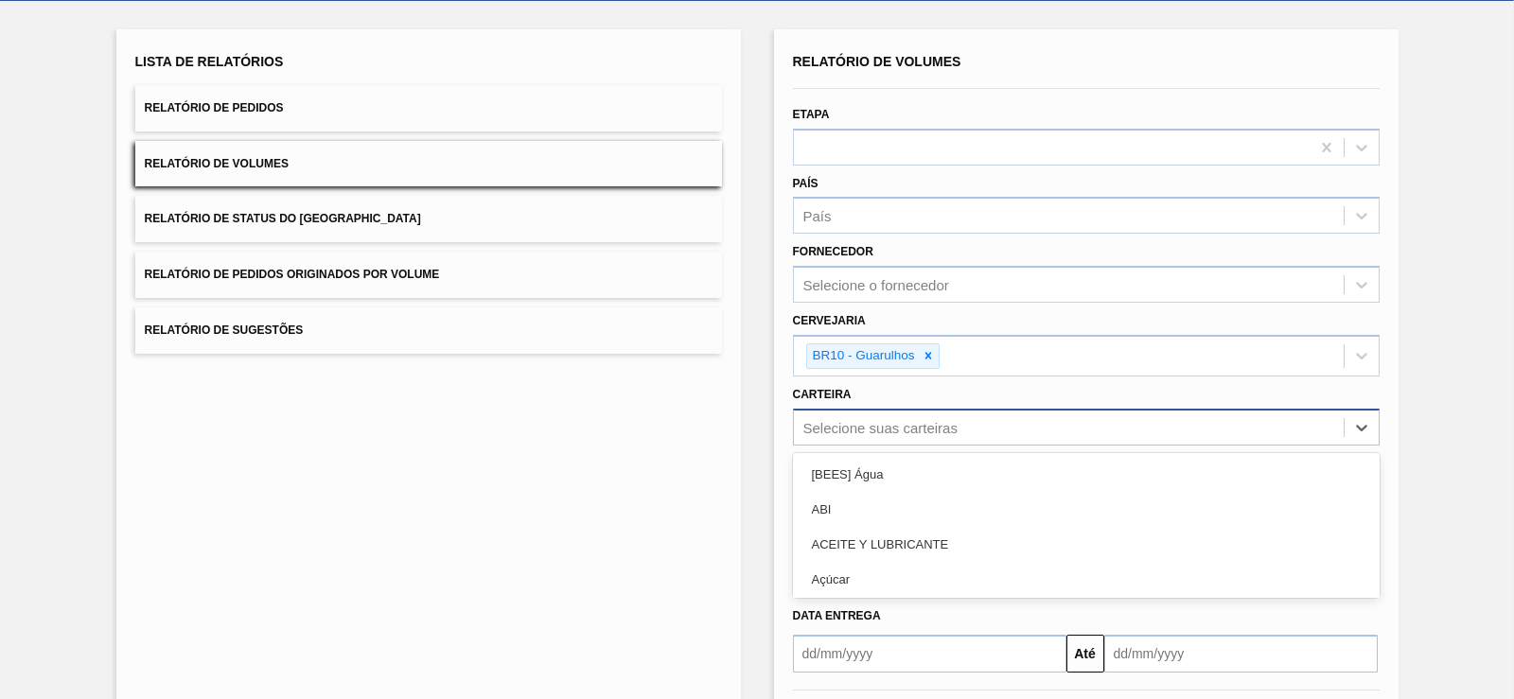
click at [952, 446] on div "option [BEES] Água focused, 1 of 101. 101 results available. Use Up and Down to…" at bounding box center [1086, 427] width 587 height 37
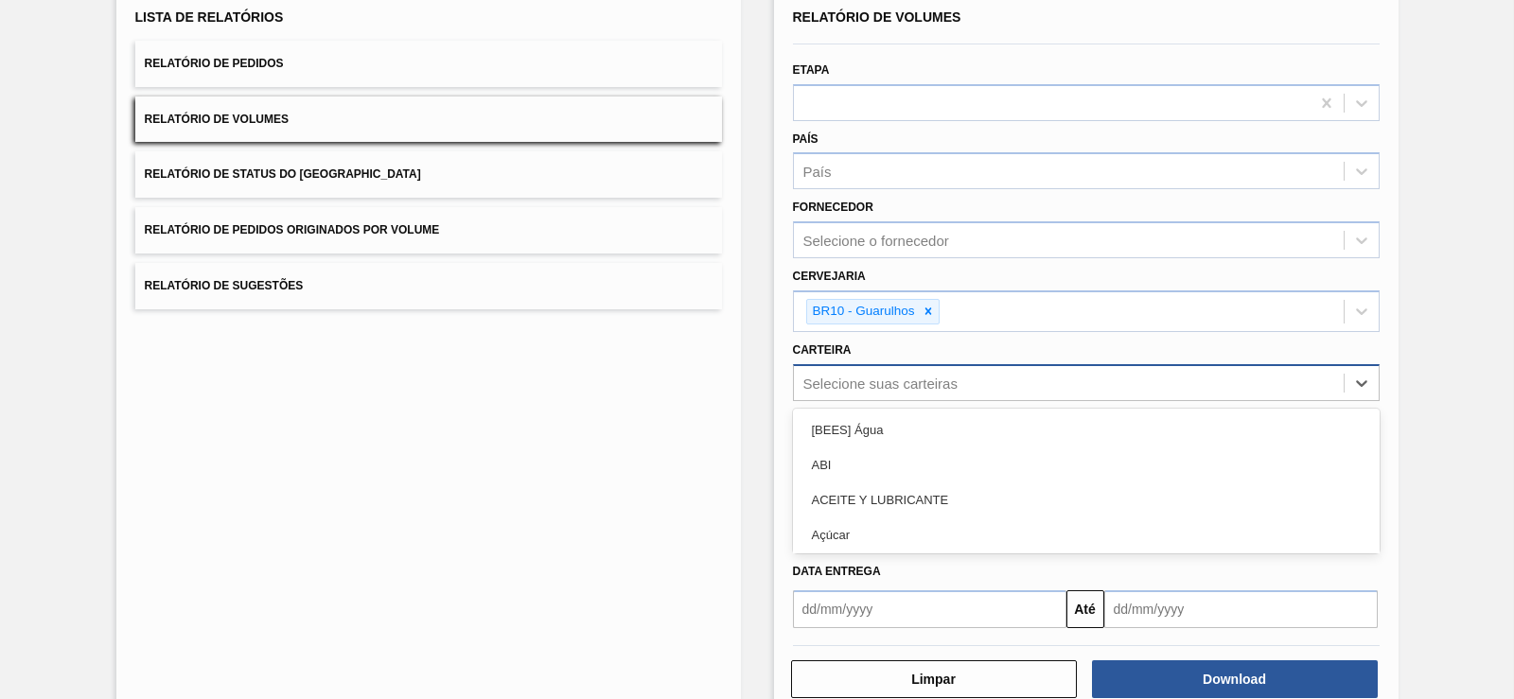
scroll to position [139, 0]
type input "latas"
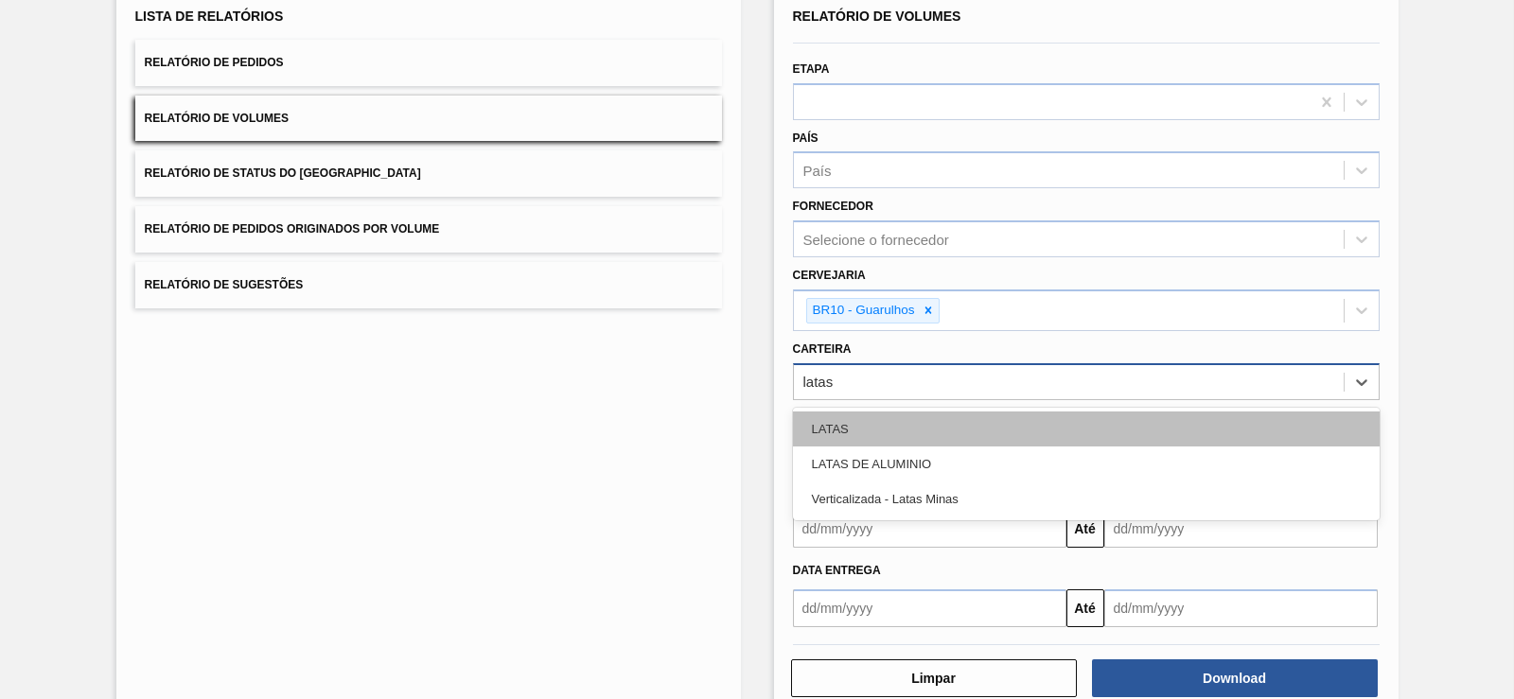
click at [845, 438] on div "LATAS" at bounding box center [1086, 429] width 587 height 35
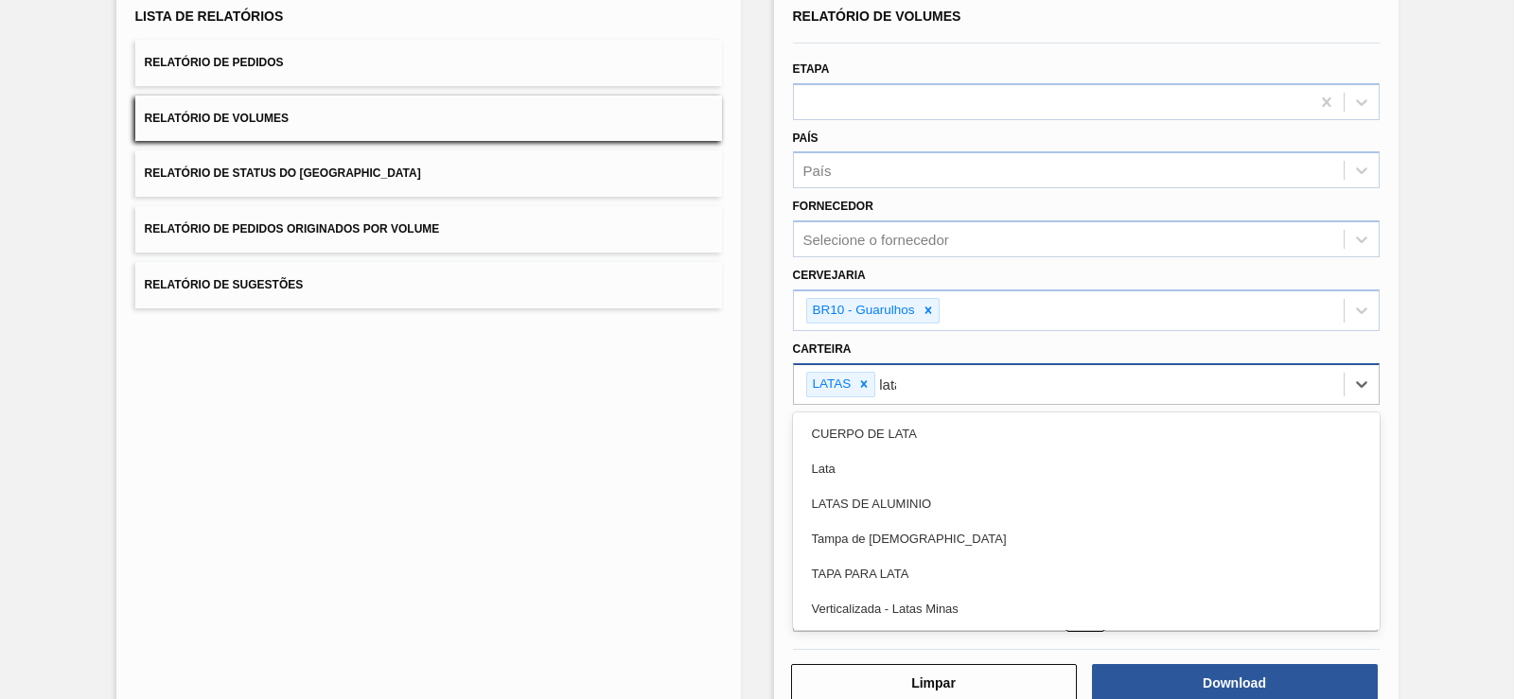
type input "latas"
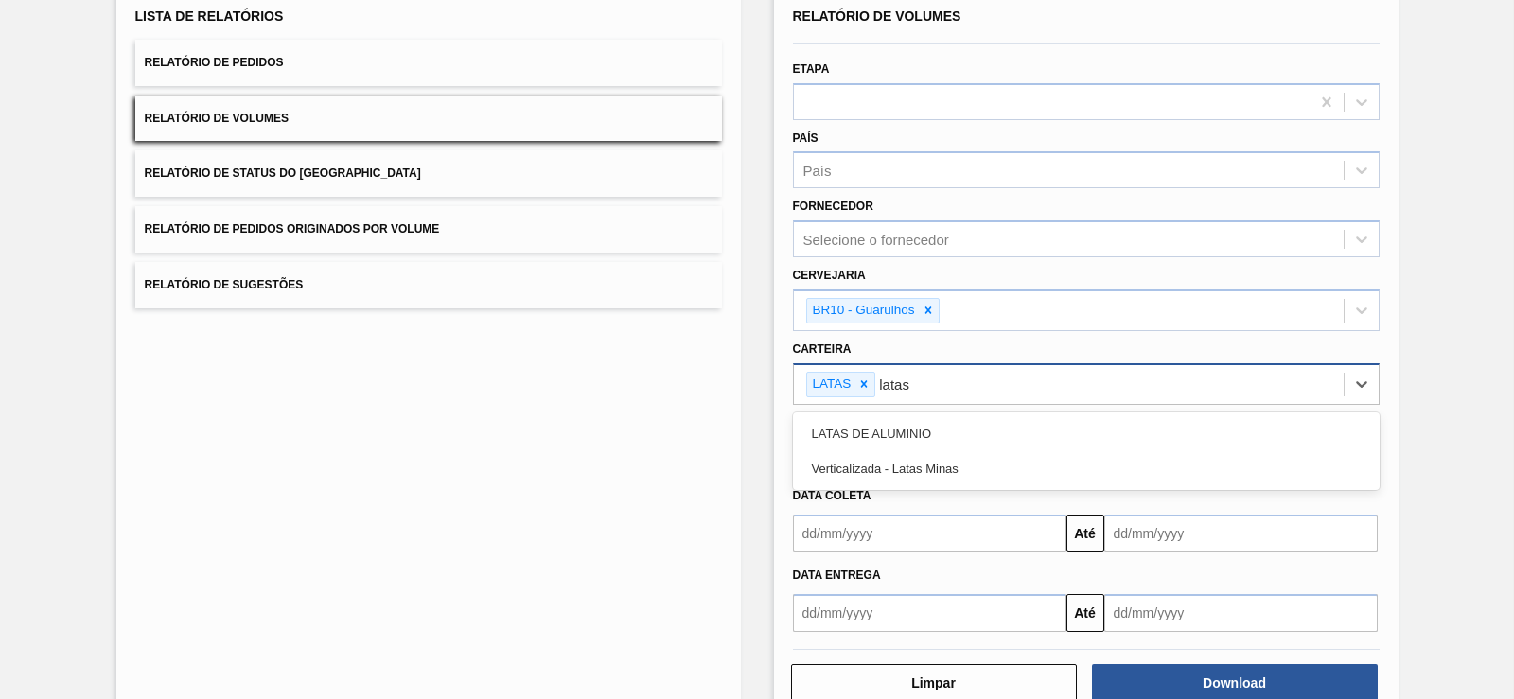
click at [845, 438] on div "LATAS DE ALUMINIO" at bounding box center [1086, 433] width 587 height 35
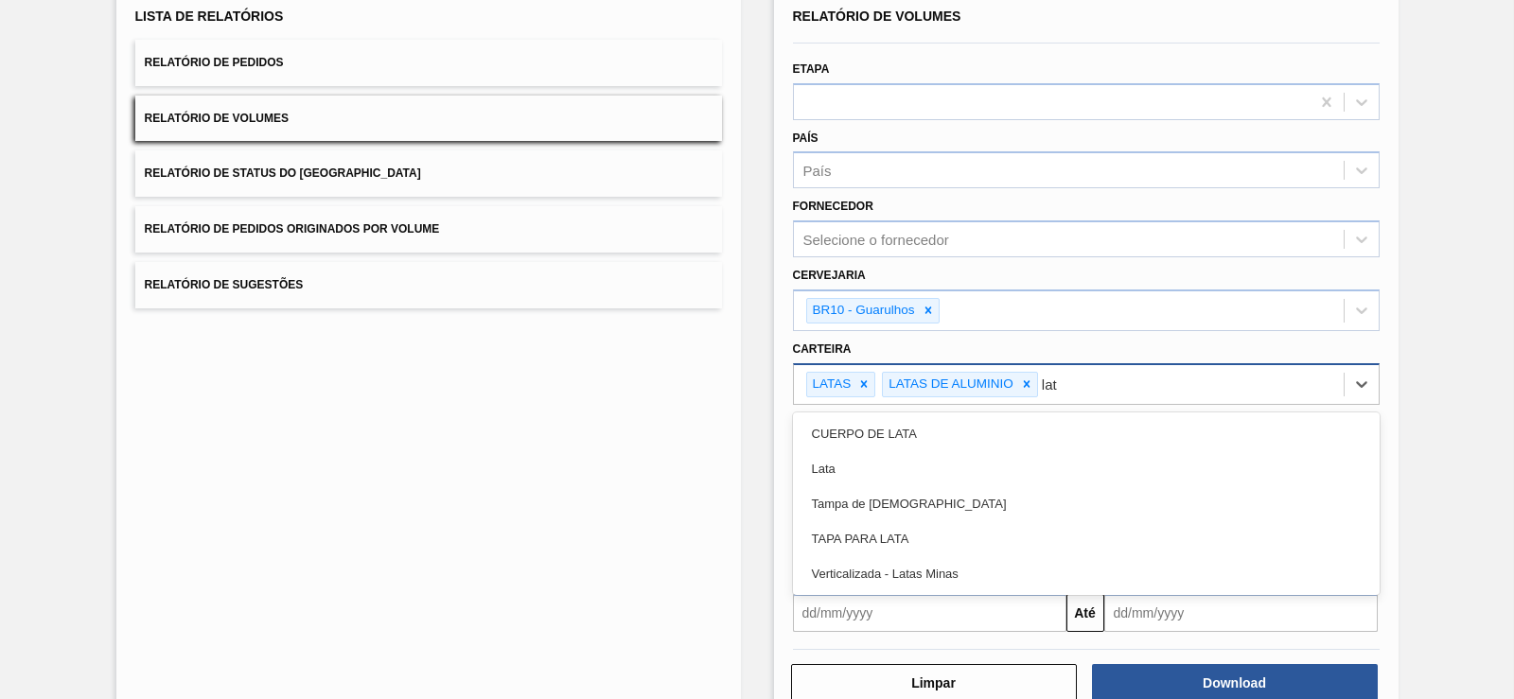
type input "lata"
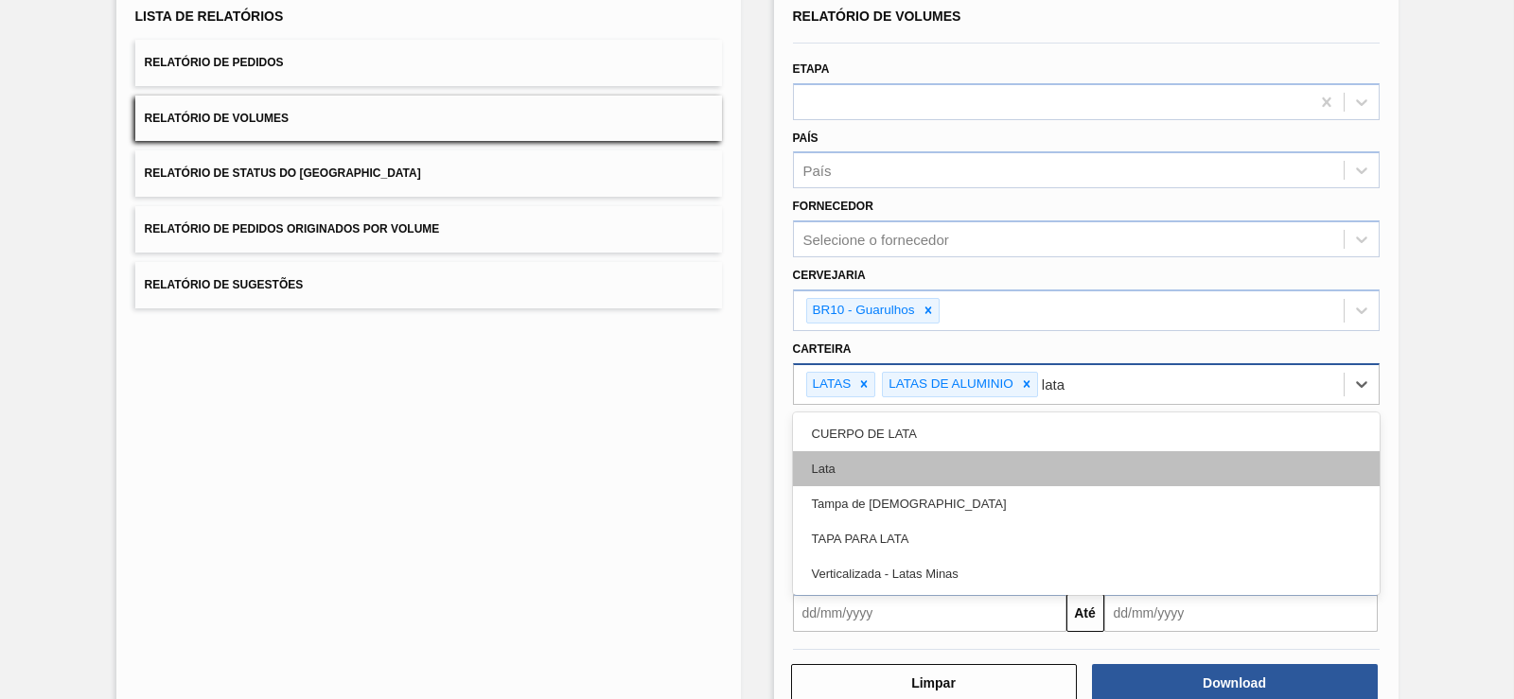
click at [845, 480] on div "Lata" at bounding box center [1086, 468] width 587 height 35
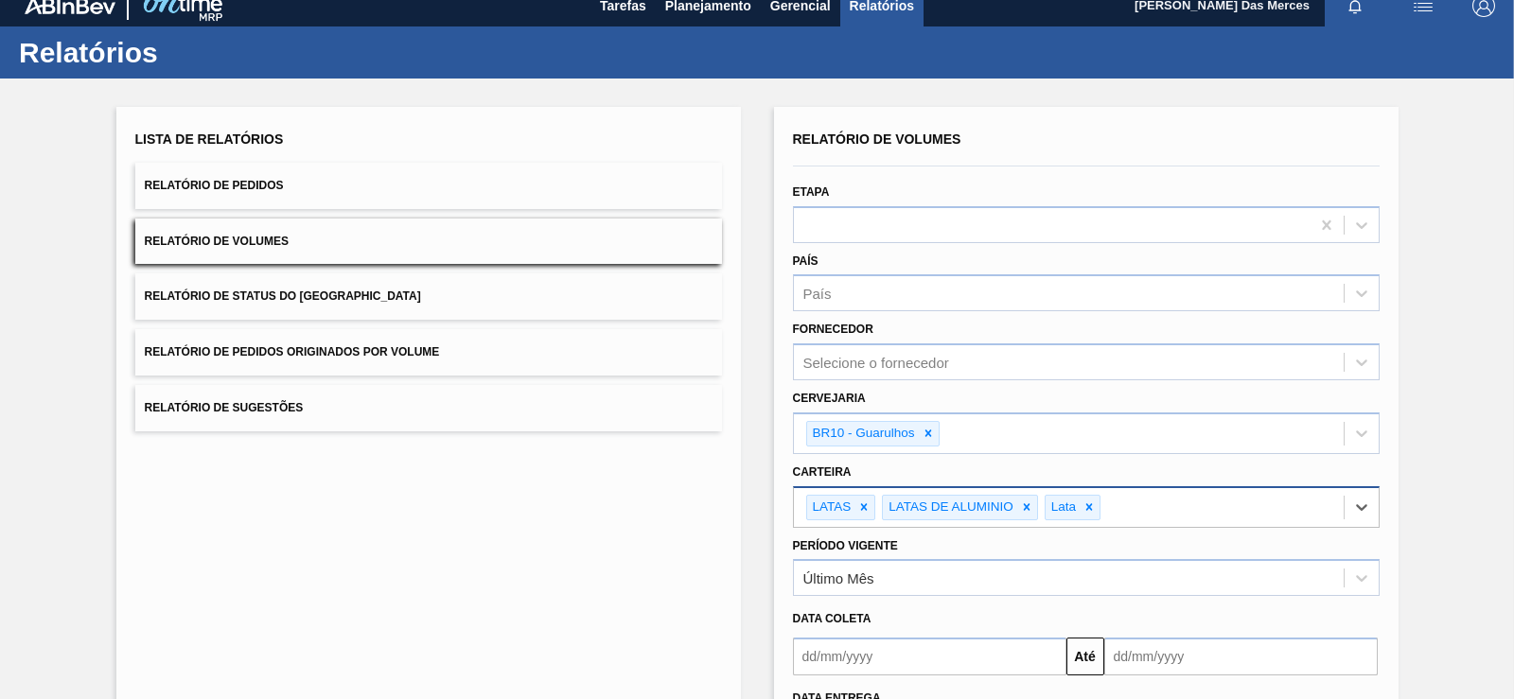
scroll to position [5, 0]
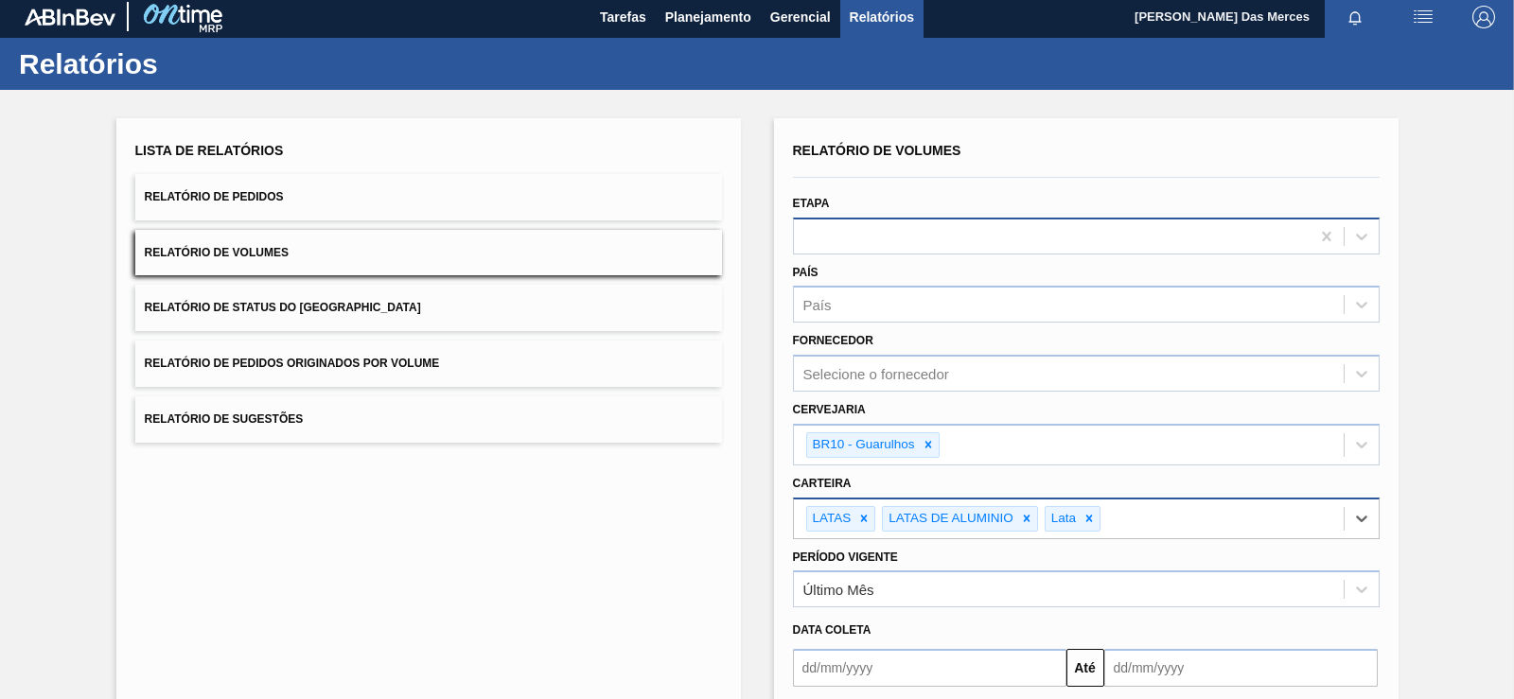
click at [1016, 239] on div at bounding box center [1052, 235] width 516 height 27
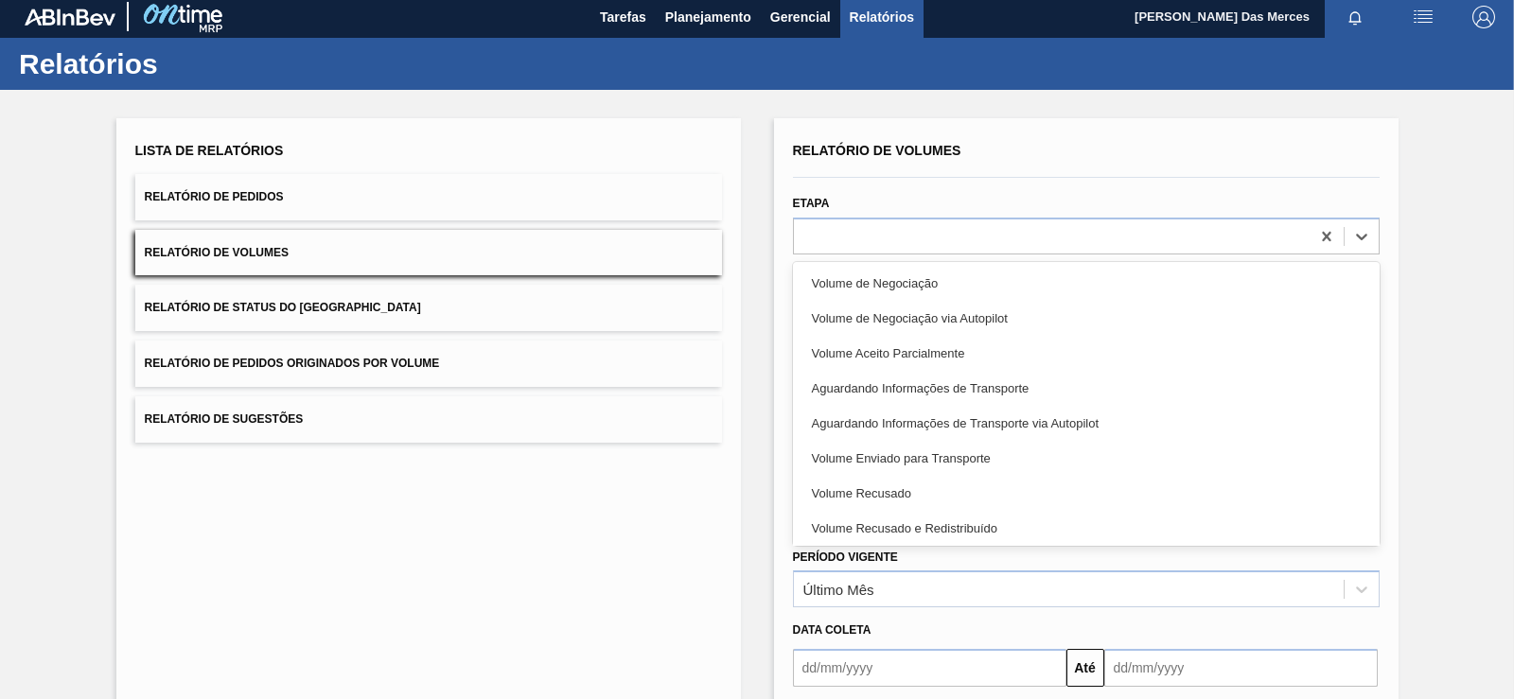
scroll to position [186, 0]
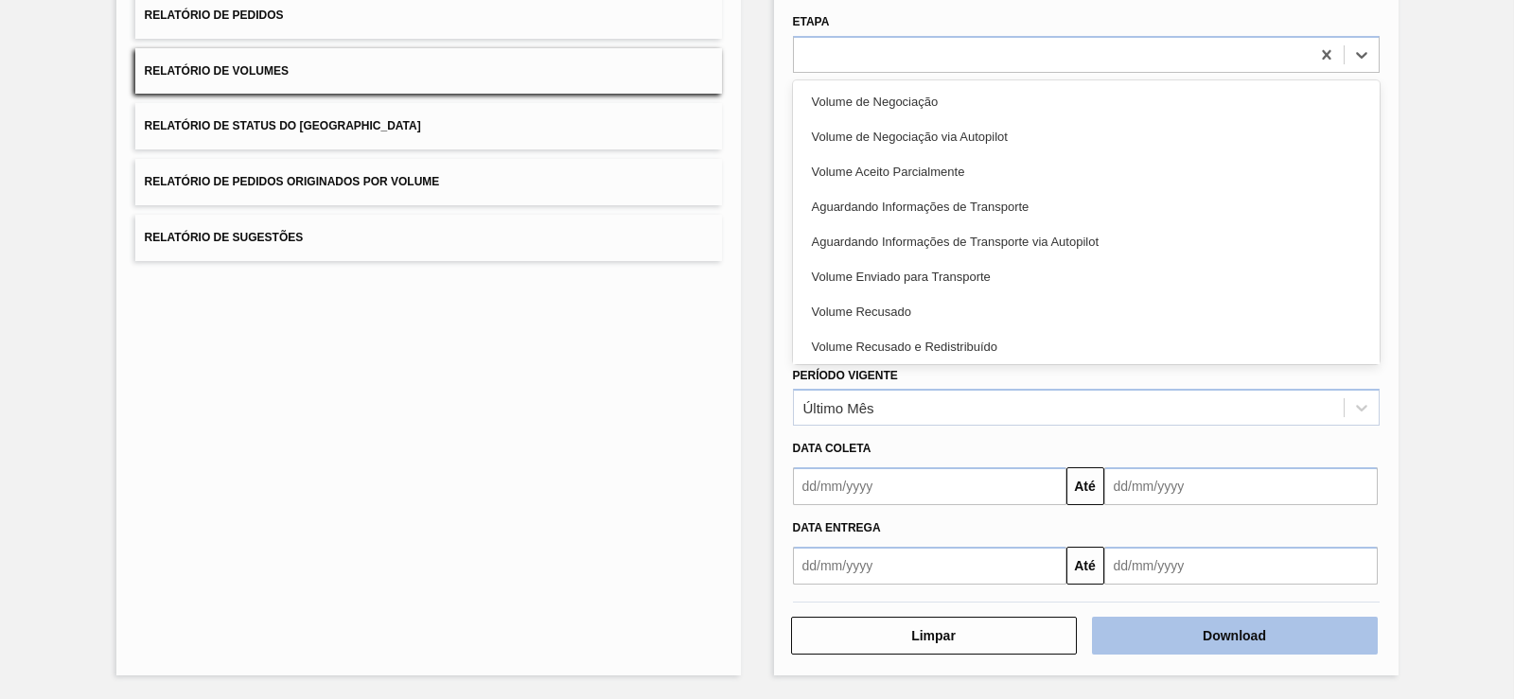
click at [1329, 634] on button "Download" at bounding box center [1235, 636] width 286 height 38
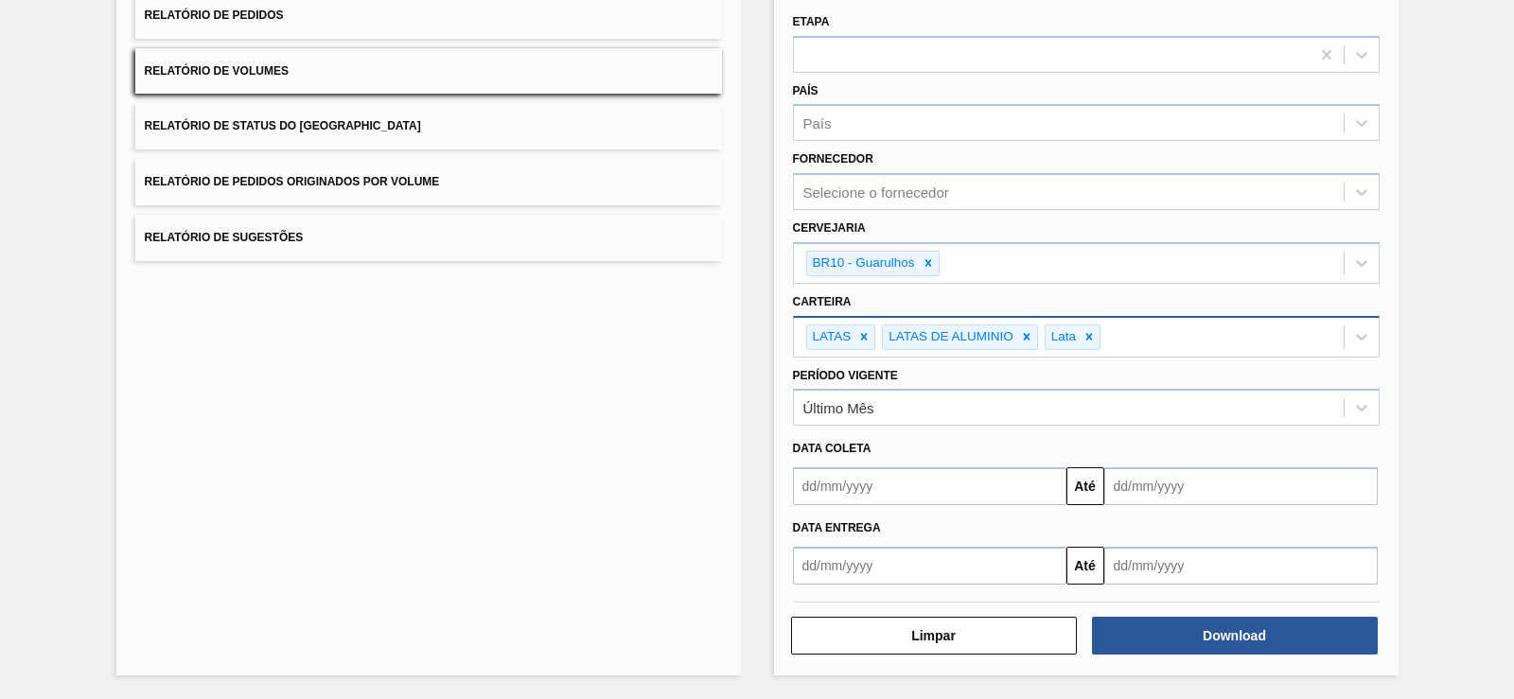
drag, startPoint x: 987, startPoint y: 521, endPoint x: 966, endPoint y: 452, distance: 72.2
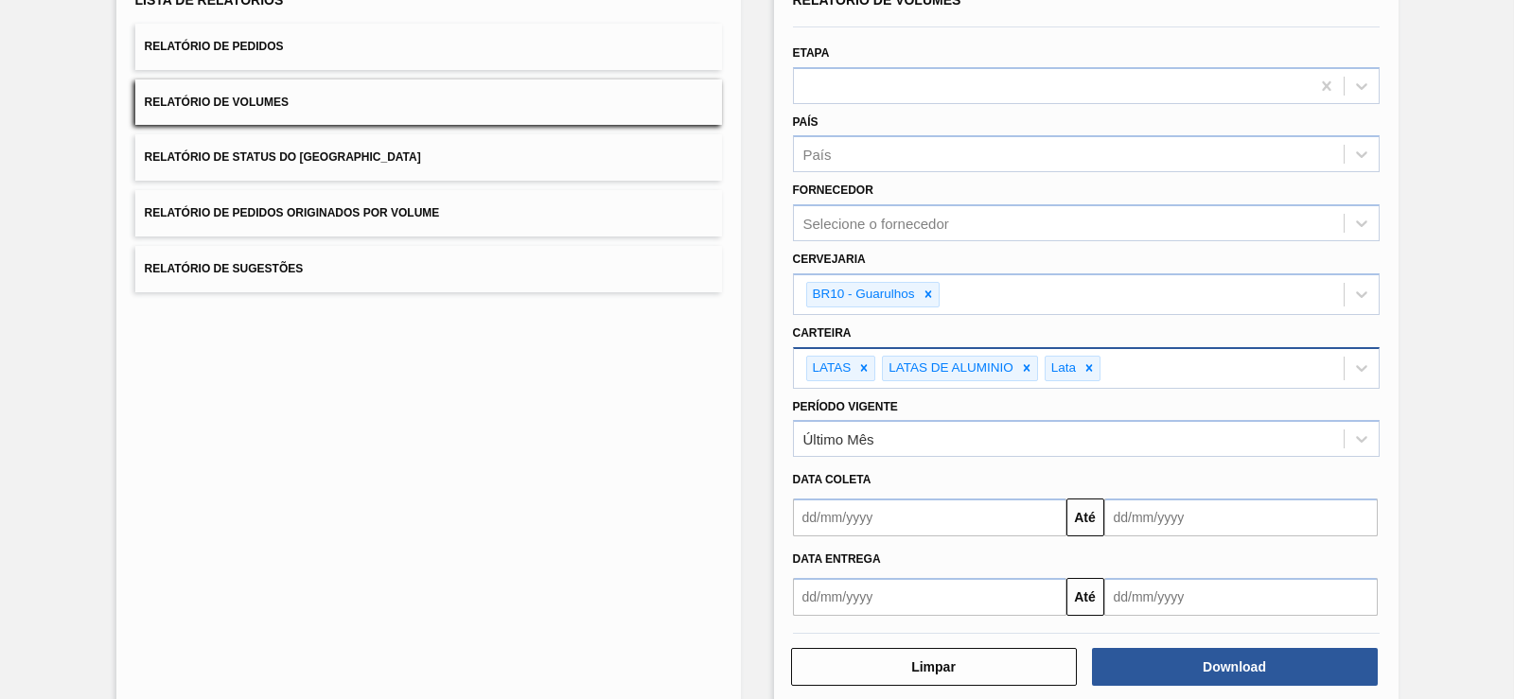
drag, startPoint x: 1033, startPoint y: 440, endPoint x: 1050, endPoint y: 261, distance: 179.7
click at [189, 411] on div "Lista de Relatórios Relatório de Pedidos Relatório de Volumes Relatório de Stat…" at bounding box center [428, 337] width 625 height 739
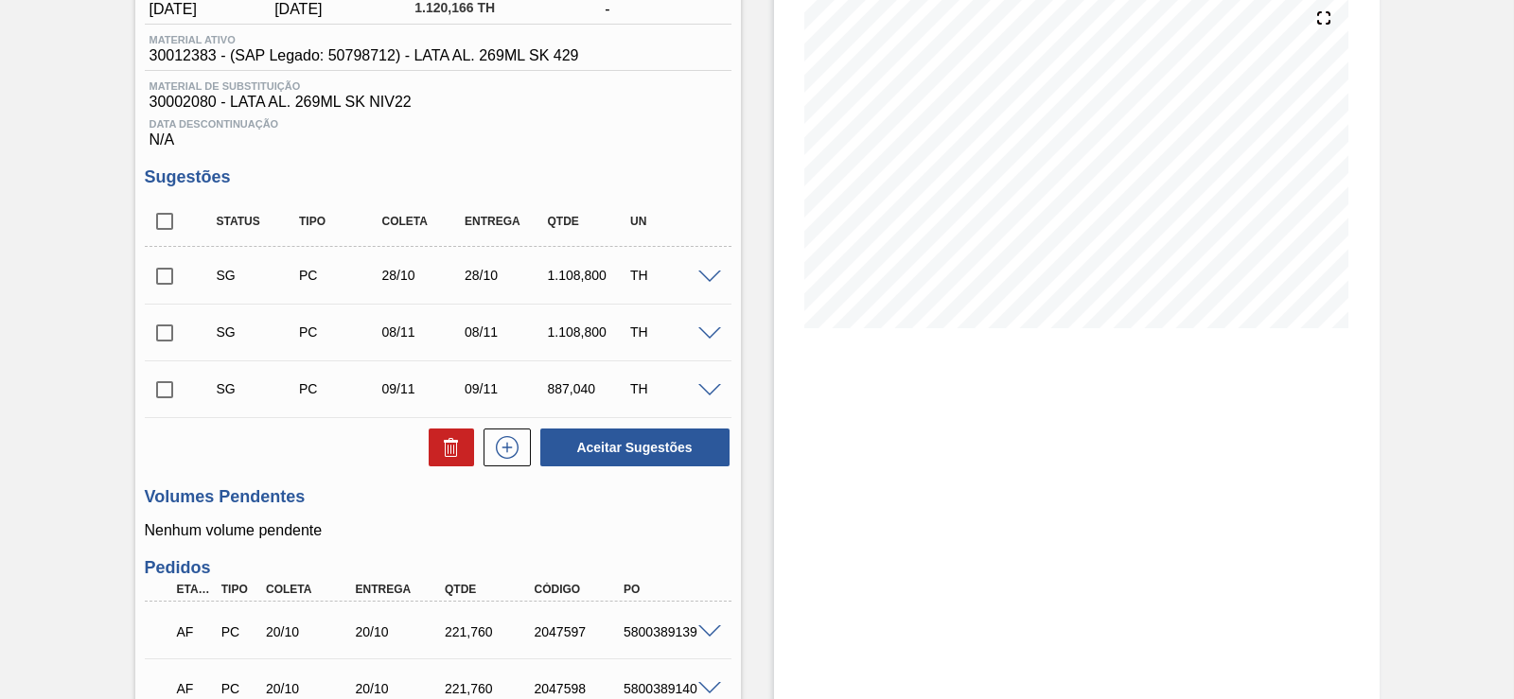
scroll to position [397, 0]
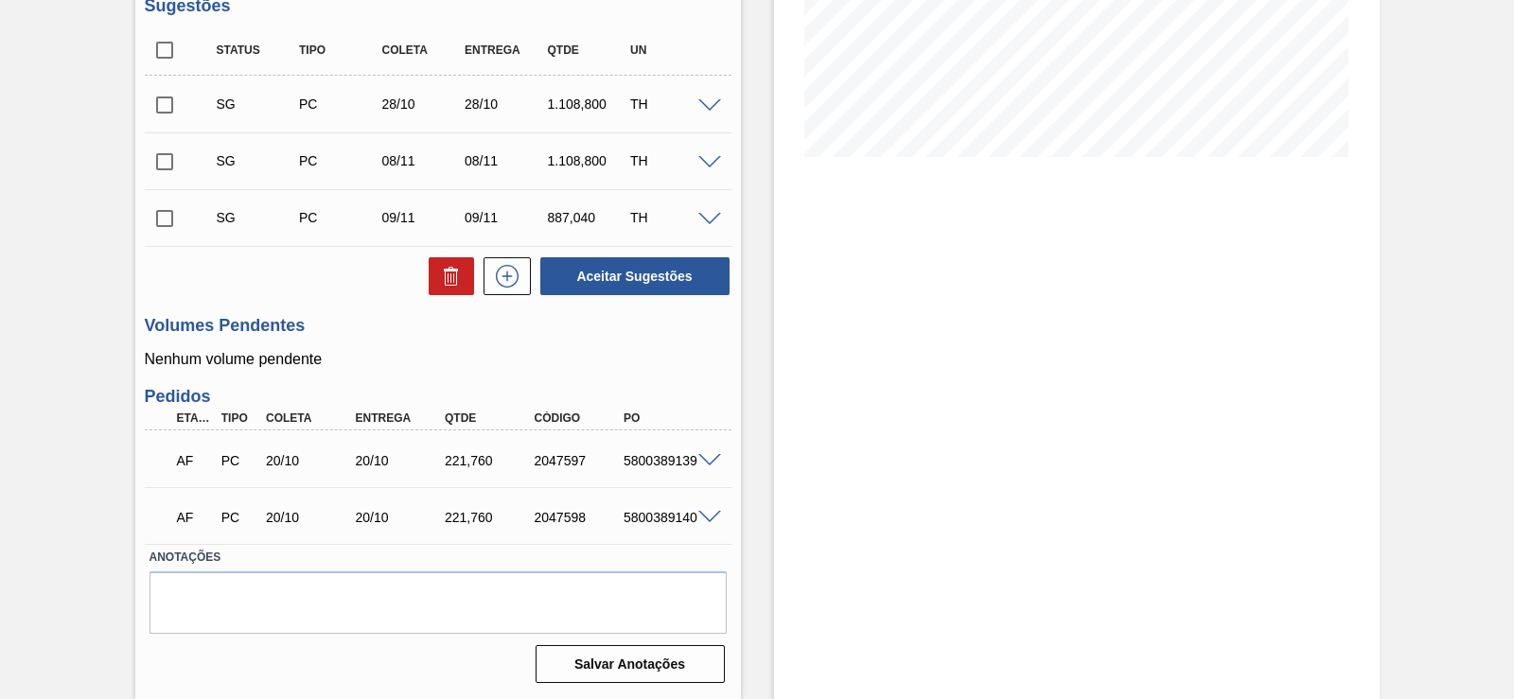
drag, startPoint x: 662, startPoint y: 344, endPoint x: 641, endPoint y: 414, distance: 73.1
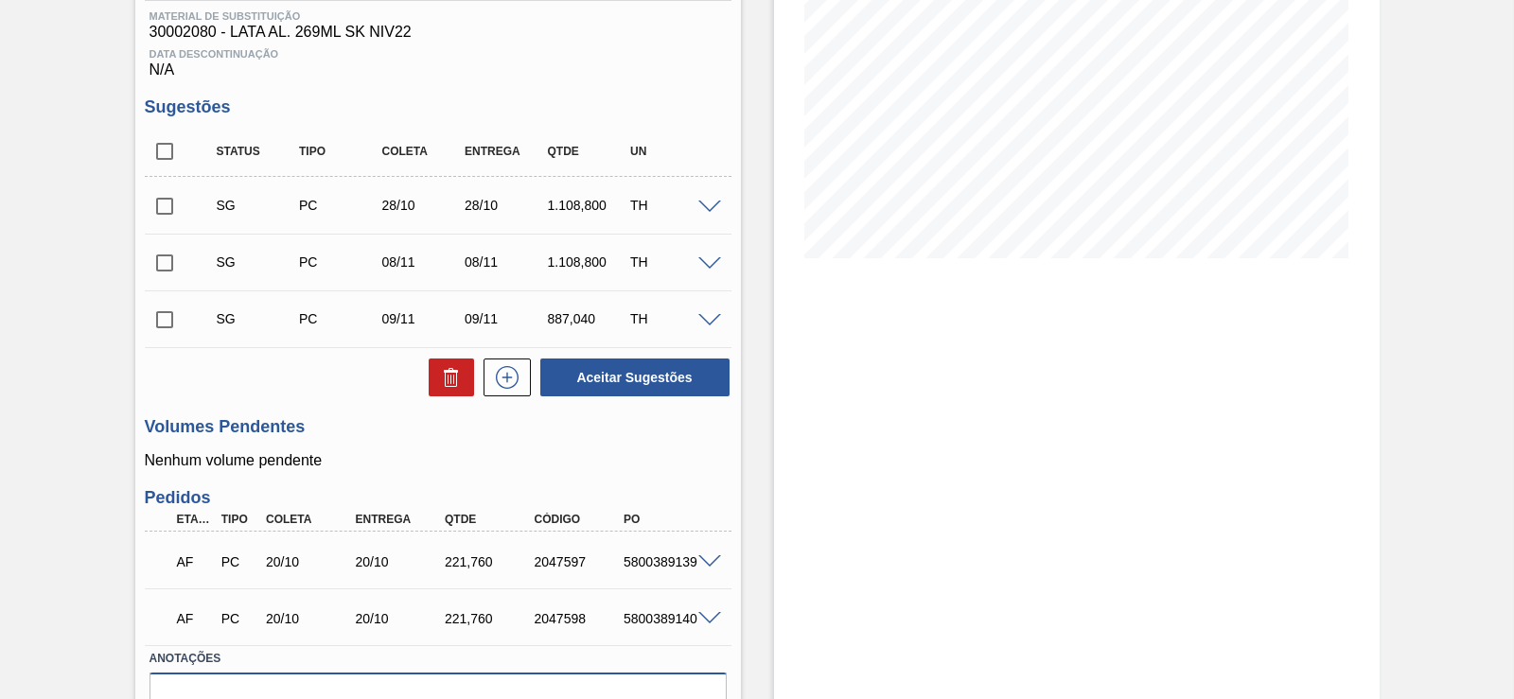
drag, startPoint x: 617, startPoint y: 577, endPoint x: 602, endPoint y: 504, distance: 74.4
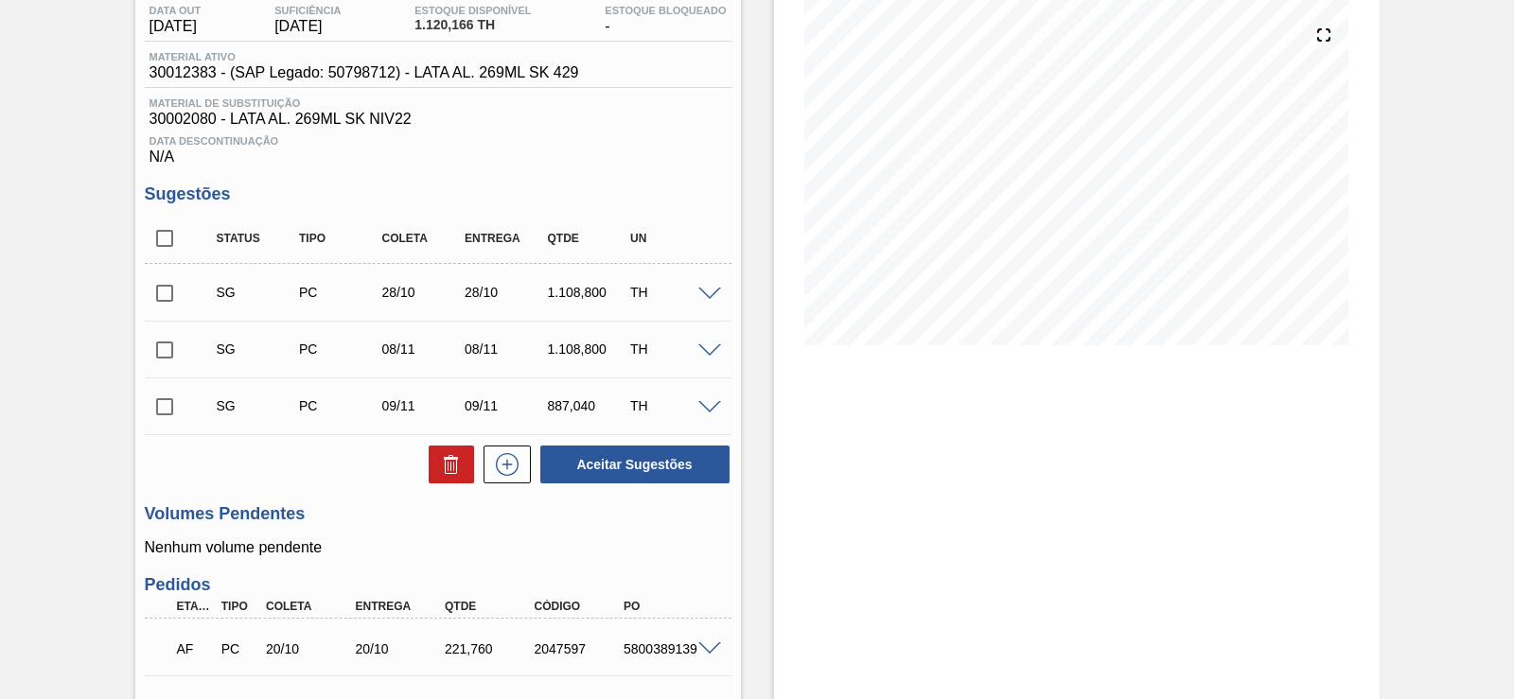
scroll to position [183, 0]
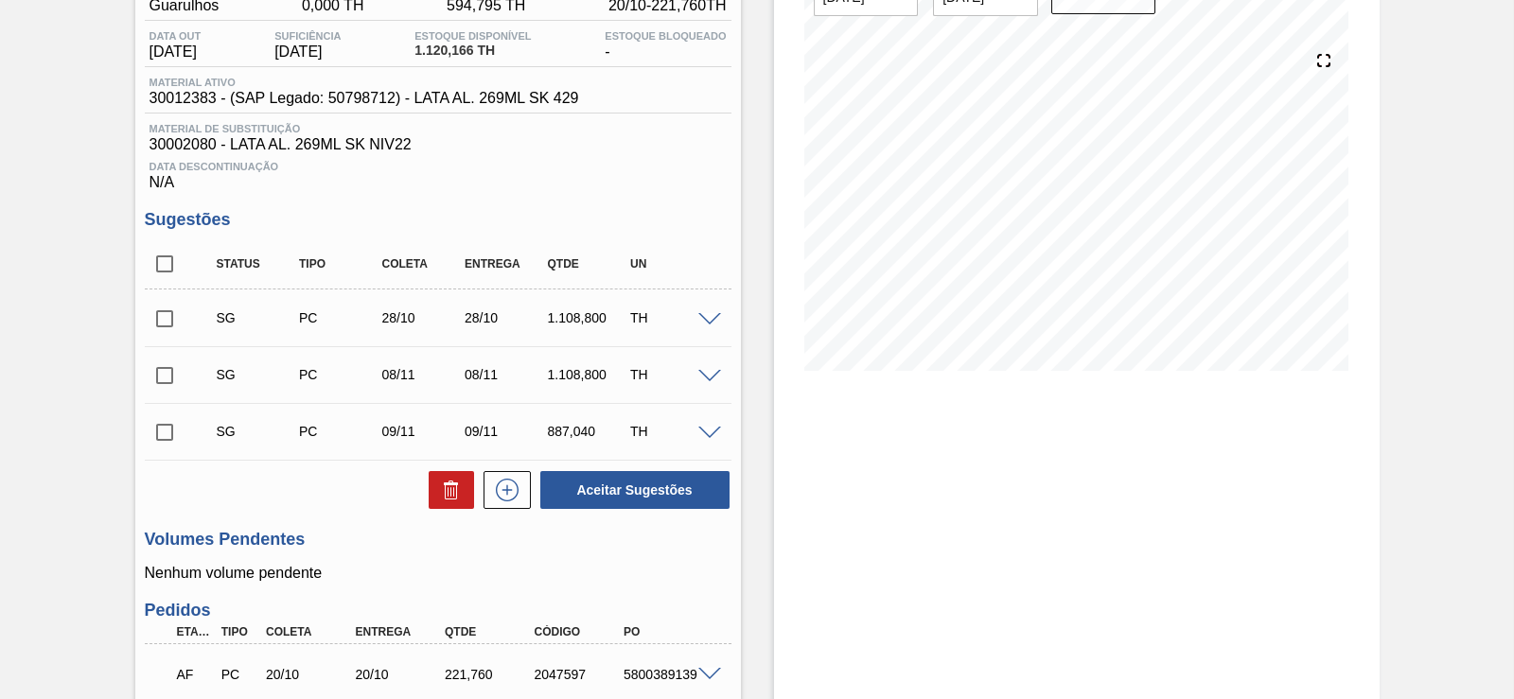
click at [164, 313] on input "checkbox" at bounding box center [165, 319] width 40 height 40
checkbox input "true"
click at [155, 387] on input "checkbox" at bounding box center [165, 376] width 40 height 40
checkbox input "true"
click at [158, 268] on input "checkbox" at bounding box center [165, 264] width 40 height 40
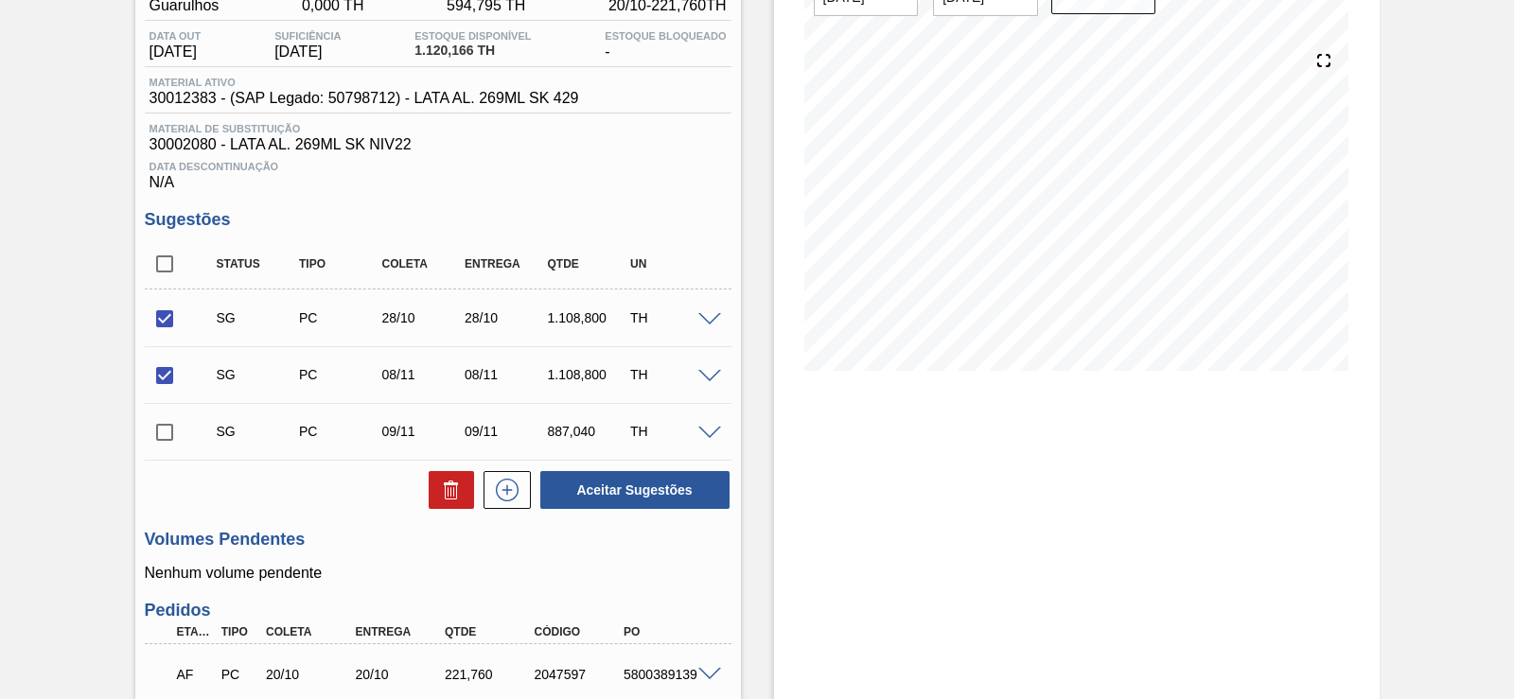
checkbox input "true"
click at [454, 495] on icon at bounding box center [451, 493] width 12 height 14
checkbox input "false"
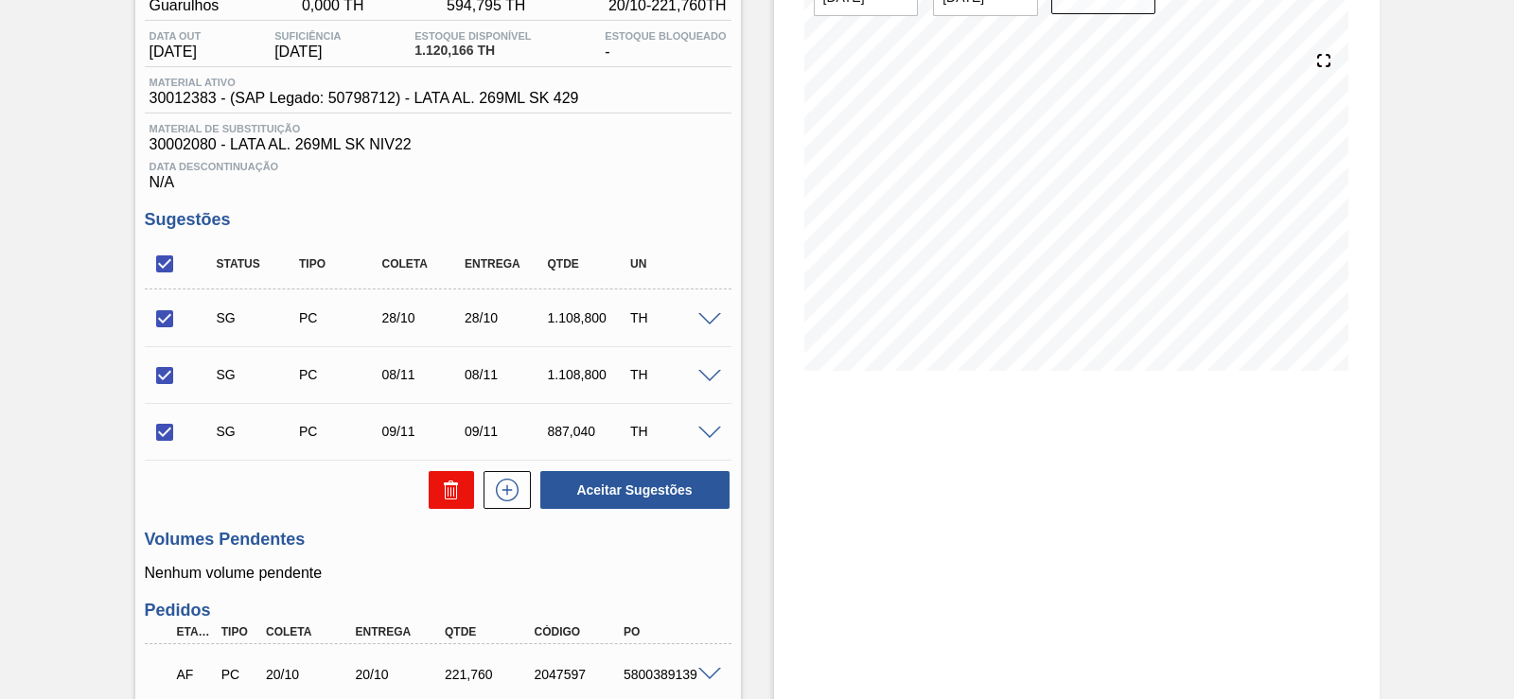
checkbox input "false"
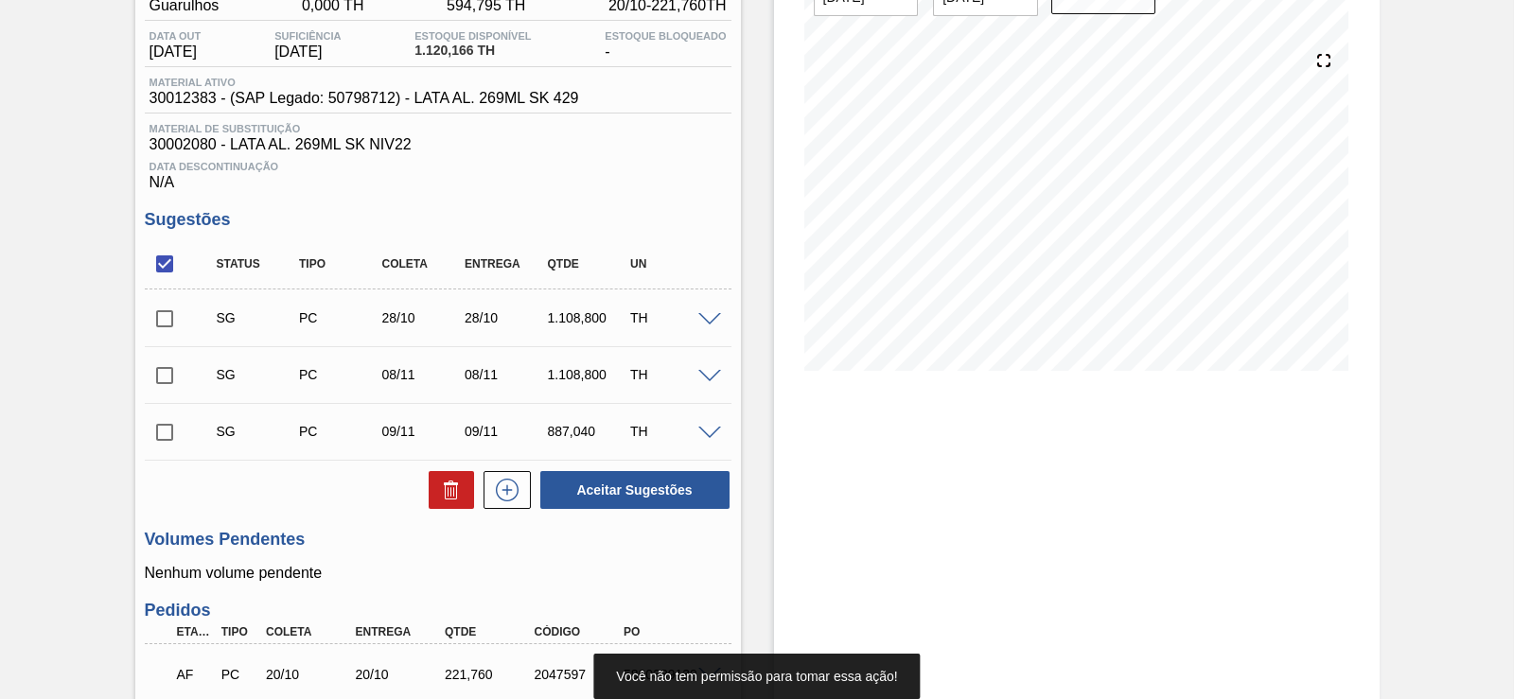
scroll to position [144, 0]
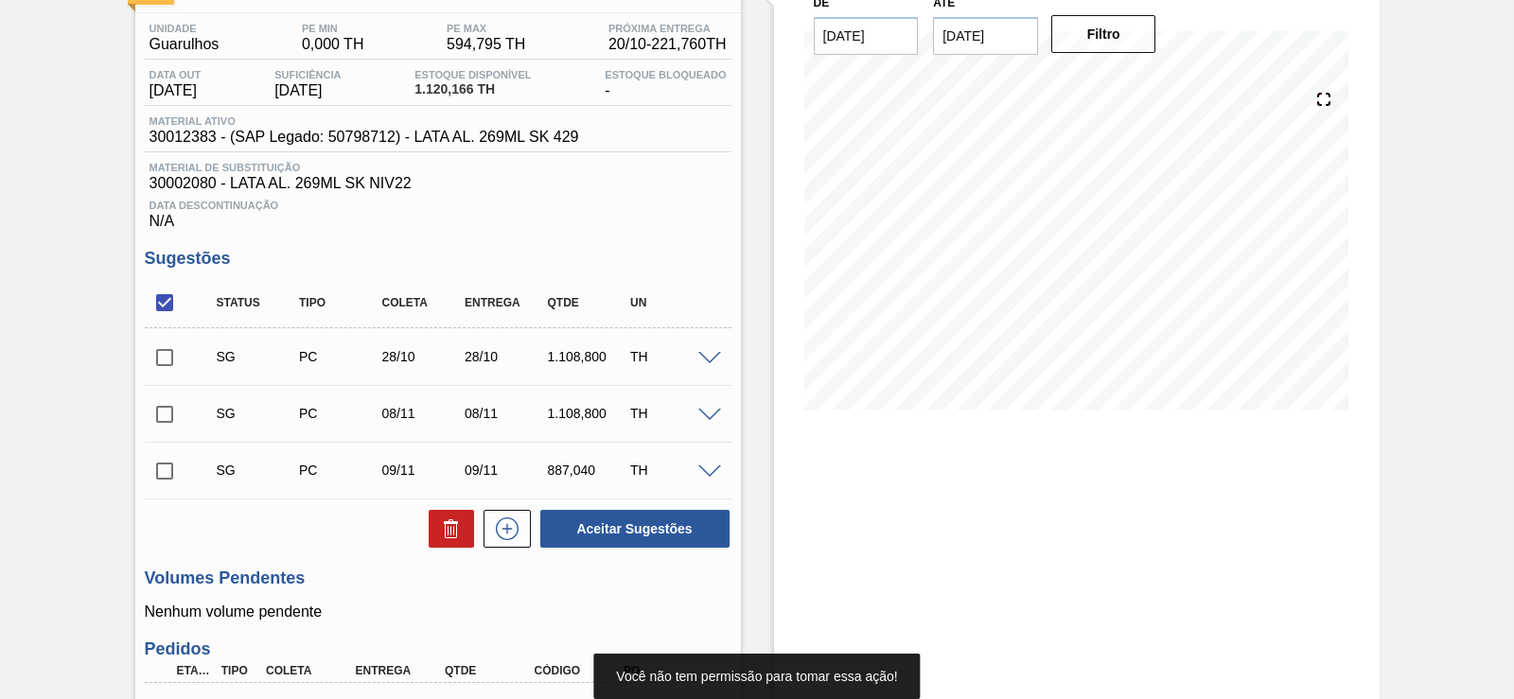
drag, startPoint x: 956, startPoint y: 522, endPoint x: 952, endPoint y: 440, distance: 82.4
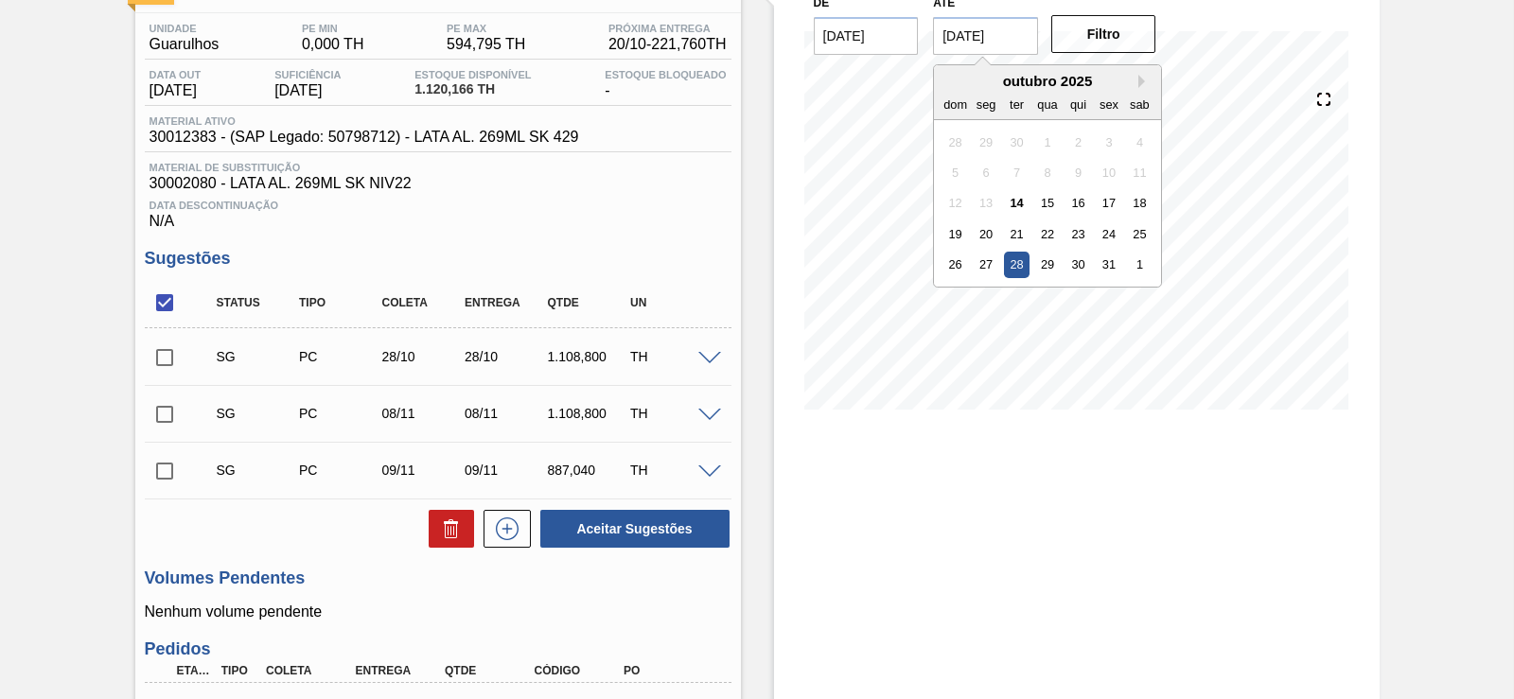
click at [975, 46] on input "[DATE]" at bounding box center [985, 36] width 105 height 38
click at [1103, 263] on div "31" at bounding box center [1110, 265] width 26 height 26
type input "[DATE]"
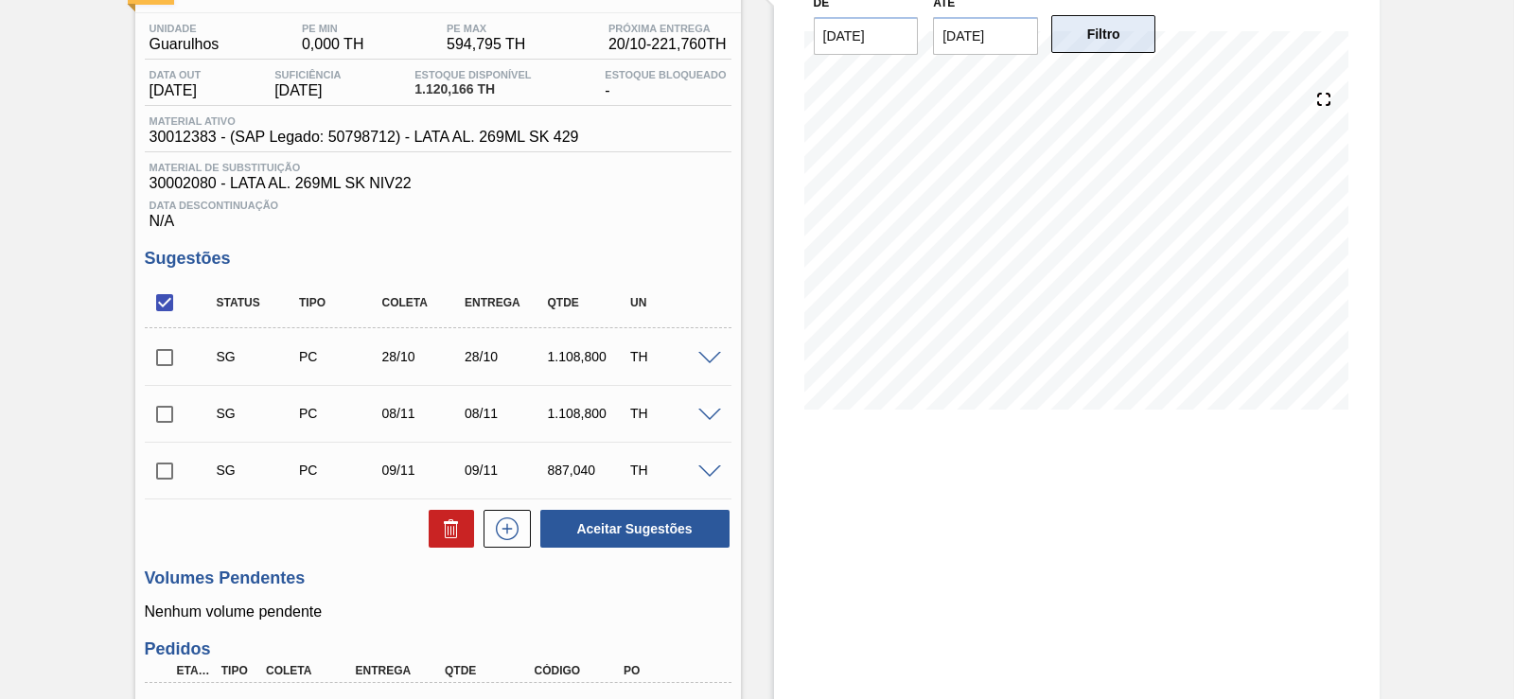
click at [1104, 50] on button "Filtro" at bounding box center [1103, 34] width 105 height 38
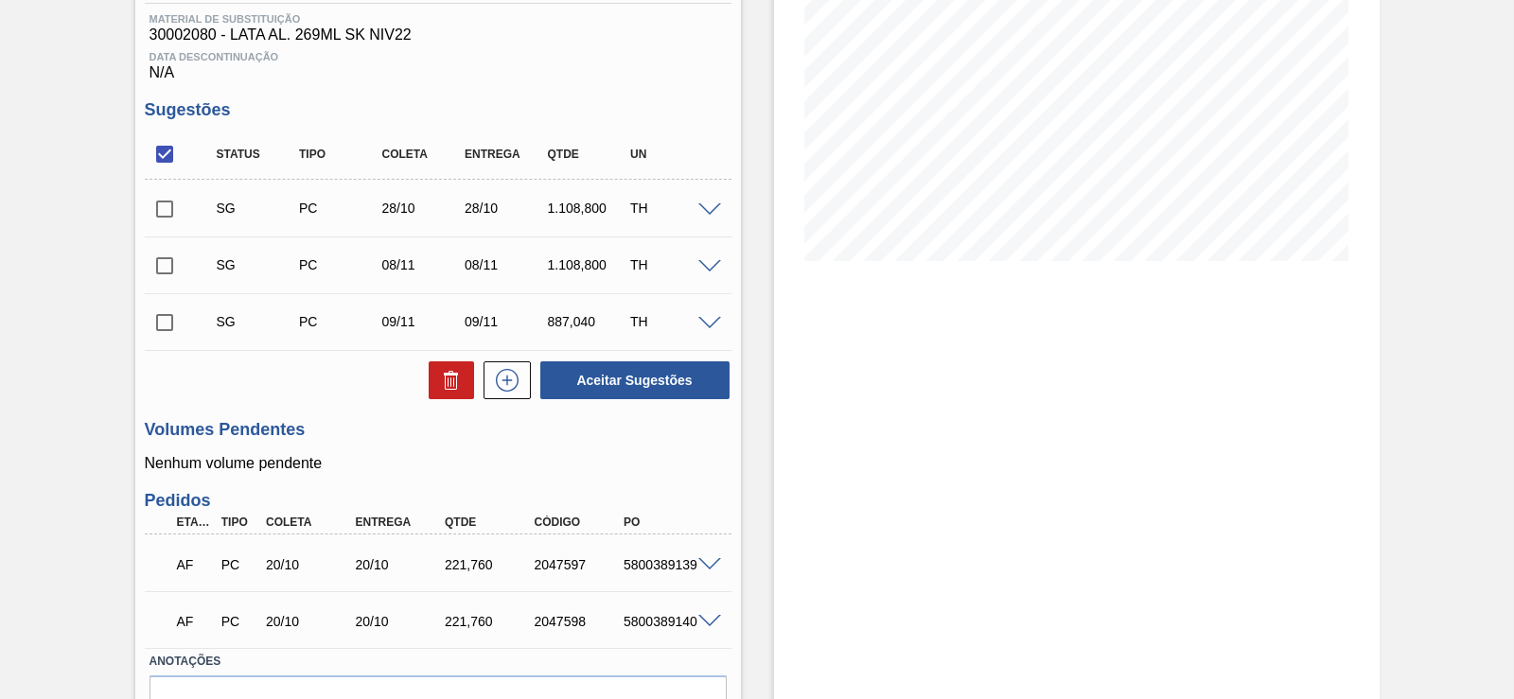
scroll to position [342, 0]
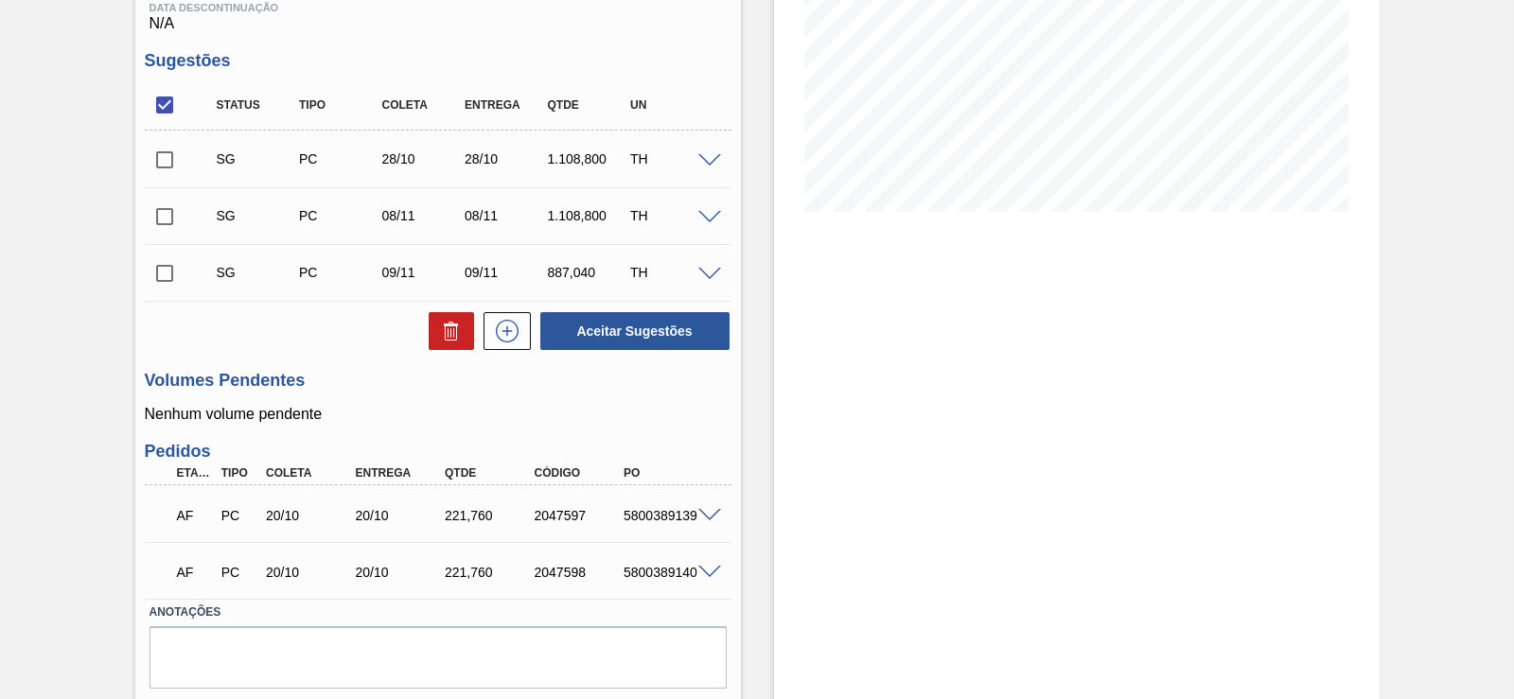
drag, startPoint x: 939, startPoint y: 468, endPoint x: 921, endPoint y: 524, distance: 59.6
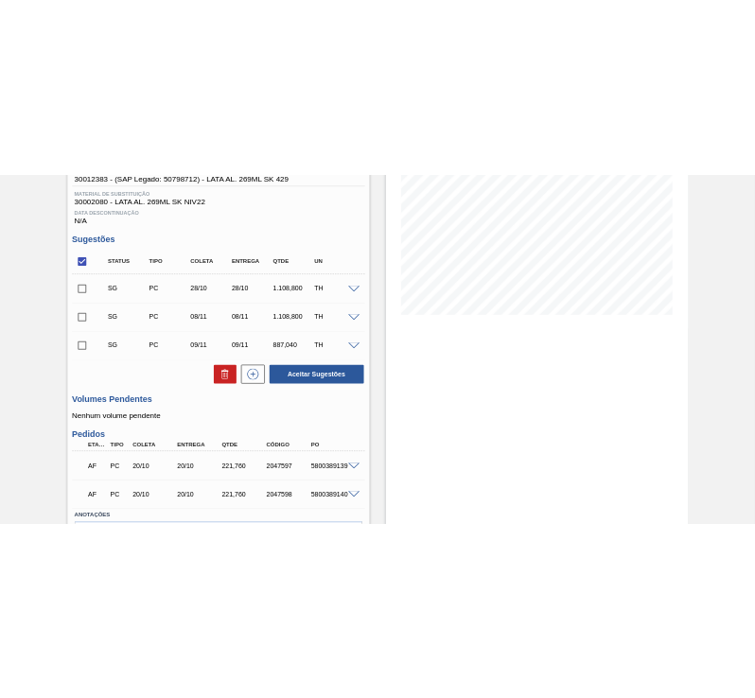
scroll to position [239, 0]
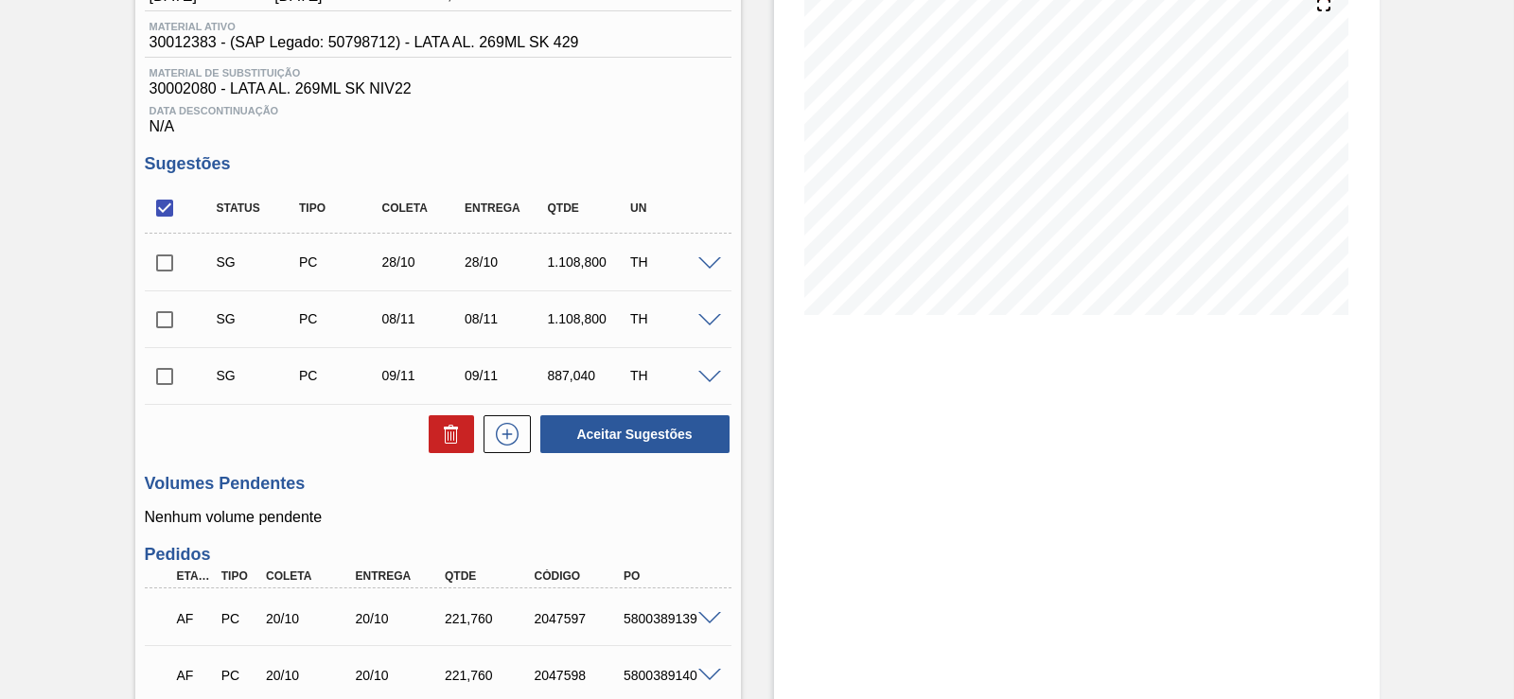
click at [1016, 344] on div "Estoque De 14/10/2025 Até 31/10/2025 Filtro 17/10 Projeção de Estoque 1,120.166…" at bounding box center [1077, 356] width 606 height 1001
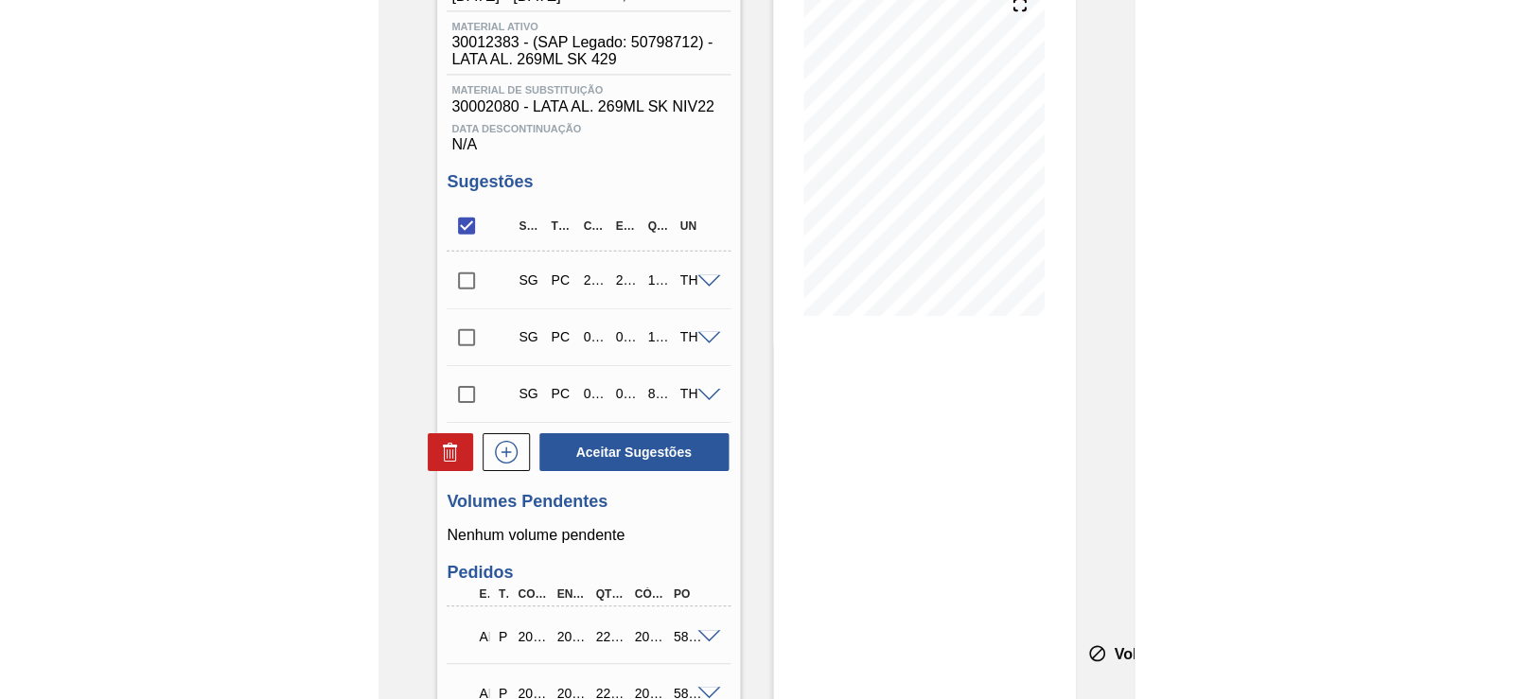
scroll to position [0, 0]
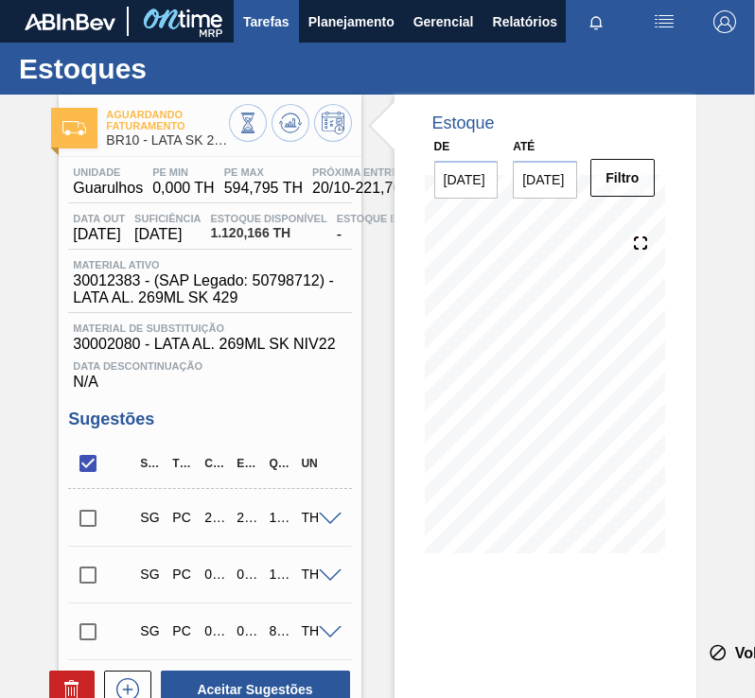
drag, startPoint x: 306, startPoint y: 268, endPoint x: 289, endPoint y: 11, distance: 257.1
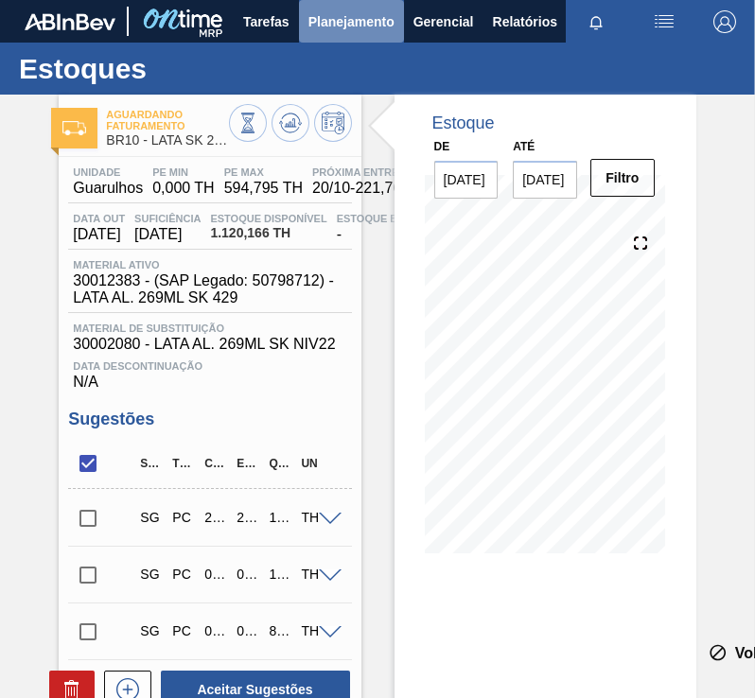
click at [345, 20] on span "Planejamento" at bounding box center [352, 21] width 86 height 23
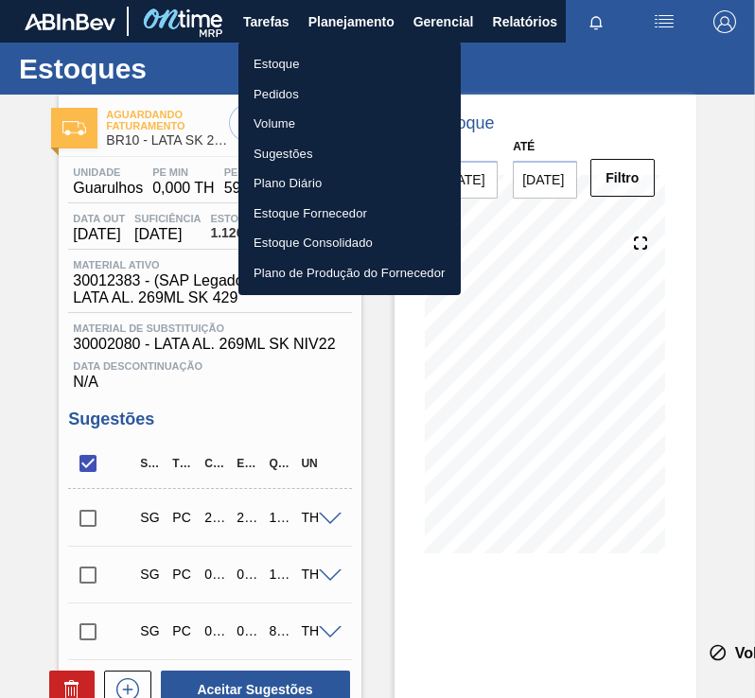
click at [295, 61] on li "Estoque" at bounding box center [350, 64] width 222 height 30
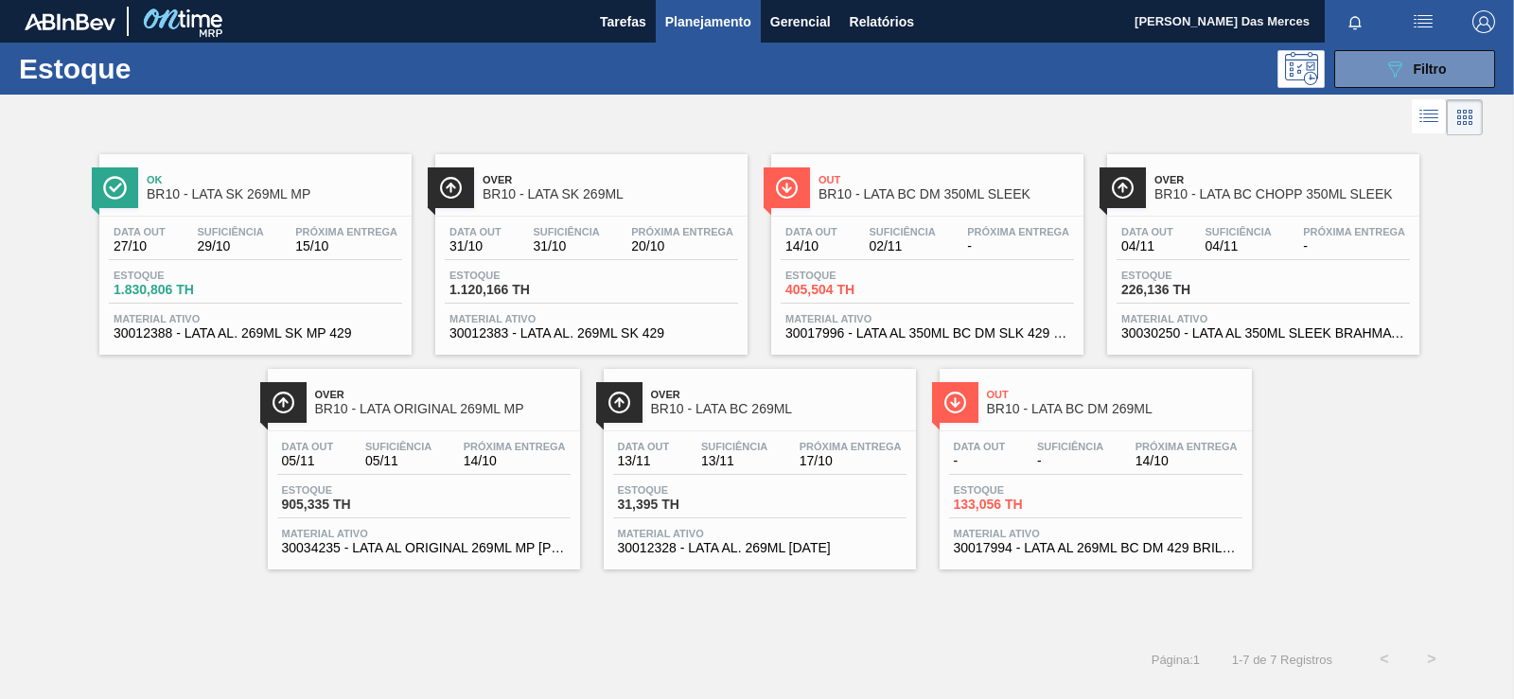
click at [1244, 274] on span "Estoque" at bounding box center [1188, 275] width 133 height 11
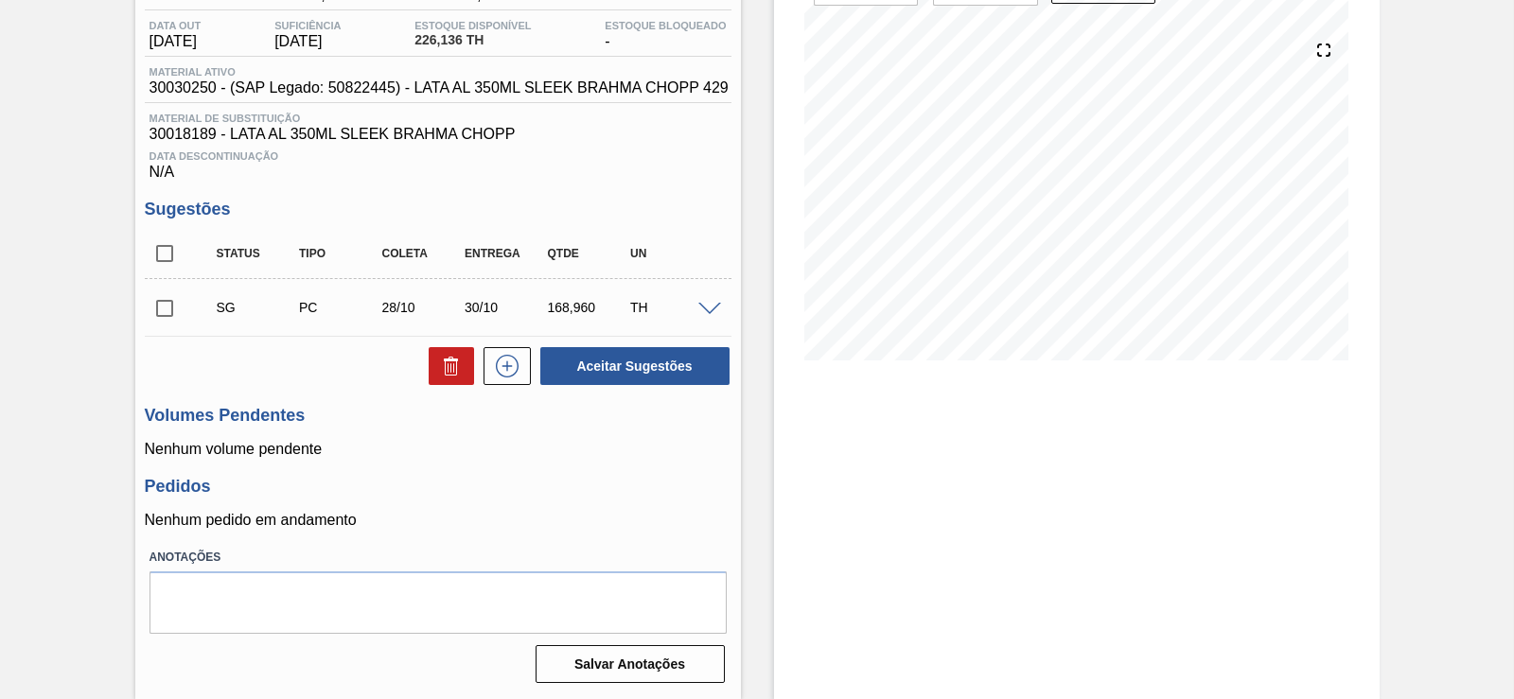
drag, startPoint x: 609, startPoint y: 343, endPoint x: 582, endPoint y: 464, distance: 124.0
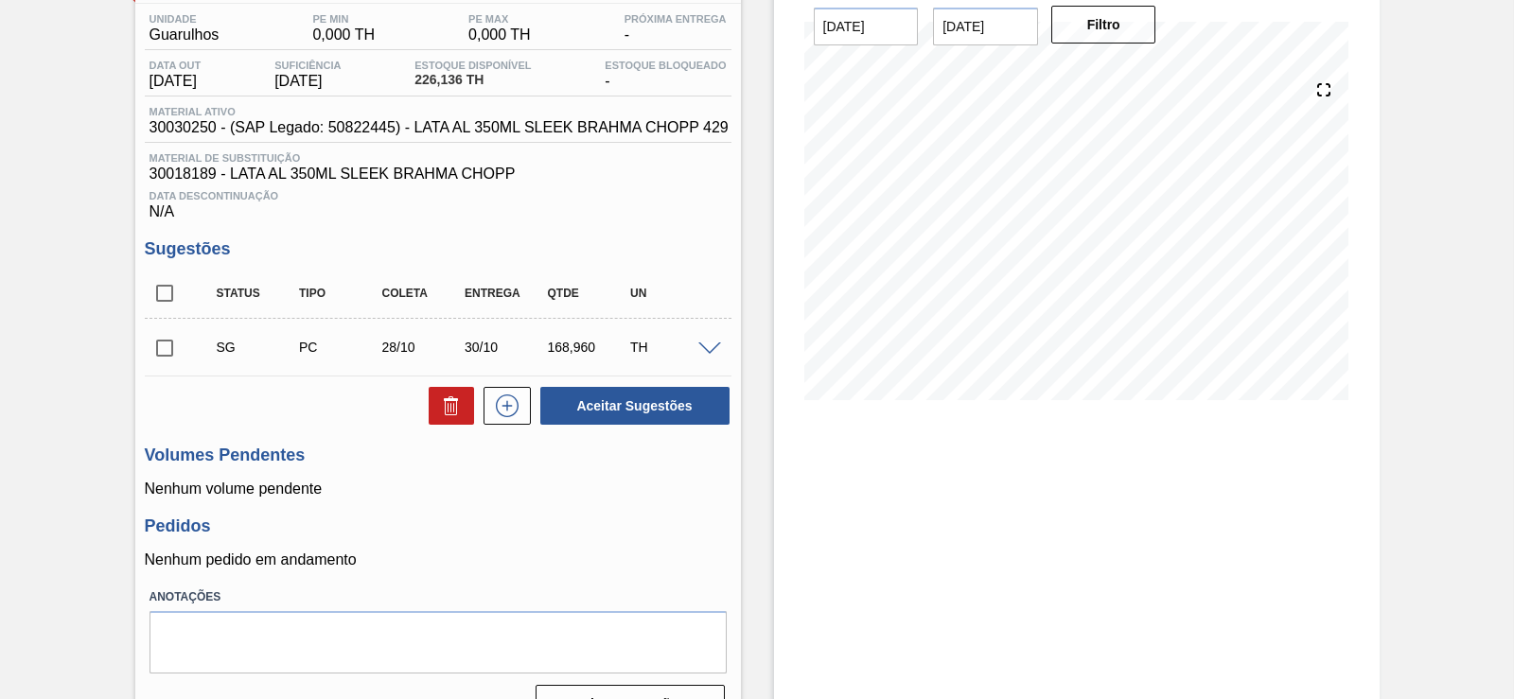
drag, startPoint x: 593, startPoint y: 539, endPoint x: 583, endPoint y: 471, distance: 68.9
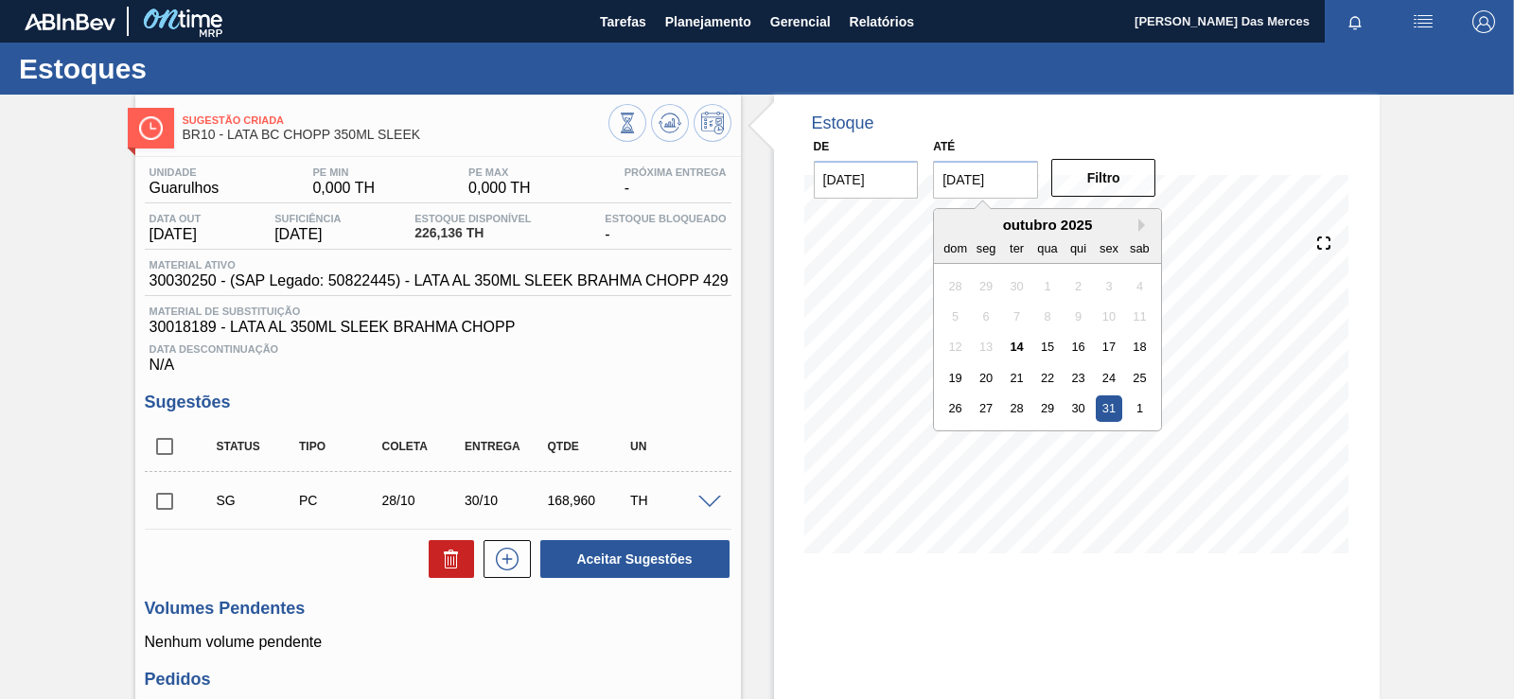
click at [981, 188] on input "31/10/2025" at bounding box center [985, 180] width 105 height 38
click at [1140, 418] on div "1" at bounding box center [1140, 409] width 26 height 26
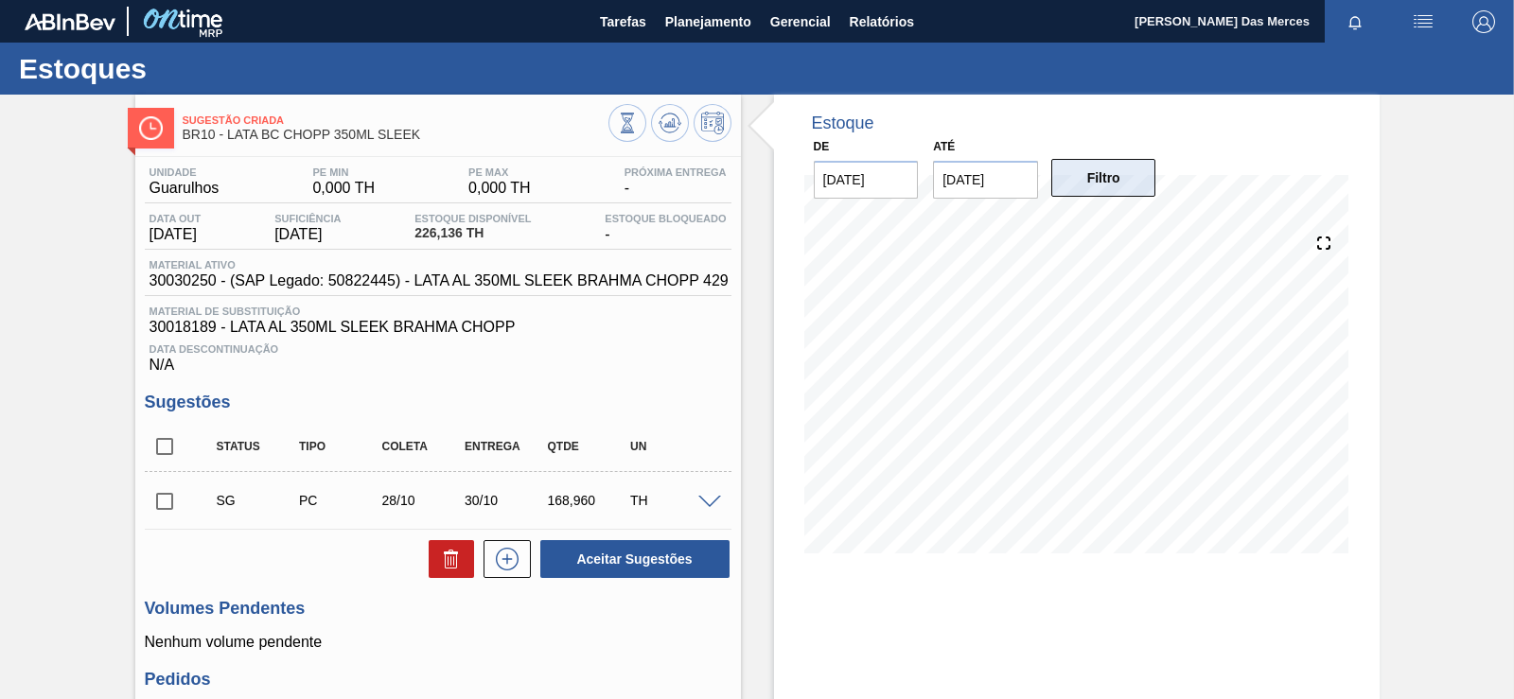
click at [1109, 172] on button "Filtro" at bounding box center [1103, 178] width 105 height 38
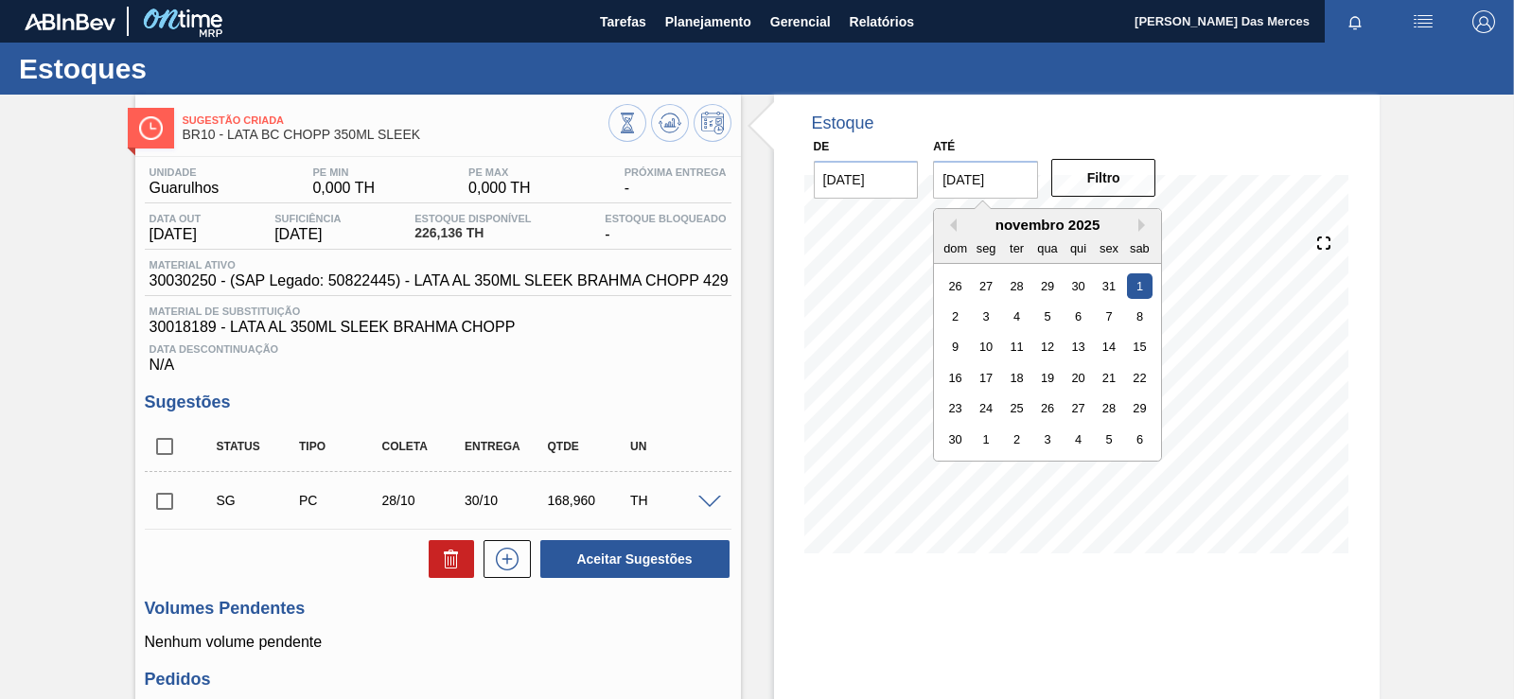
click at [1006, 174] on input "01/11/2025" at bounding box center [985, 180] width 105 height 38
click at [1010, 326] on div "4" at bounding box center [1017, 317] width 26 height 26
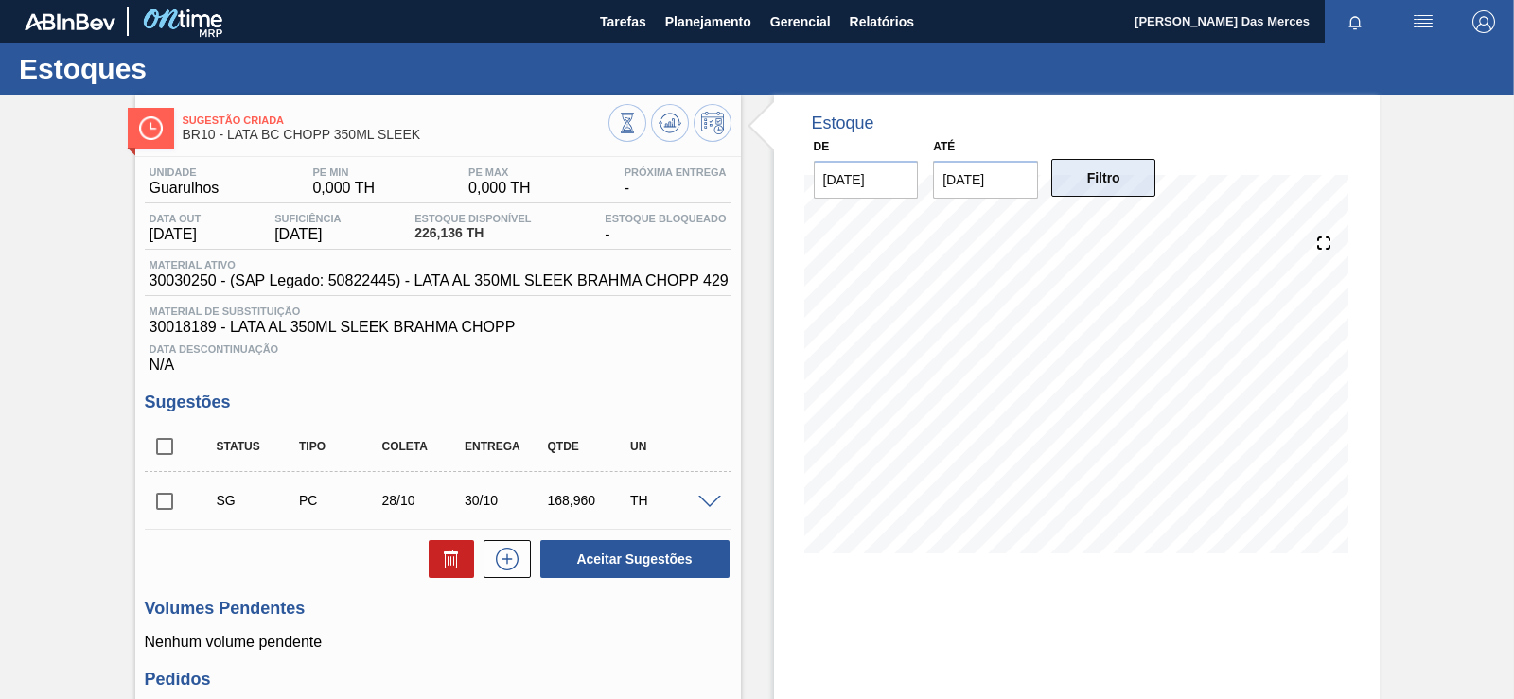
click at [1096, 194] on button "Filtro" at bounding box center [1103, 178] width 105 height 38
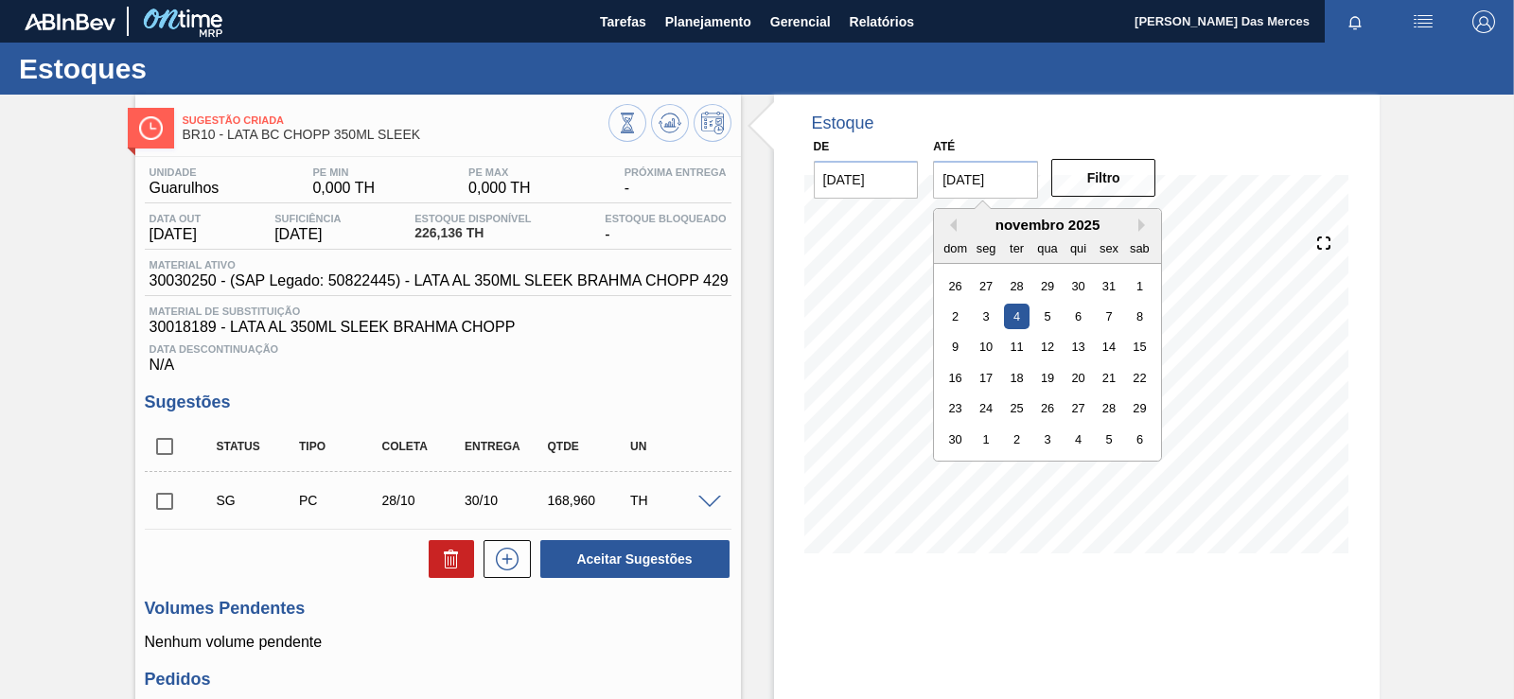
click at [1012, 188] on input "04/11/2025" at bounding box center [985, 180] width 105 height 38
click at [1040, 373] on div "19" at bounding box center [1048, 378] width 26 height 26
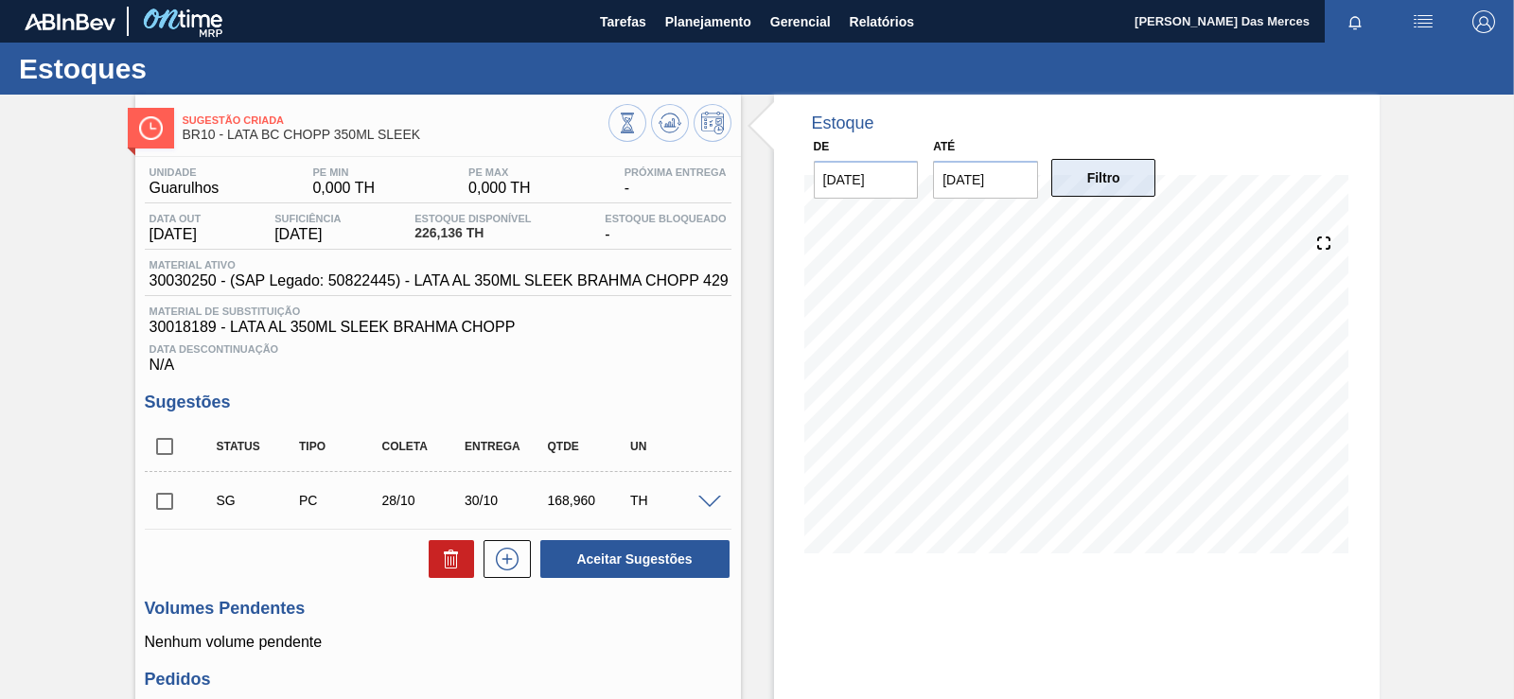
click at [1109, 182] on button "Filtro" at bounding box center [1103, 178] width 105 height 38
click at [668, 123] on icon at bounding box center [669, 124] width 2 height 5
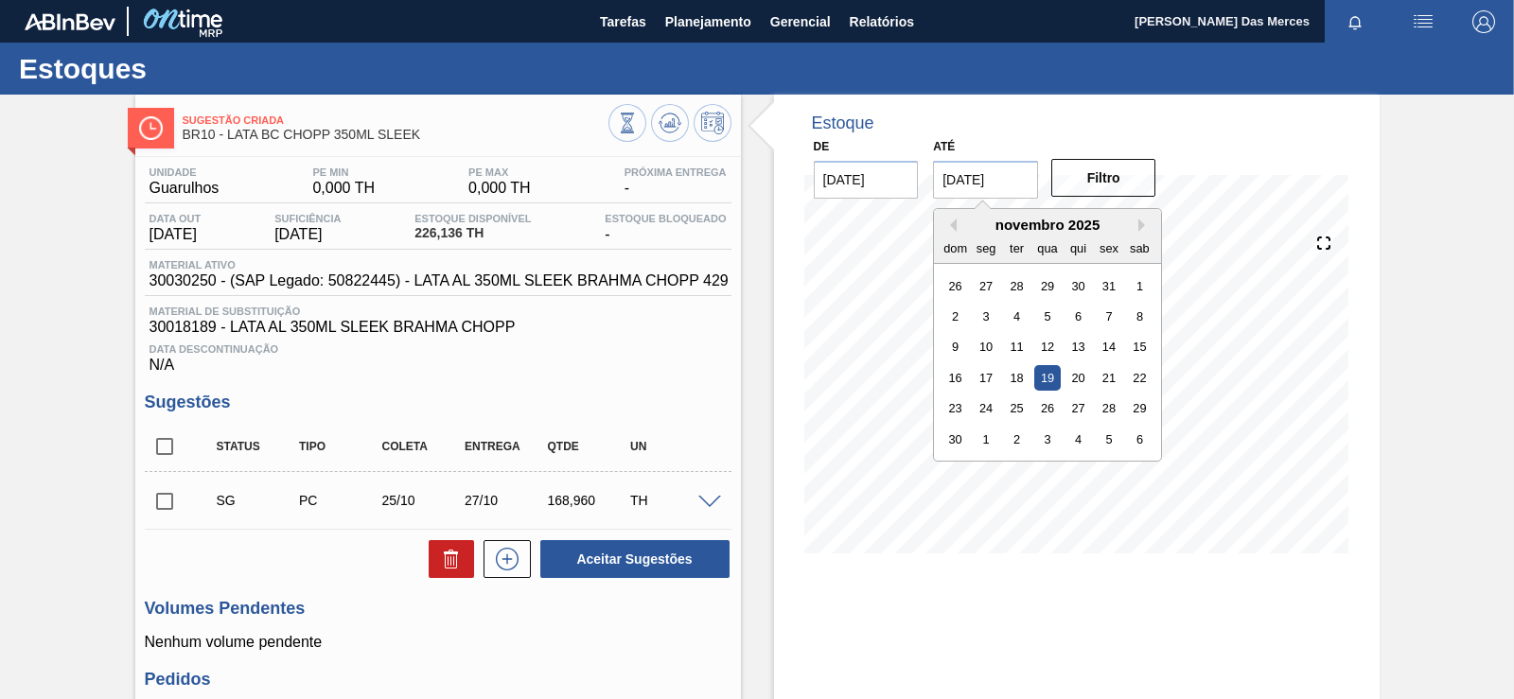
click at [969, 188] on input "19/11/2025" at bounding box center [985, 180] width 105 height 38
click at [955, 229] on button "Previous Month" at bounding box center [950, 225] width 13 height 13
click at [1086, 406] on div "30" at bounding box center [1079, 409] width 26 height 26
type input "30/10/2025"
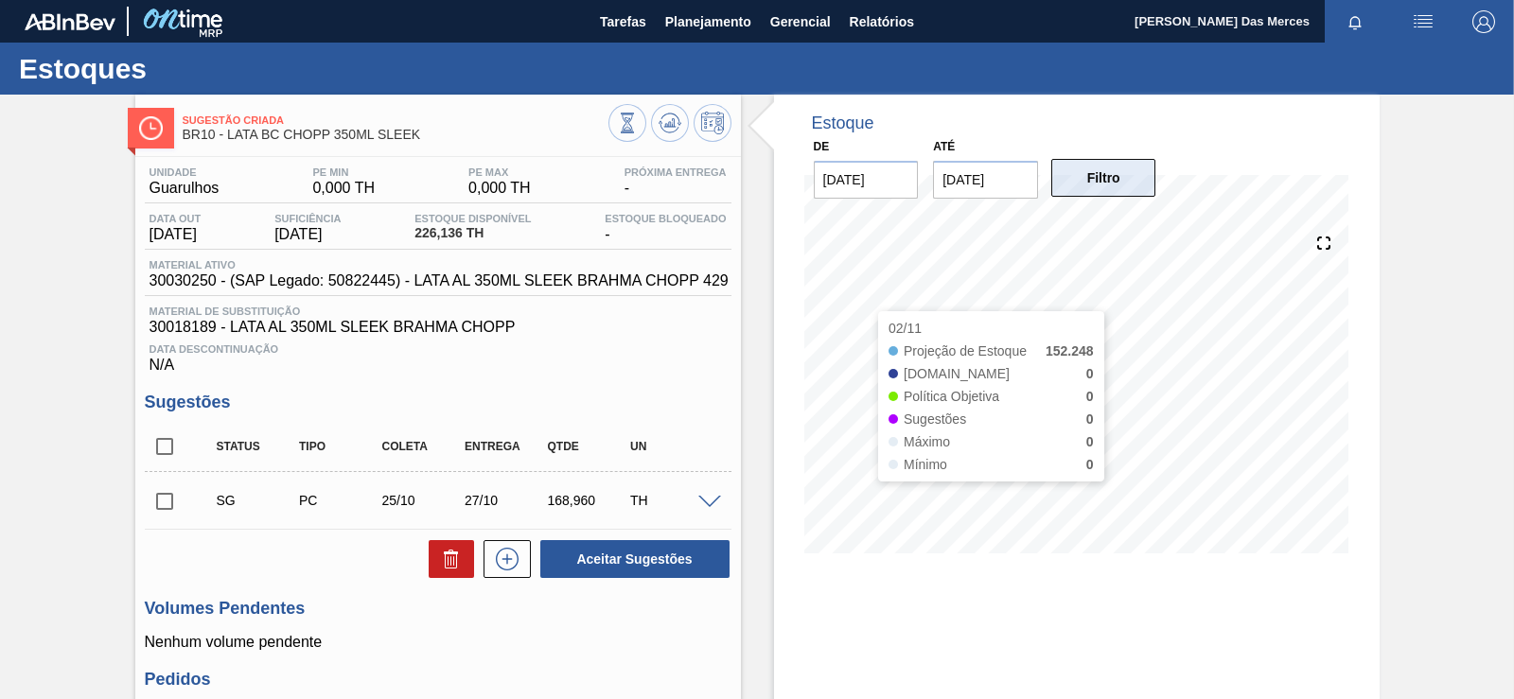
click at [1115, 196] on button "Filtro" at bounding box center [1103, 178] width 105 height 38
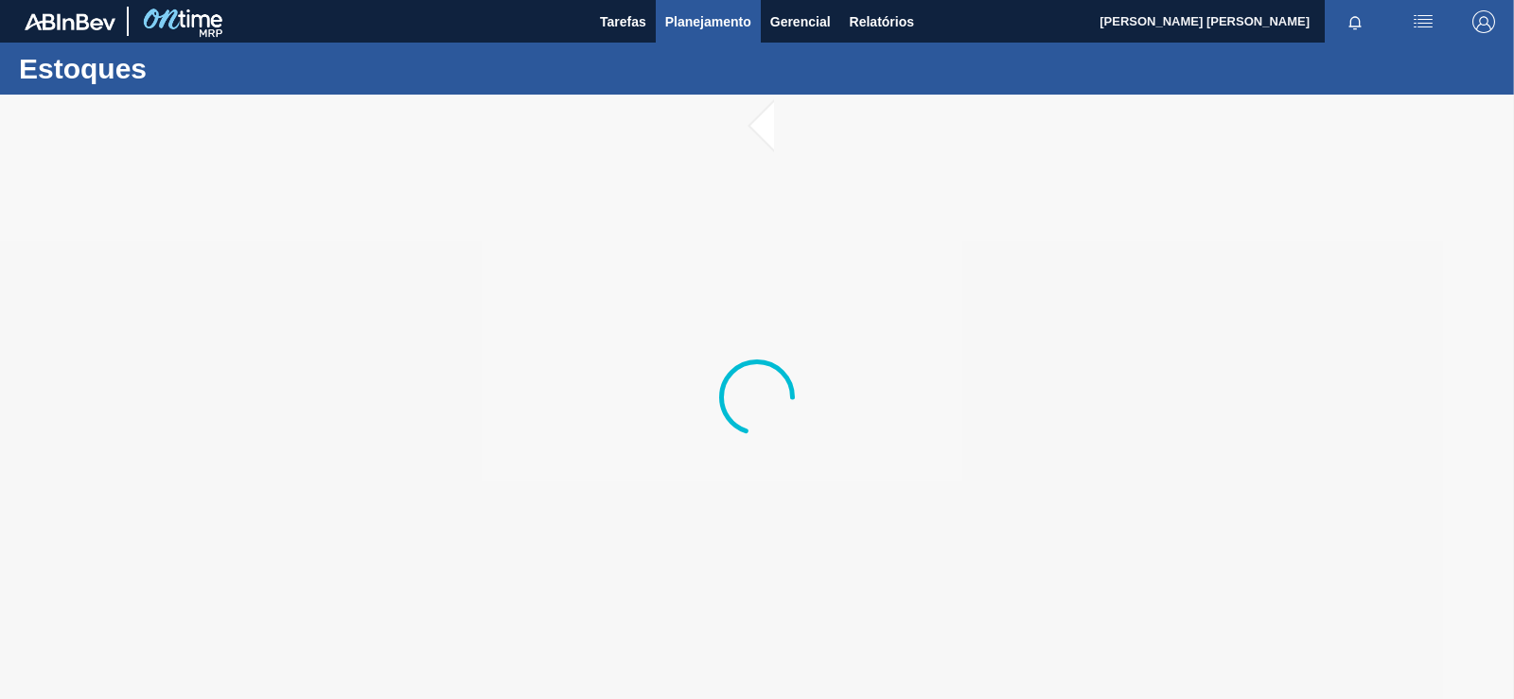
click at [701, 27] on span "Planejamento" at bounding box center [708, 21] width 86 height 23
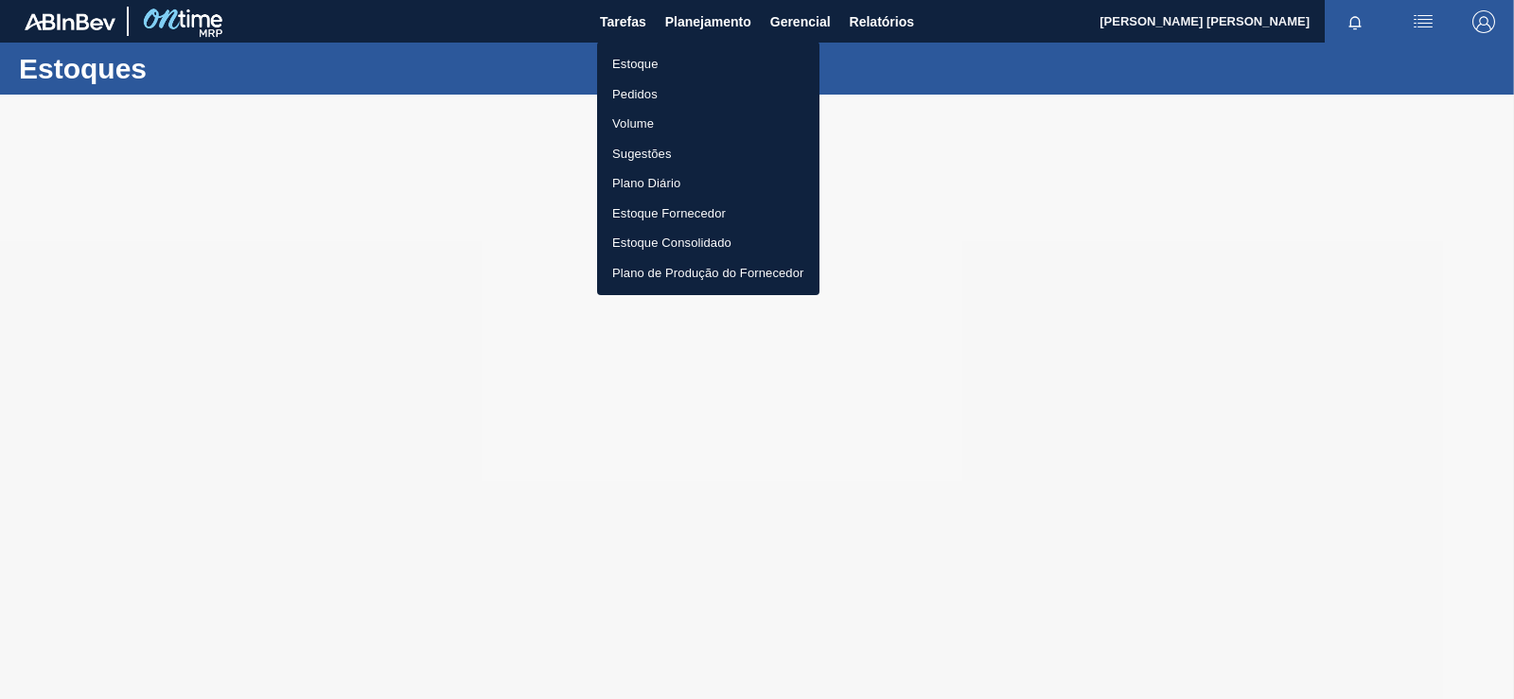
click at [666, 68] on li "Estoque" at bounding box center [708, 64] width 222 height 30
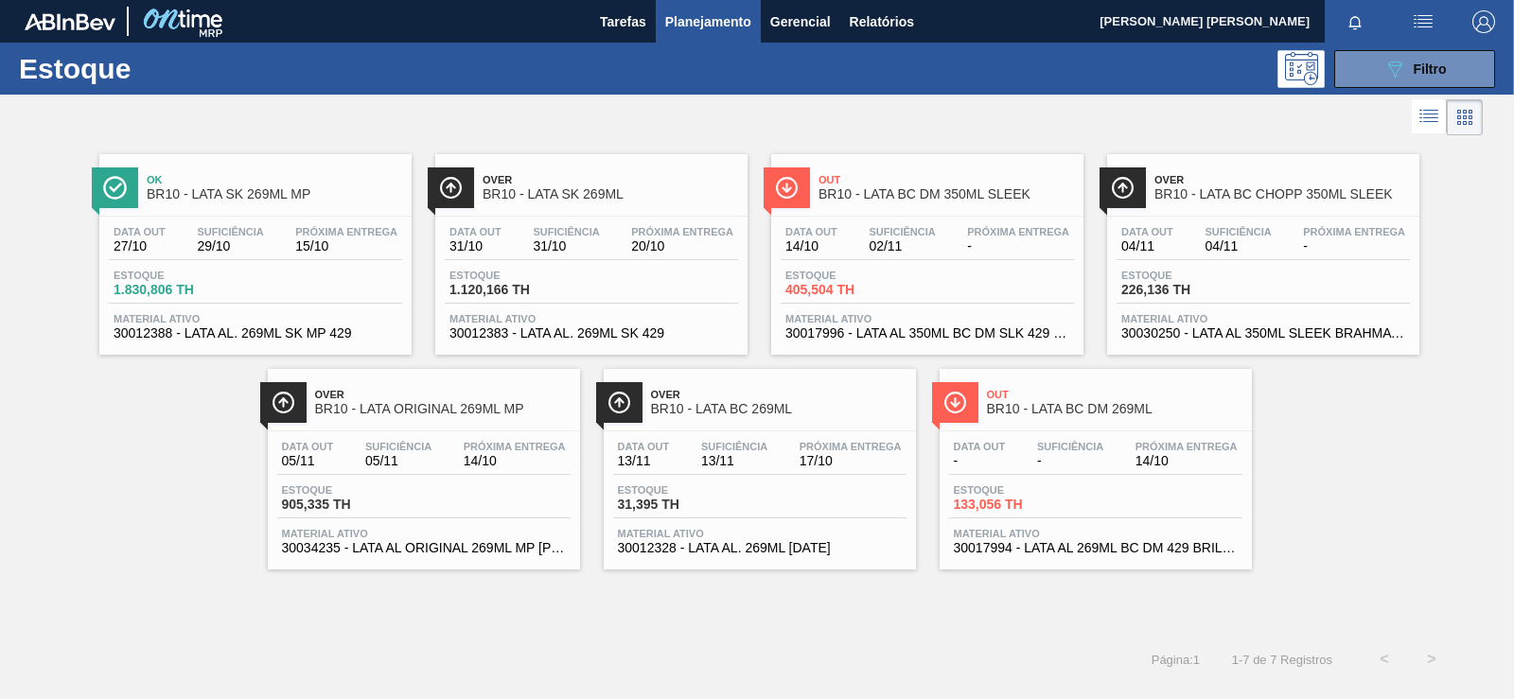
click at [254, 274] on div "Estoque 1.830,806 TH" at bounding box center [255, 287] width 293 height 34
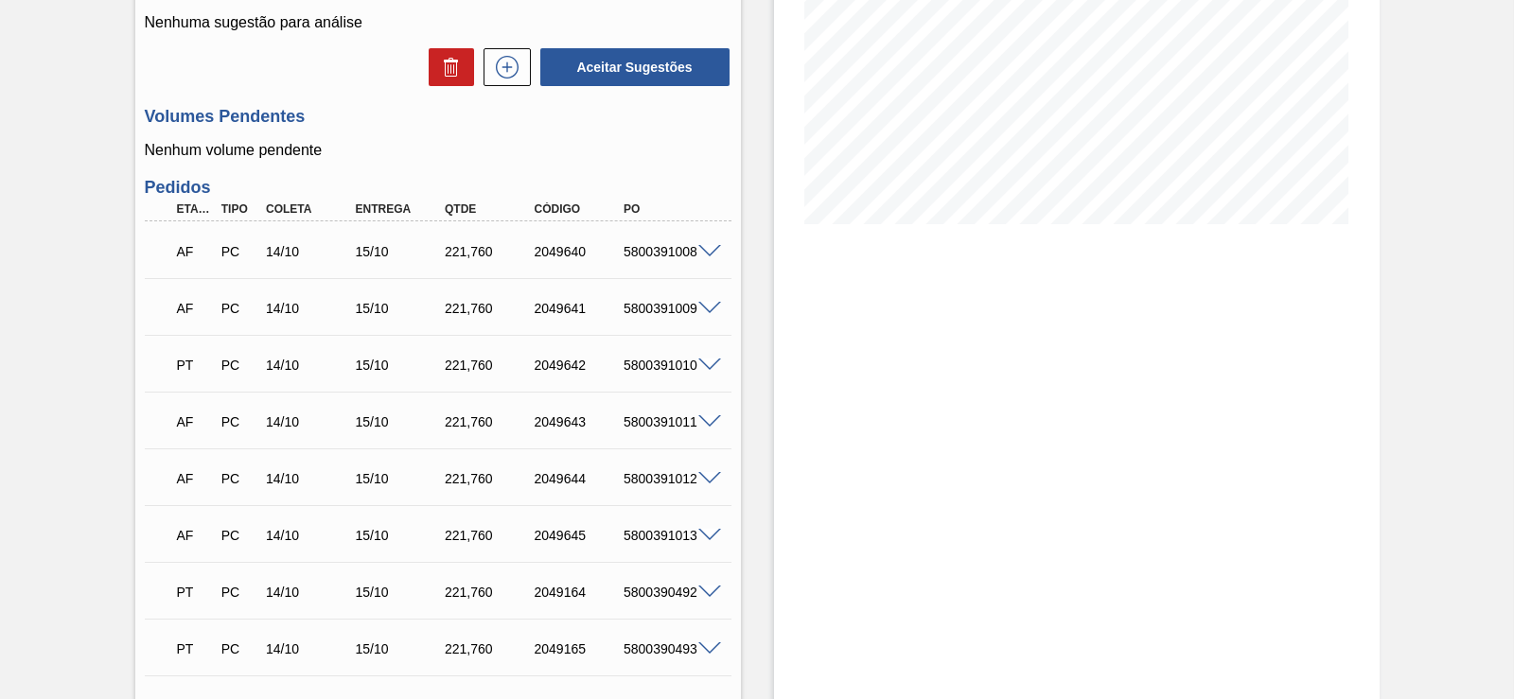
drag, startPoint x: 479, startPoint y: 468, endPoint x: 448, endPoint y: 555, distance: 91.6
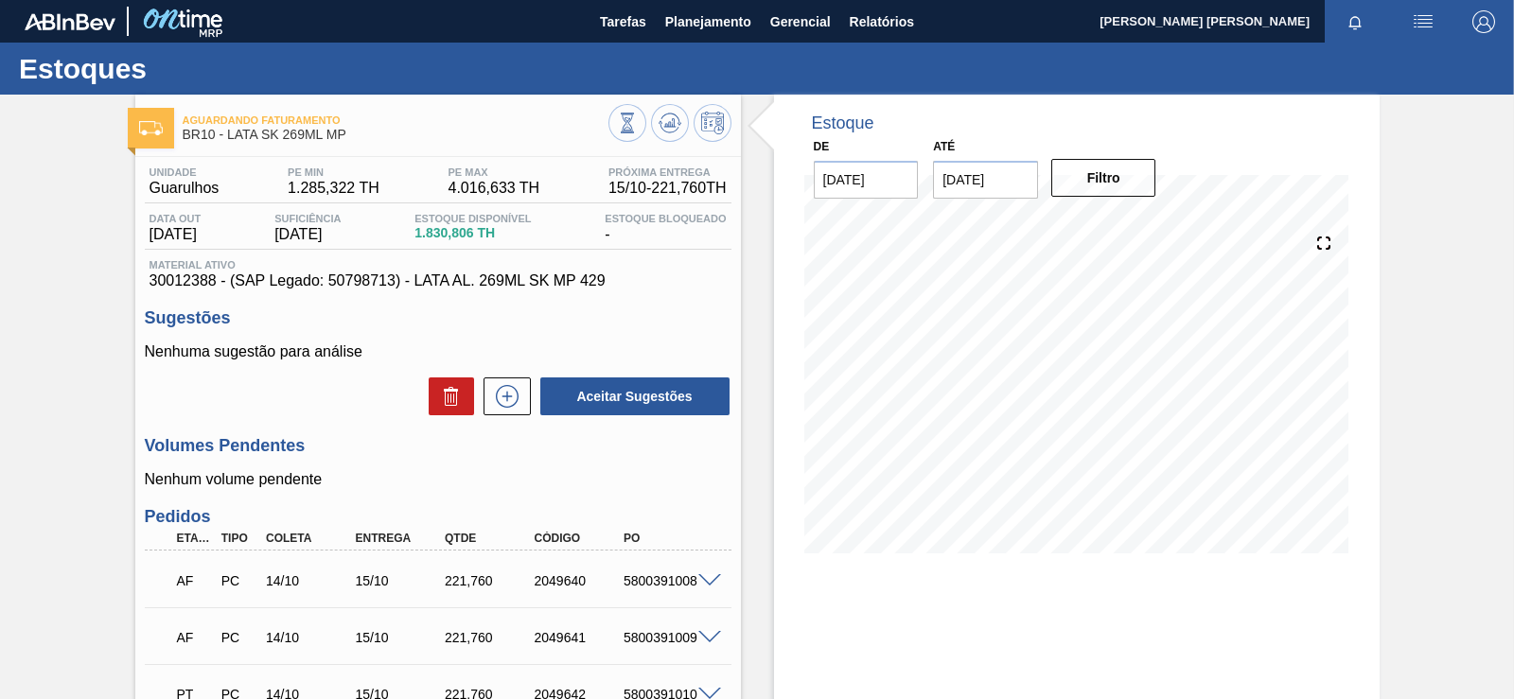
drag, startPoint x: 382, startPoint y: 504, endPoint x: 345, endPoint y: 115, distance: 390.7
